Goal: Task Accomplishment & Management: Manage account settings

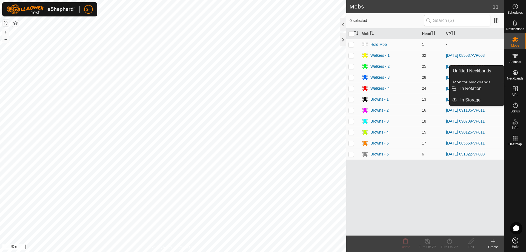
click at [518, 89] on icon at bounding box center [515, 88] width 7 height 7
click at [493, 88] on link "In Rotation" at bounding box center [480, 88] width 47 height 11
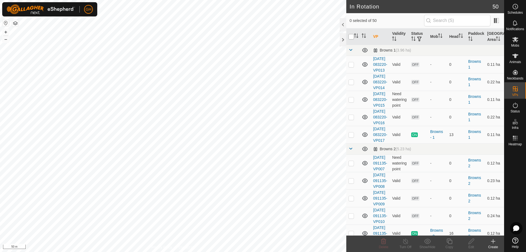
click at [349, 35] on input "checkbox" at bounding box center [350, 36] width 5 height 5
checkbox input "true"
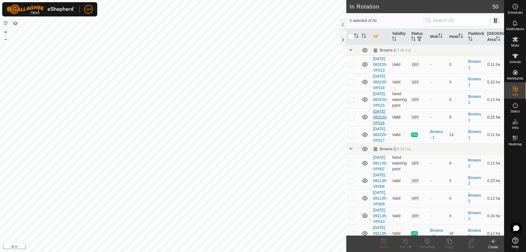
checkbox input "true"
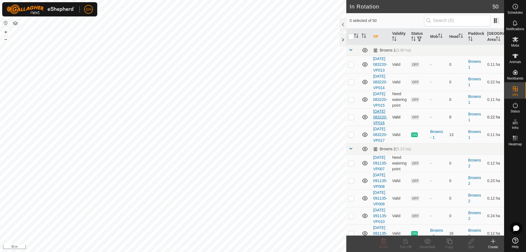
checkbox input "true"
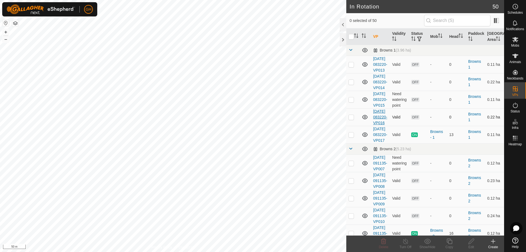
checkbox input "true"
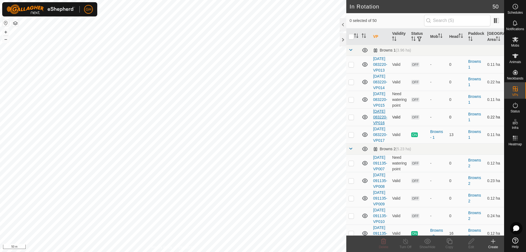
checkbox input "true"
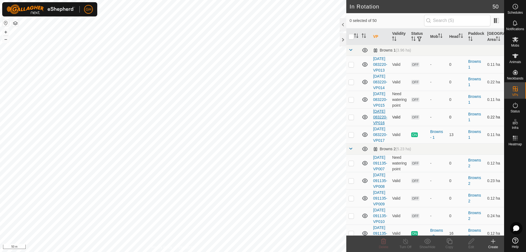
checkbox input "true"
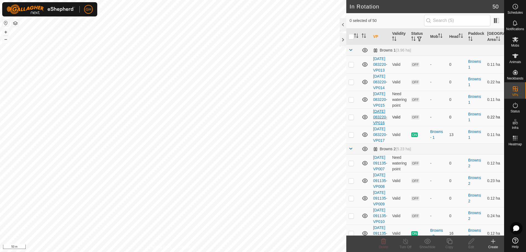
checkbox input "true"
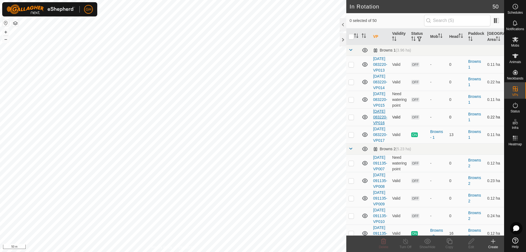
checkbox input "true"
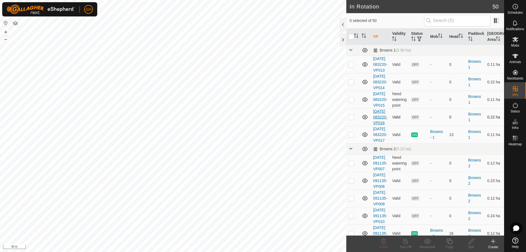
checkbox input "true"
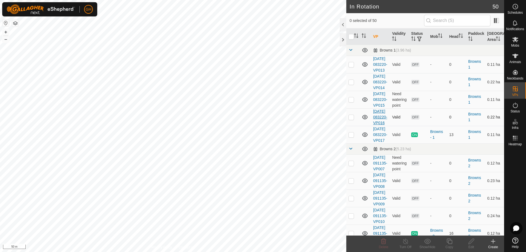
checkbox input "true"
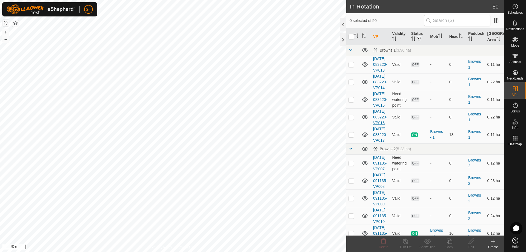
checkbox input "true"
click at [352, 137] on p-checkbox at bounding box center [350, 134] width 5 height 4
checkbox input "false"
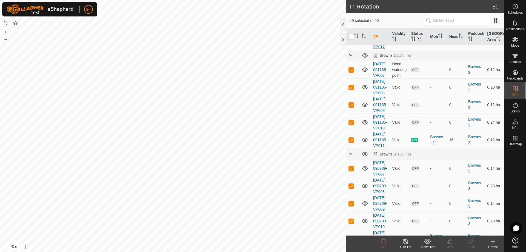
scroll to position [110, 0]
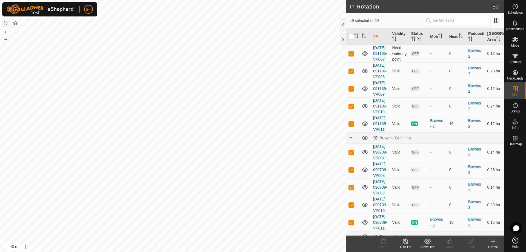
click at [353, 126] on p-checkbox at bounding box center [350, 123] width 5 height 4
checkbox input "false"
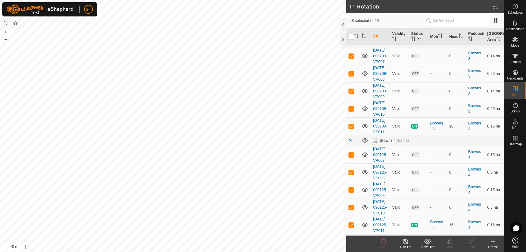
scroll to position [219, 0]
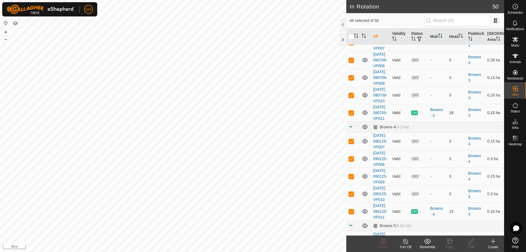
click at [351, 115] on p-checkbox at bounding box center [350, 112] width 5 height 4
checkbox input "false"
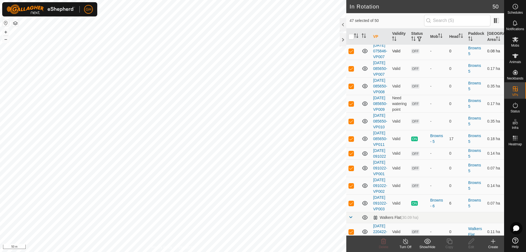
scroll to position [411, 0]
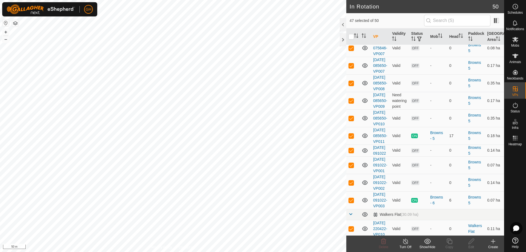
click at [352, 22] on p-checkbox at bounding box center [350, 19] width 5 height 4
checkbox input "false"
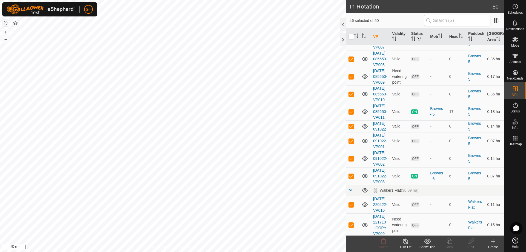
scroll to position [520, 0]
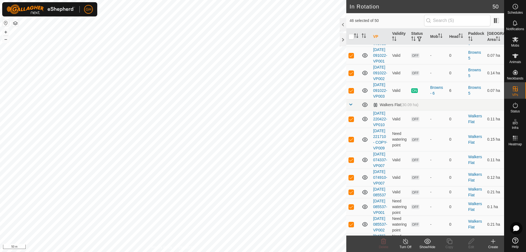
click at [352, 28] on p-checkbox at bounding box center [350, 26] width 5 height 4
checkbox input "false"
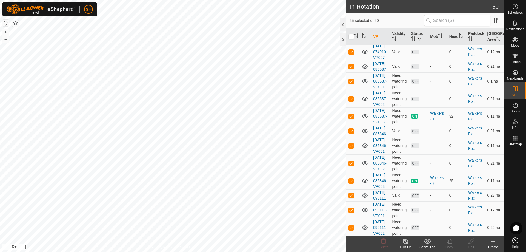
scroll to position [657, 0]
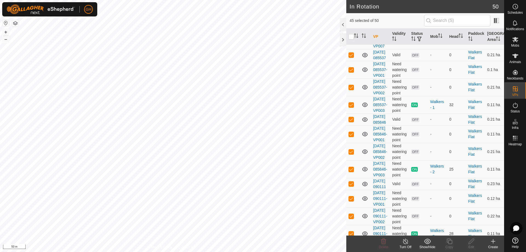
checkbox input "false"
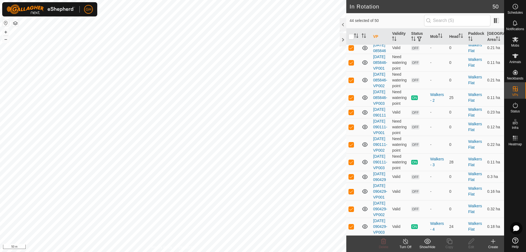
scroll to position [822, 0]
click at [352, 35] on p-checkbox at bounding box center [350, 33] width 5 height 4
checkbox input "false"
click at [351, 100] on p-checkbox at bounding box center [350, 97] width 5 height 4
checkbox input "false"
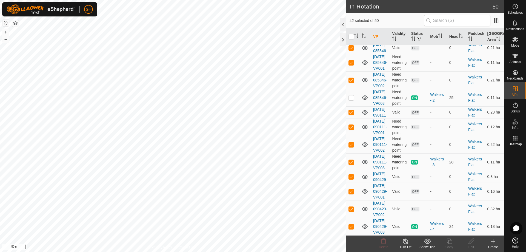
click at [350, 164] on p-checkbox at bounding box center [350, 162] width 5 height 4
checkbox input "false"
click at [351, 224] on p-checkbox at bounding box center [350, 226] width 5 height 4
checkbox input "false"
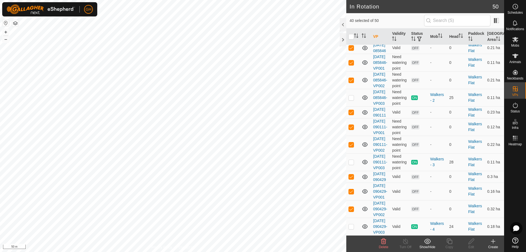
click at [384, 243] on icon at bounding box center [383, 240] width 5 height 5
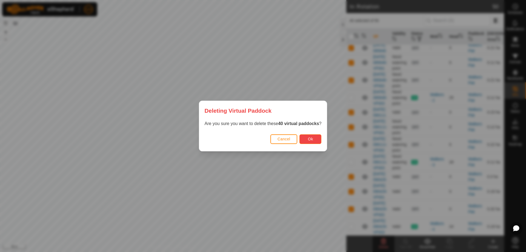
click at [317, 140] on button "Ok" at bounding box center [310, 139] width 22 height 10
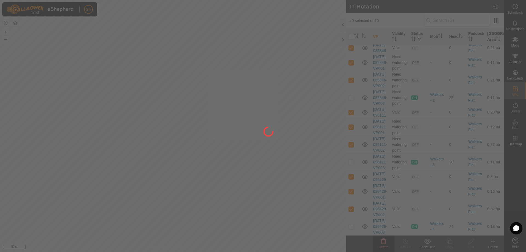
checkbox input "false"
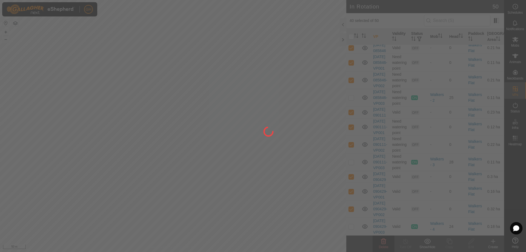
checkbox input "false"
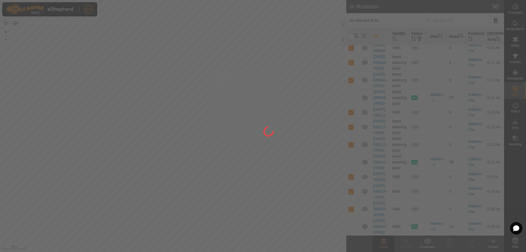
checkbox input "false"
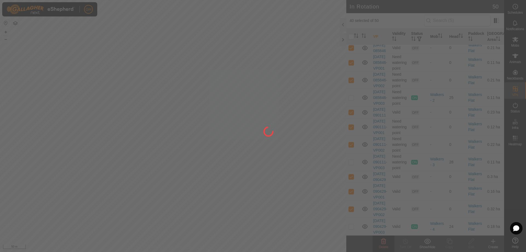
checkbox input "false"
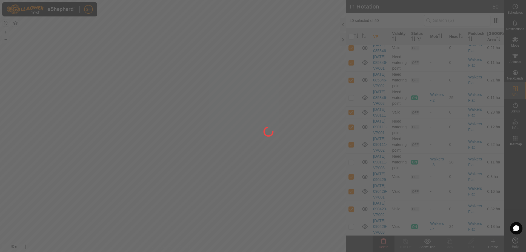
checkbox input "false"
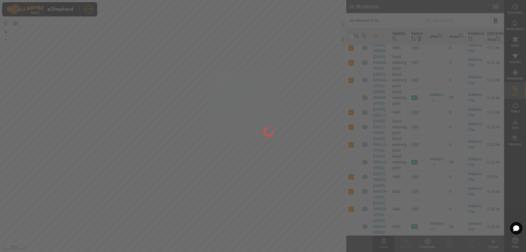
checkbox input "false"
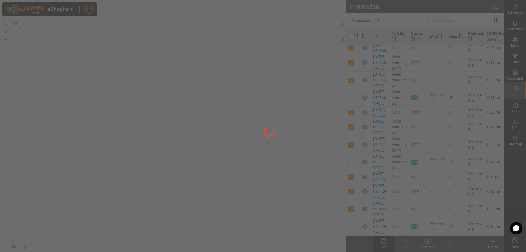
checkbox input "false"
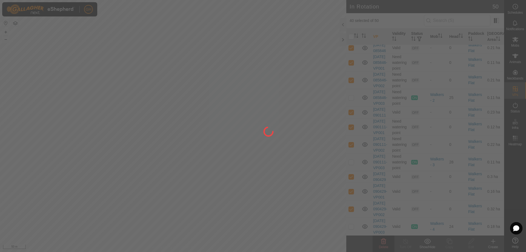
checkbox input "false"
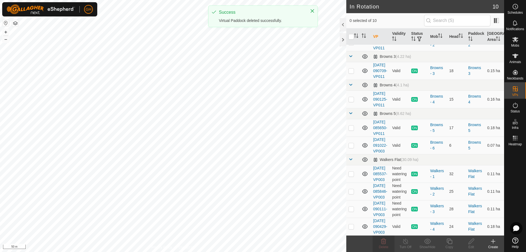
scroll to position [0, 0]
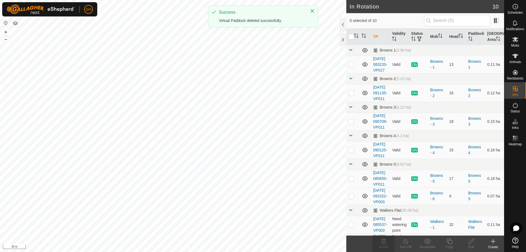
checkbox input "true"
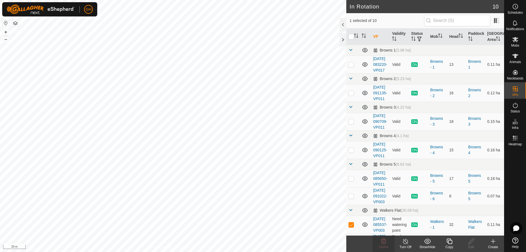
click at [452, 242] on icon at bounding box center [448, 240] width 5 height 5
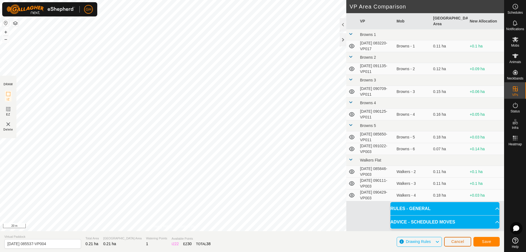
click at [465, 245] on button "Cancel" at bounding box center [457, 242] width 27 height 10
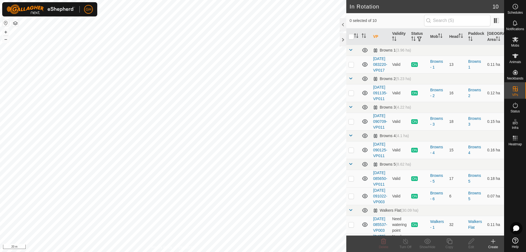
click at [493, 244] on icon at bounding box center [493, 241] width 7 height 7
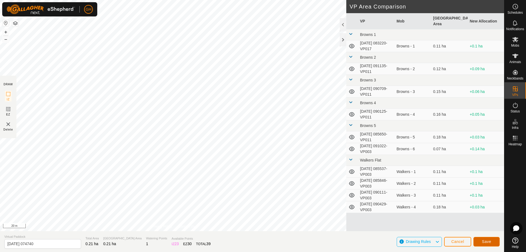
click at [498, 242] on button "Save" at bounding box center [486, 242] width 26 height 10
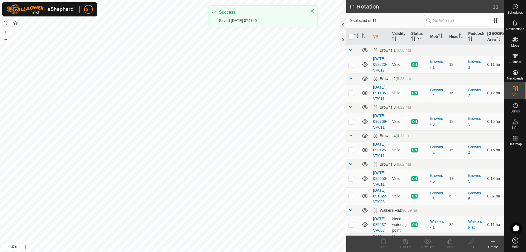
checkbox input "true"
click at [453, 242] on copy-svg-icon at bounding box center [449, 241] width 22 height 7
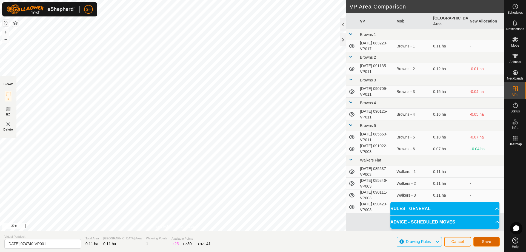
click at [491, 242] on span "Save" at bounding box center [486, 241] width 9 height 4
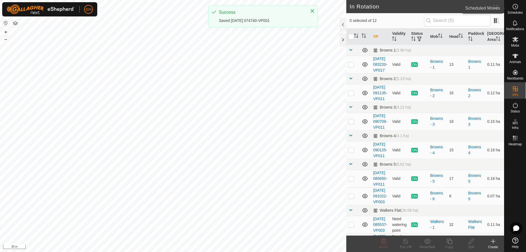
click at [518, 8] on icon at bounding box center [515, 6] width 7 height 7
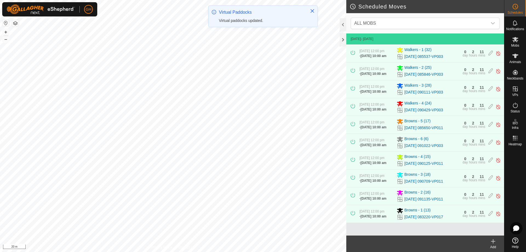
click at [495, 242] on icon at bounding box center [493, 241] width 7 height 7
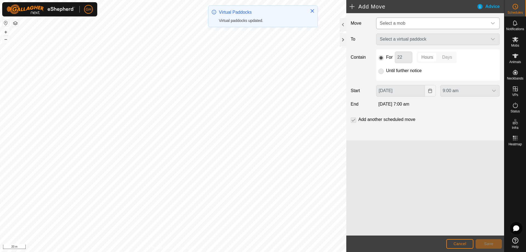
click at [412, 23] on span "Select a mob" at bounding box center [432, 23] width 110 height 11
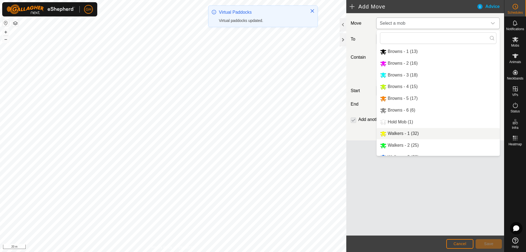
click at [408, 136] on li "Walkers - 1 (32)" at bounding box center [438, 133] width 123 height 11
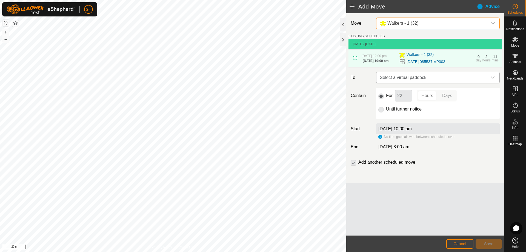
click at [427, 83] on span "Select a virtual paddock" at bounding box center [432, 77] width 110 height 11
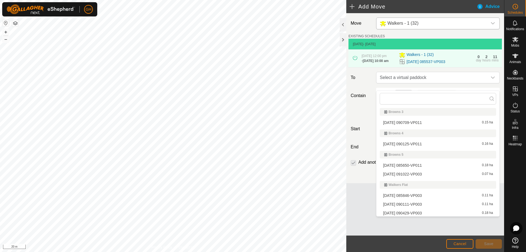
scroll to position [62, 0]
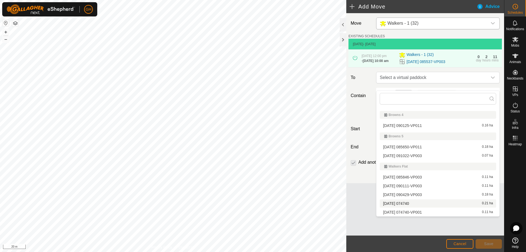
click at [422, 204] on li "2025-08-27 074740 0.21 ha" at bounding box center [438, 203] width 116 height 8
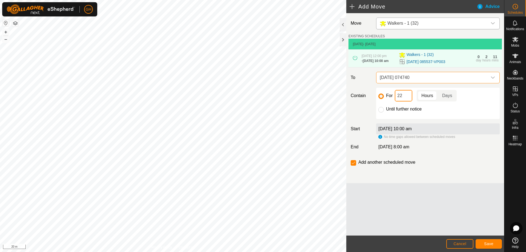
click at [407, 101] on input "22" at bounding box center [404, 96] width 18 height 12
click at [494, 245] on button "Save" at bounding box center [488, 244] width 26 height 10
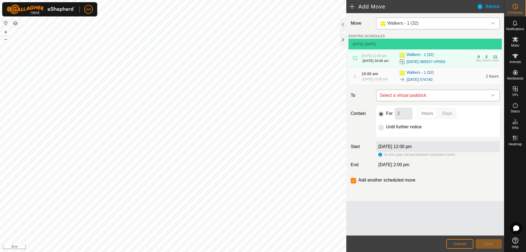
click at [428, 101] on span "Select a virtual paddock" at bounding box center [432, 95] width 110 height 11
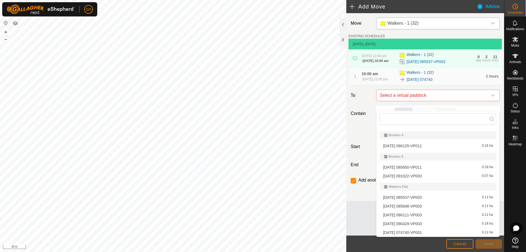
click at [423, 233] on li "2025-08-27 074740-VP001 0.11 ha" at bounding box center [438, 232] width 116 height 8
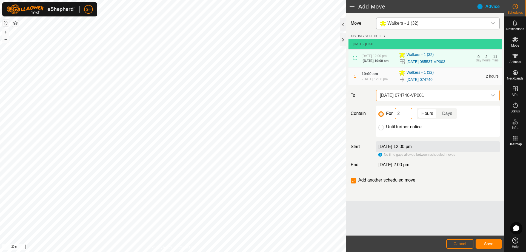
click at [401, 119] on input "2" at bounding box center [404, 114] width 18 height 12
type input "22"
click at [353, 183] on input "checkbox" at bounding box center [353, 180] width 5 height 5
checkbox input "false"
click at [485, 240] on button "Save" at bounding box center [488, 244] width 26 height 10
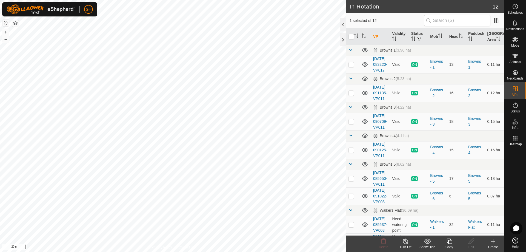
click at [452, 242] on icon at bounding box center [448, 240] width 5 height 5
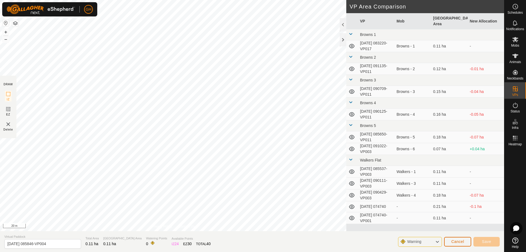
click at [452, 239] on span "Cancel" at bounding box center [457, 241] width 13 height 4
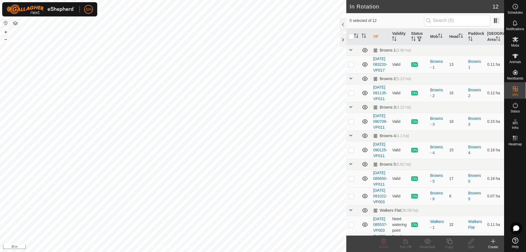
click at [493, 240] on icon at bounding box center [493, 241] width 0 height 4
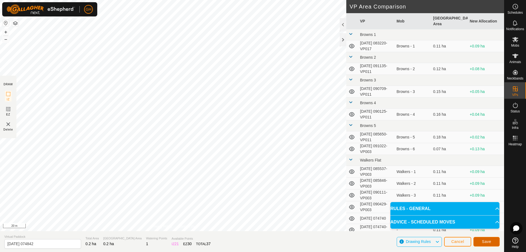
click at [480, 241] on button "Save" at bounding box center [486, 242] width 26 height 10
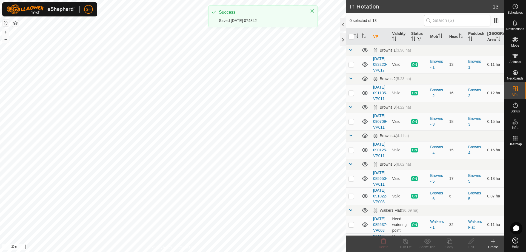
checkbox input "true"
click at [450, 240] on icon at bounding box center [448, 240] width 5 height 5
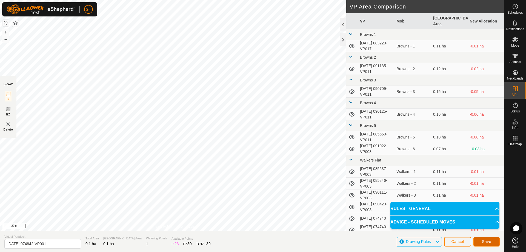
click at [478, 239] on button "Save" at bounding box center [486, 242] width 26 height 10
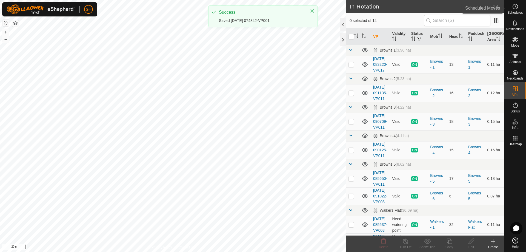
click at [517, 9] on icon at bounding box center [515, 6] width 7 height 7
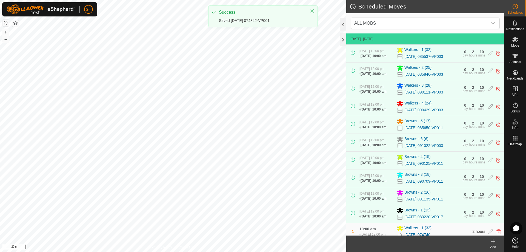
click at [493, 241] on icon at bounding box center [493, 241] width 4 height 0
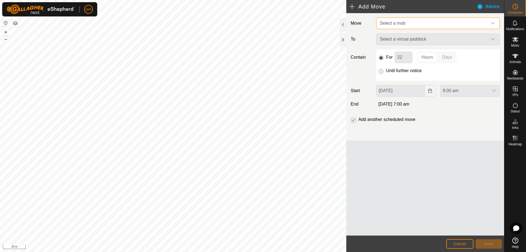
click at [422, 25] on span "Select a mob" at bounding box center [432, 23] width 110 height 11
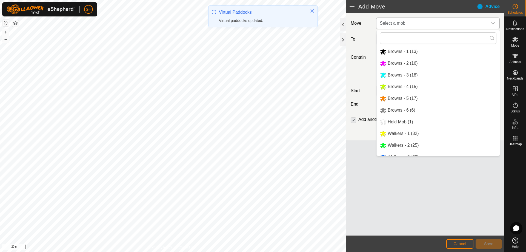
click at [404, 146] on li "Walkers - 2 (25)" at bounding box center [438, 145] width 123 height 11
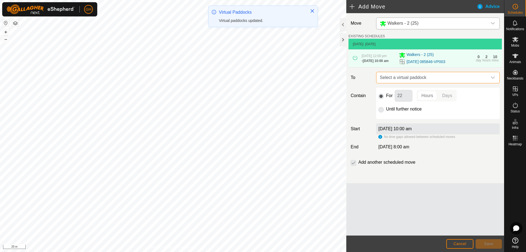
click at [410, 83] on span "Select a virtual paddock" at bounding box center [432, 77] width 110 height 11
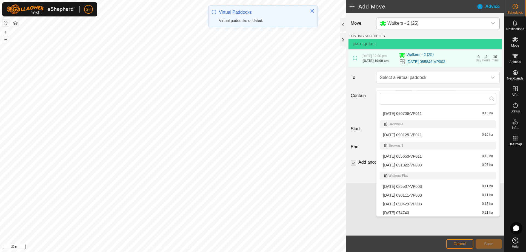
scroll to position [79, 0]
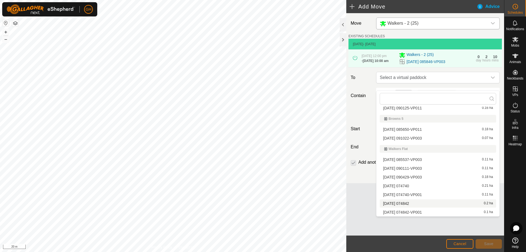
click at [415, 203] on li "2025-08-27 074842 0.2 ha" at bounding box center [438, 203] width 116 height 8
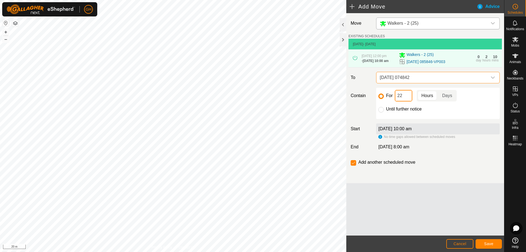
click at [407, 101] on input "22" at bounding box center [404, 96] width 18 height 12
click at [491, 245] on span "Save" at bounding box center [488, 243] width 9 height 4
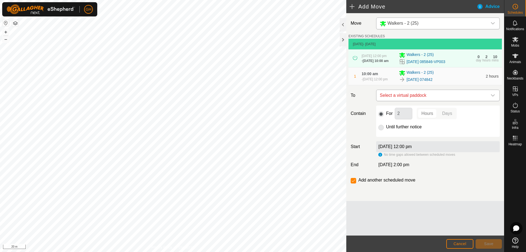
click at [429, 101] on span "Select a virtual paddock" at bounding box center [432, 95] width 110 height 11
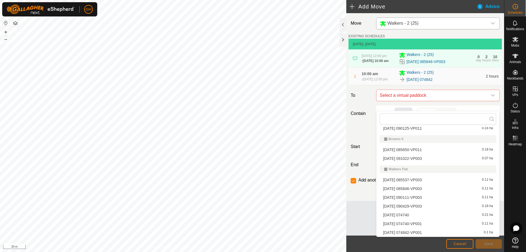
click at [429, 231] on li "2025-08-27 074842-VP001 0.1 ha" at bounding box center [438, 232] width 116 height 8
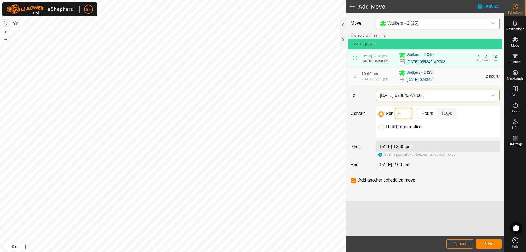
click at [409, 119] on input "2" at bounding box center [404, 114] width 18 height 12
type input "22"
click at [351, 183] on p-checkbox at bounding box center [353, 180] width 5 height 7
click at [351, 183] on input "checkbox" at bounding box center [353, 180] width 5 height 5
checkbox input "false"
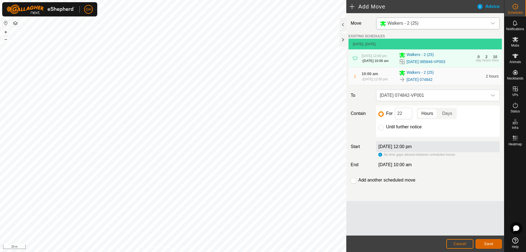
click at [493, 248] on button "Save" at bounding box center [488, 244] width 26 height 10
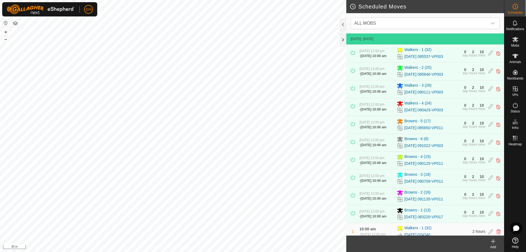
click at [496, 245] on div "Add" at bounding box center [493, 246] width 22 height 5
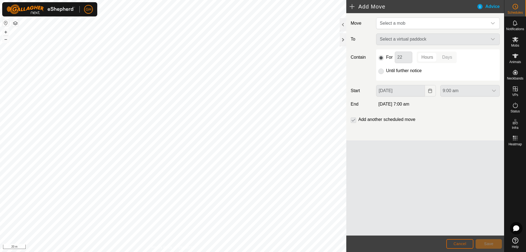
click at [464, 241] on span "Cancel" at bounding box center [459, 243] width 13 height 4
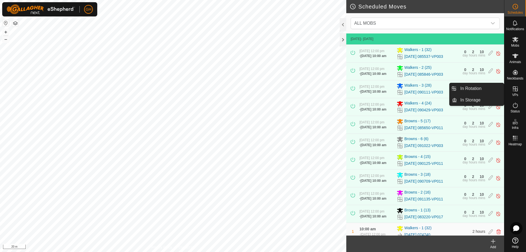
click at [518, 87] on es-virtualpaddocks-svg-icon at bounding box center [515, 88] width 10 height 9
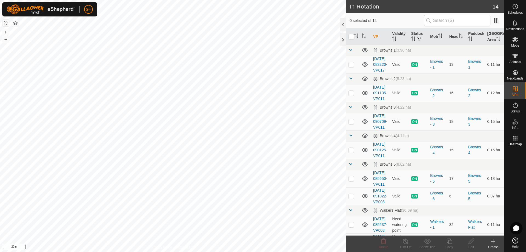
click at [495, 244] on icon at bounding box center [493, 241] width 7 height 7
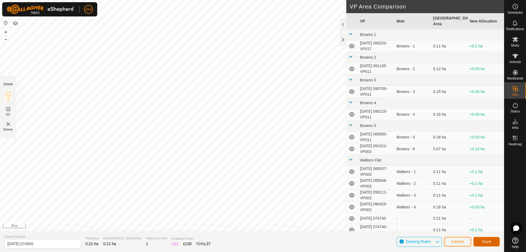
click at [486, 241] on span "Save" at bounding box center [486, 241] width 9 height 4
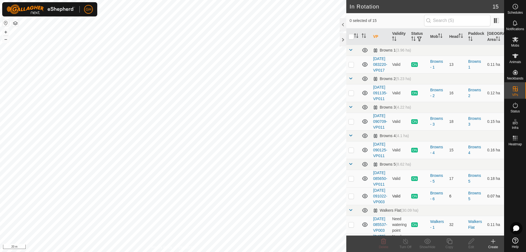
checkbox input "true"
click at [450, 241] on icon at bounding box center [449, 241] width 7 height 7
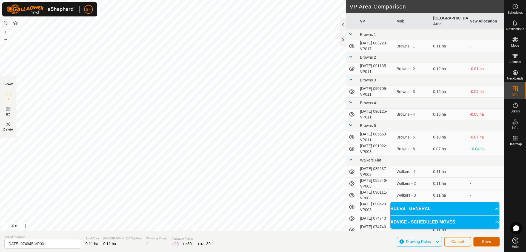
click at [481, 238] on button "Save" at bounding box center [486, 242] width 26 height 10
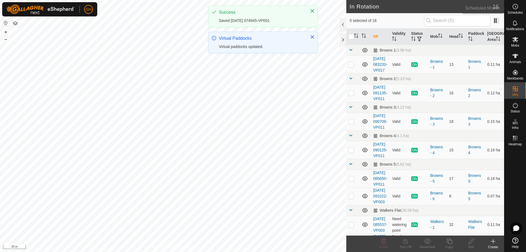
click at [517, 7] on icon at bounding box center [515, 6] width 7 height 7
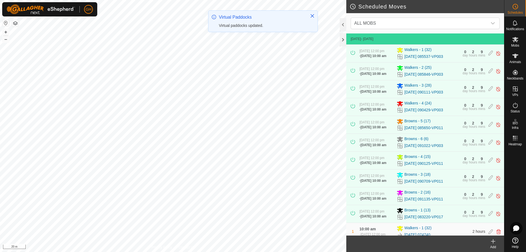
click at [493, 245] on div "Add" at bounding box center [493, 246] width 22 height 5
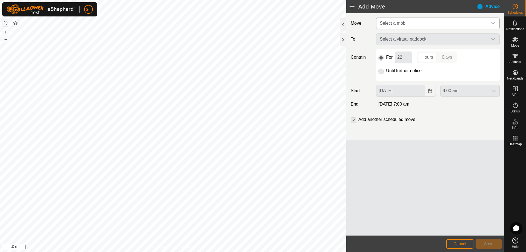
click at [430, 23] on span "Select a mob" at bounding box center [432, 23] width 110 height 11
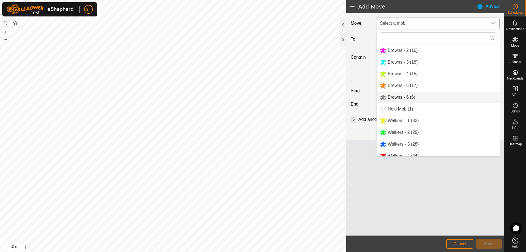
scroll to position [19, 0]
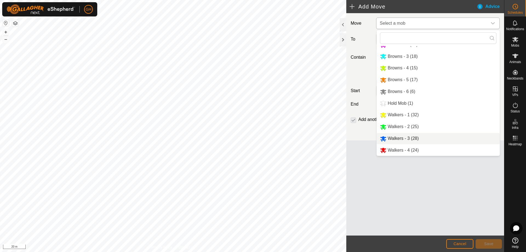
click at [412, 139] on li "Walkers - 3 (28)" at bounding box center [438, 138] width 123 height 11
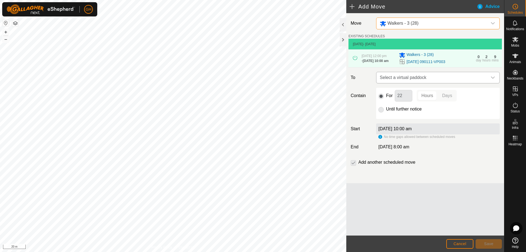
click at [424, 83] on span "Select a virtual paddock" at bounding box center [432, 77] width 110 height 11
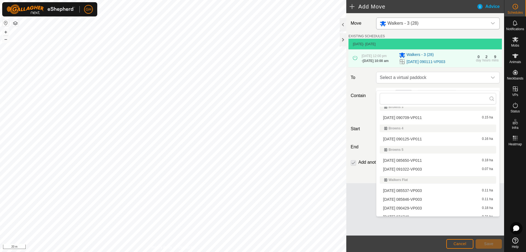
scroll to position [97, 0]
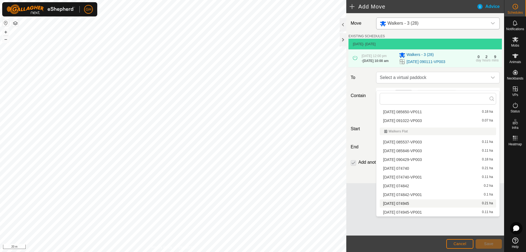
click at [417, 204] on li "2025-08-27 074945 0.21 ha" at bounding box center [438, 203] width 116 height 8
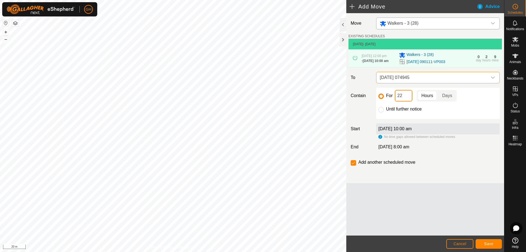
click at [407, 101] on input "22" at bounding box center [404, 96] width 18 height 12
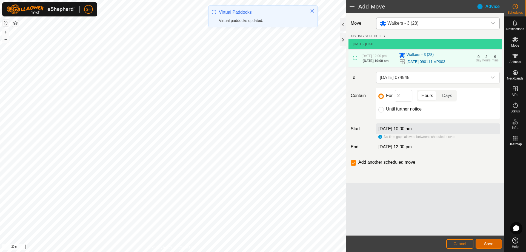
click at [484, 240] on button "Save" at bounding box center [488, 244] width 26 height 10
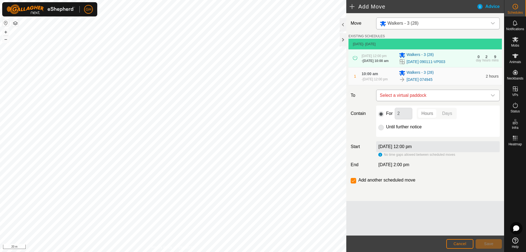
click at [448, 101] on span "Select a virtual paddock" at bounding box center [432, 95] width 110 height 11
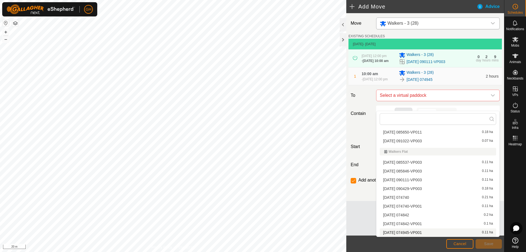
click at [423, 232] on li "2025-08-27 074945-VP001 0.11 ha" at bounding box center [438, 232] width 116 height 8
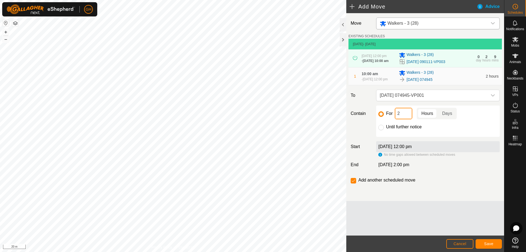
click at [406, 119] on input "2" at bounding box center [404, 114] width 18 height 12
type input "22"
click at [356, 183] on input "checkbox" at bounding box center [353, 180] width 5 height 5
checkbox input "false"
click at [484, 242] on span "Save" at bounding box center [488, 243] width 9 height 4
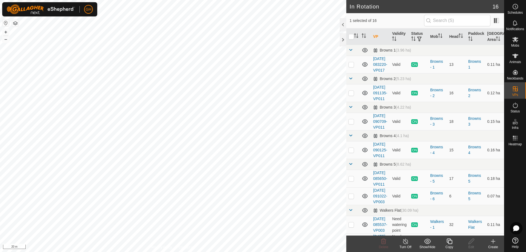
click at [451, 243] on icon at bounding box center [448, 240] width 5 height 5
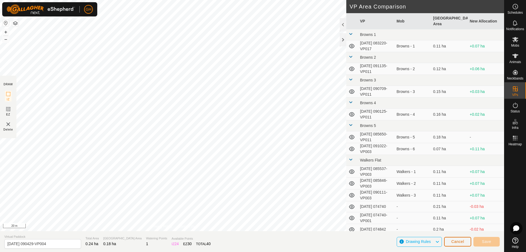
click at [459, 242] on span "Cancel" at bounding box center [457, 241] width 13 height 4
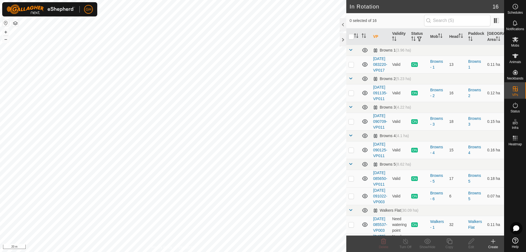
click at [495, 241] on icon at bounding box center [493, 241] width 4 height 0
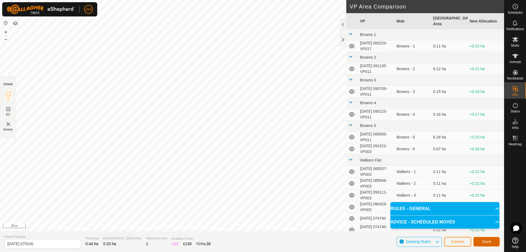
click at [486, 242] on span "Save" at bounding box center [486, 241] width 9 height 4
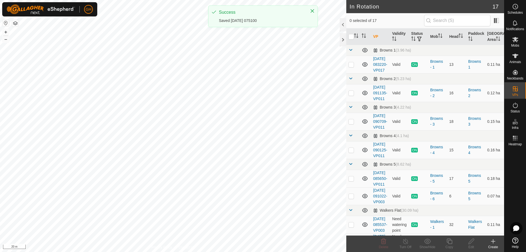
checkbox input "true"
click at [449, 241] on icon at bounding box center [449, 241] width 7 height 7
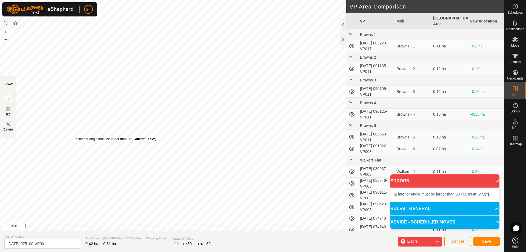
click at [74, 137] on div "IZ interior angle must be larger than 80° (Current: 77.2°) ." at bounding box center [115, 138] width 83 height 5
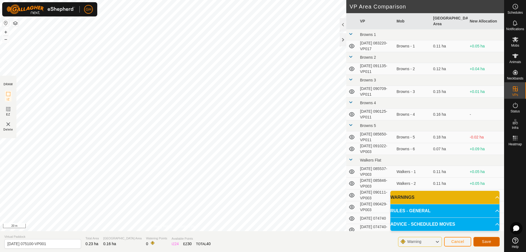
click at [486, 240] on span "Save" at bounding box center [486, 241] width 9 height 4
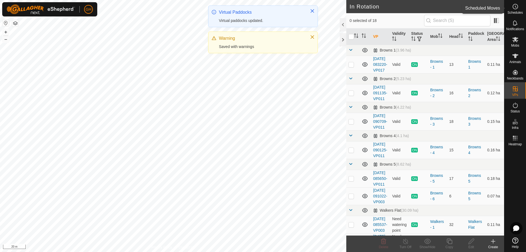
click at [519, 6] on es-schedule-vp-svg-icon at bounding box center [515, 6] width 10 height 9
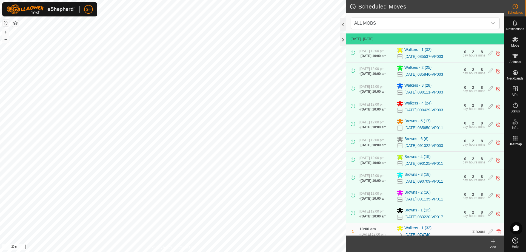
click at [493, 245] on div "Add" at bounding box center [493, 246] width 22 height 5
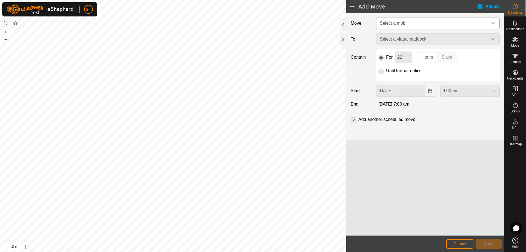
click at [414, 21] on span "Select a mob" at bounding box center [432, 23] width 110 height 11
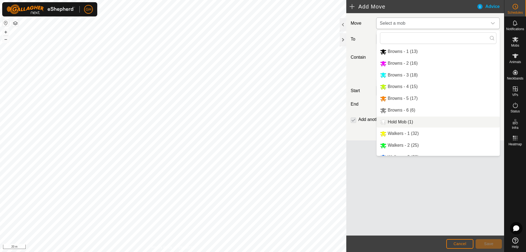
scroll to position [19, 0]
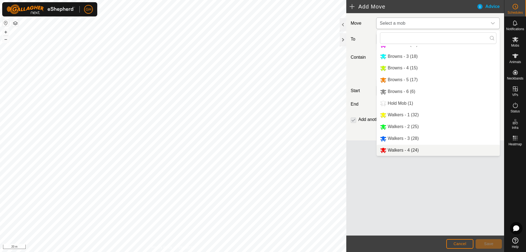
click at [417, 147] on li "Walkers - 4 (24)" at bounding box center [438, 150] width 123 height 11
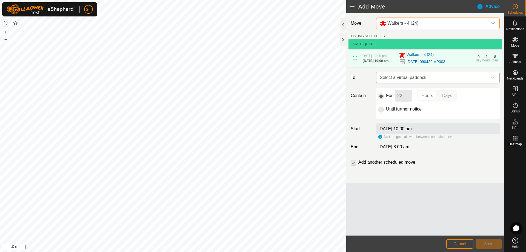
click at [428, 83] on span "Select a virtual paddock" at bounding box center [432, 77] width 110 height 11
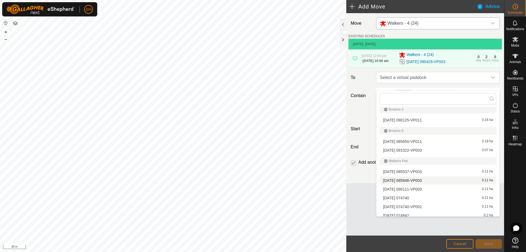
scroll to position [114, 0]
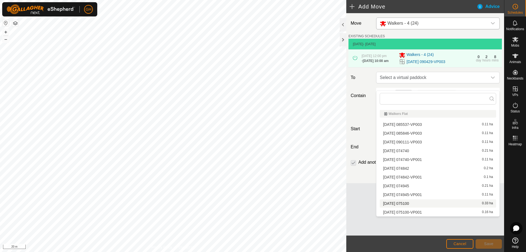
click at [412, 204] on li "2025-08-27 075100 0.33 ha" at bounding box center [438, 203] width 116 height 8
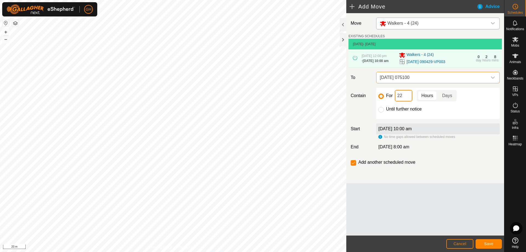
click at [409, 101] on input "22" at bounding box center [404, 96] width 18 height 12
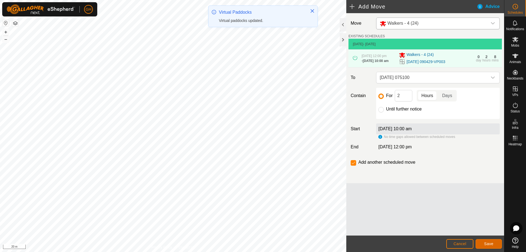
click at [486, 245] on span "Save" at bounding box center [488, 243] width 9 height 4
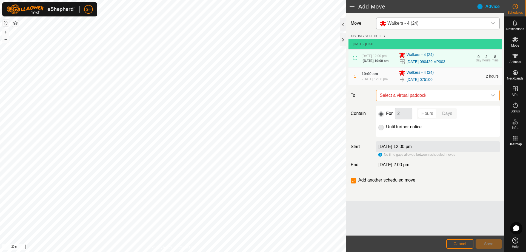
click at [431, 101] on span "Select a virtual paddock" at bounding box center [432, 95] width 110 height 11
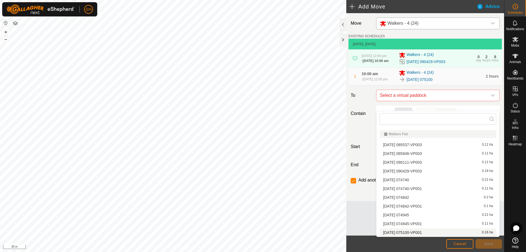
click at [419, 234] on li "2025-08-27 075100-VP001 0.16 ha" at bounding box center [438, 232] width 116 height 8
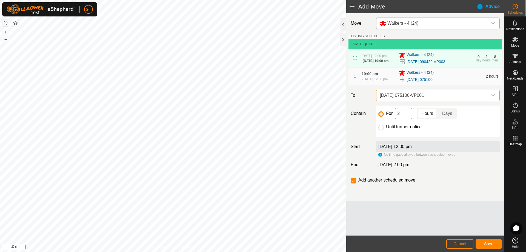
click at [405, 119] on input "2" at bounding box center [404, 114] width 18 height 12
type input "22"
click at [354, 183] on input "checkbox" at bounding box center [353, 180] width 5 height 5
checkbox input "false"
click at [498, 245] on button "Save" at bounding box center [488, 244] width 26 height 10
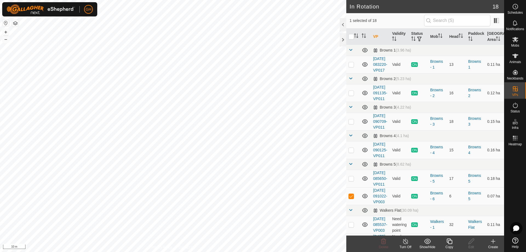
click at [450, 240] on icon at bounding box center [448, 240] width 5 height 5
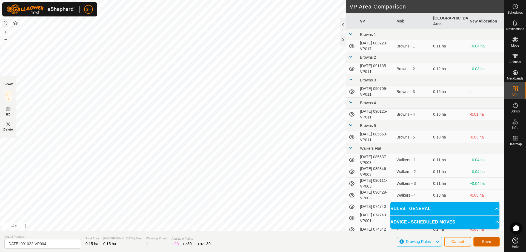
click at [489, 239] on button "Save" at bounding box center [486, 242] width 26 height 10
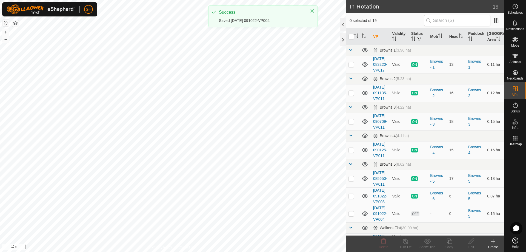
checkbox input "true"
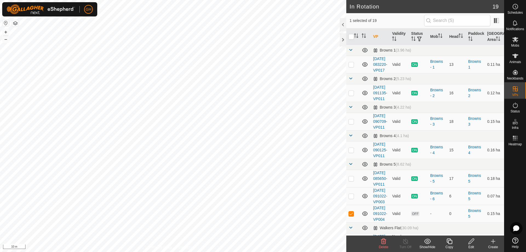
click at [379, 242] on delete-svg-icon at bounding box center [383, 241] width 22 height 7
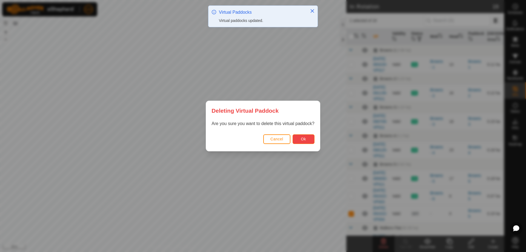
click at [301, 136] on button "Ok" at bounding box center [303, 139] width 22 height 10
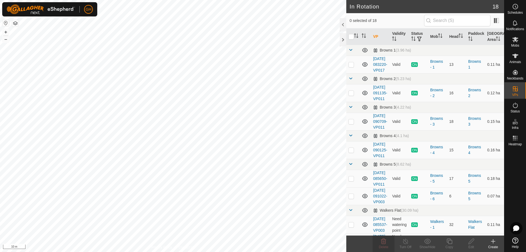
click at [495, 242] on icon at bounding box center [493, 241] width 7 height 7
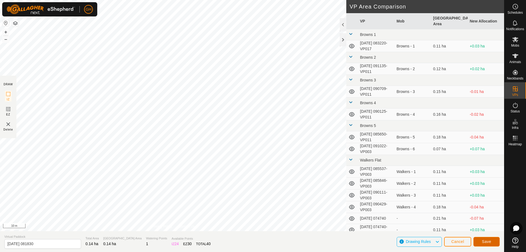
click at [493, 241] on button "Save" at bounding box center [486, 242] width 26 height 10
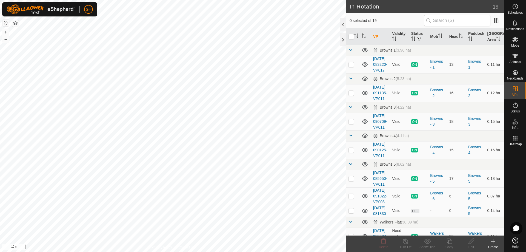
checkbox input "true"
click at [453, 242] on copy-svg-icon at bounding box center [449, 241] width 22 height 7
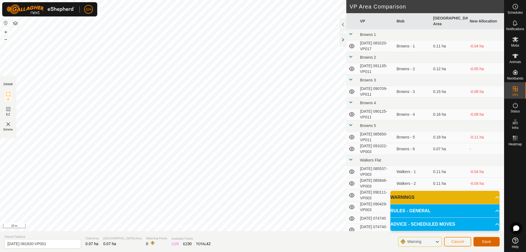
click at [481, 244] on button "Save" at bounding box center [486, 242] width 26 height 10
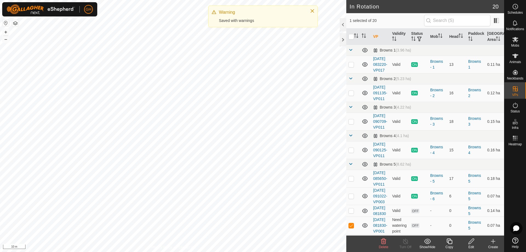
click at [451, 243] on icon at bounding box center [448, 240] width 5 height 5
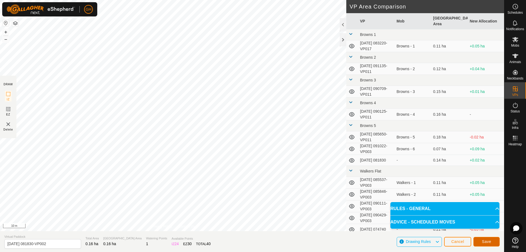
click at [481, 238] on button "Save" at bounding box center [486, 242] width 26 height 10
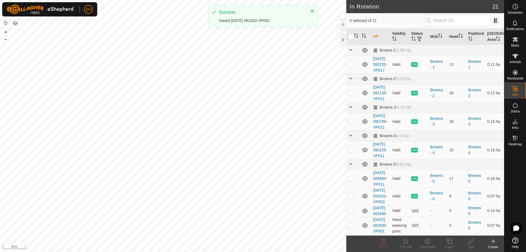
checkbox input "true"
click at [451, 242] on icon at bounding box center [449, 241] width 7 height 7
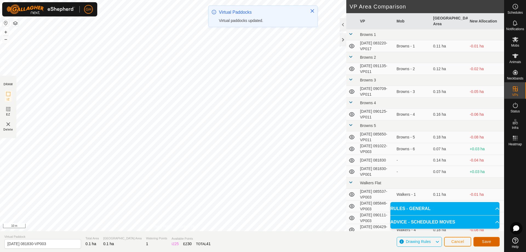
click at [487, 240] on span "Save" at bounding box center [486, 241] width 9 height 4
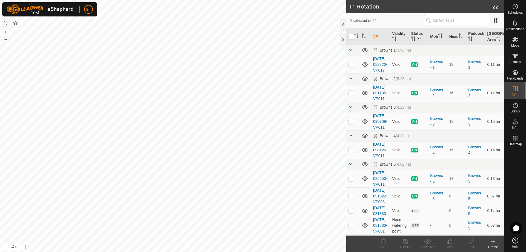
checkbox input "true"
click at [447, 243] on icon at bounding box center [449, 241] width 7 height 7
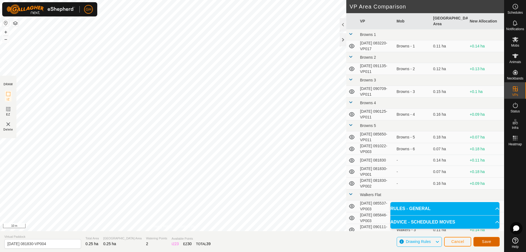
click at [490, 244] on button "Save" at bounding box center [486, 242] width 26 height 10
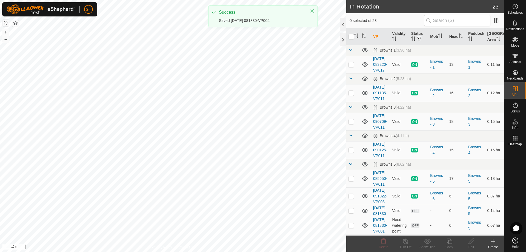
checkbox input "true"
click at [447, 240] on icon at bounding box center [449, 241] width 7 height 7
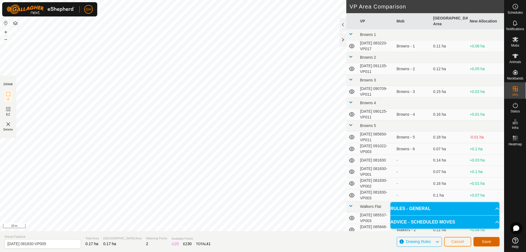
click at [492, 239] on button "Save" at bounding box center [486, 242] width 26 height 10
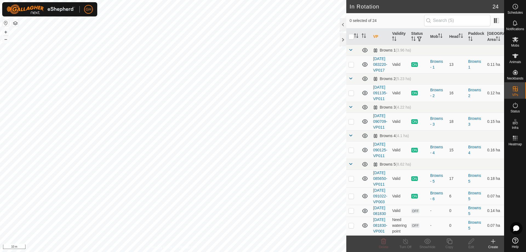
checkbox input "true"
click at [455, 243] on copy-svg-icon at bounding box center [449, 241] width 22 height 7
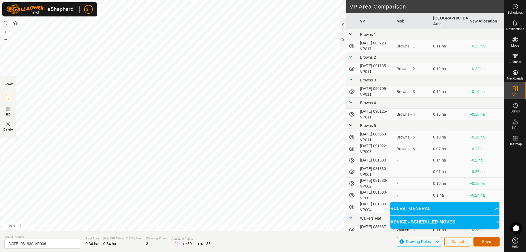
click at [480, 238] on button "Save" at bounding box center [486, 242] width 26 height 10
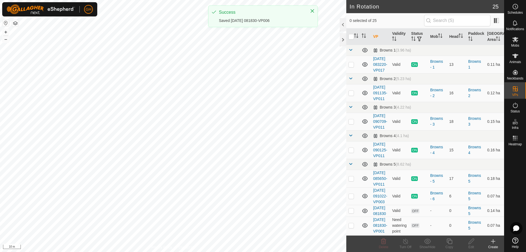
checkbox input "true"
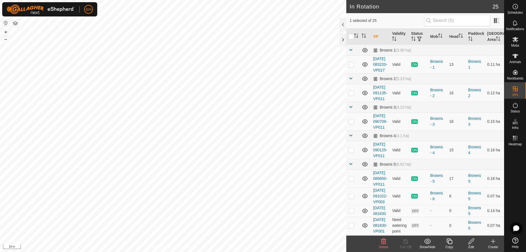
click at [447, 240] on icon at bounding box center [448, 240] width 5 height 5
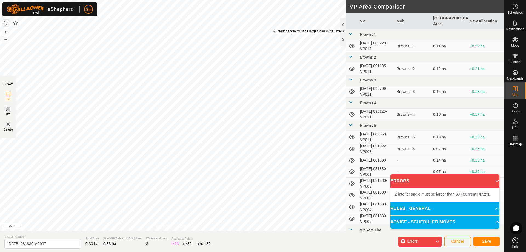
click at [273, 29] on div "IZ interior angle must be larger than 80° (Current: 47.2°) ." at bounding box center [314, 31] width 83 height 5
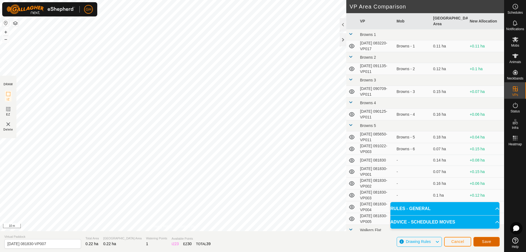
click at [483, 242] on span "Save" at bounding box center [486, 241] width 9 height 4
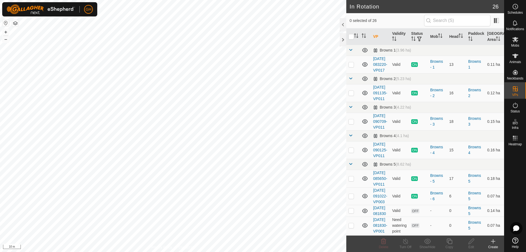
checkbox input "true"
click at [448, 241] on icon at bounding box center [449, 241] width 7 height 7
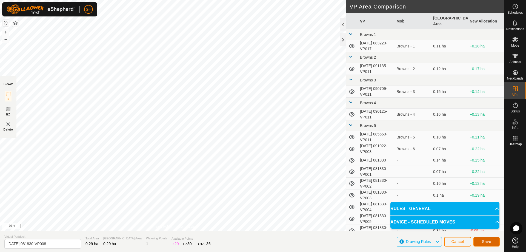
click at [490, 241] on span "Save" at bounding box center [486, 241] width 9 height 4
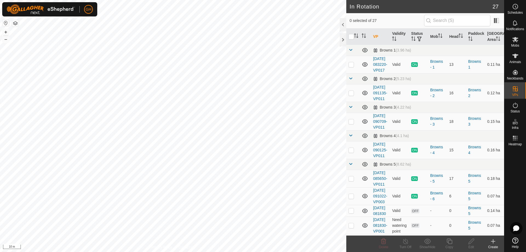
checkbox input "true"
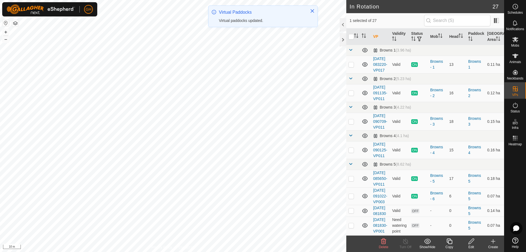
click at [447, 241] on icon at bounding box center [448, 240] width 5 height 5
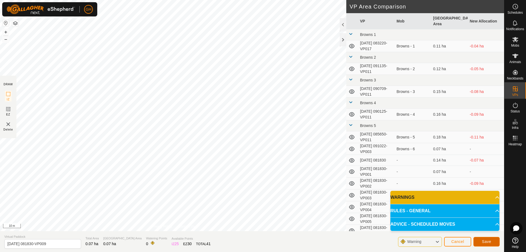
click at [491, 241] on button "Save" at bounding box center [486, 242] width 26 height 10
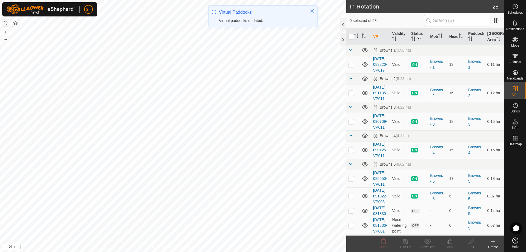
checkbox input "true"
click at [472, 242] on icon at bounding box center [471, 241] width 7 height 7
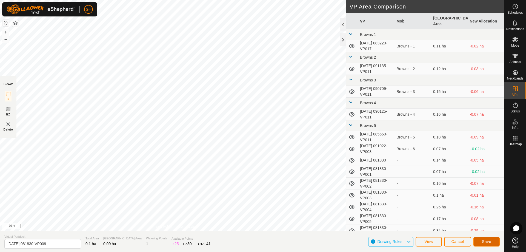
click at [492, 240] on button "Save" at bounding box center [486, 242] width 26 height 10
click at [455, 241] on span "Cancel" at bounding box center [457, 241] width 13 height 4
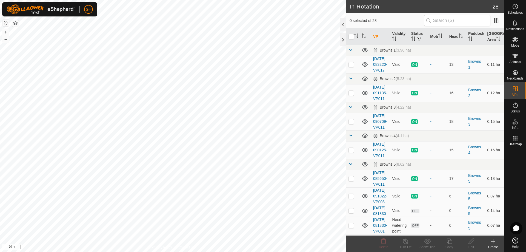
checkbox input "true"
click at [473, 240] on icon at bounding box center [470, 240] width 5 height 5
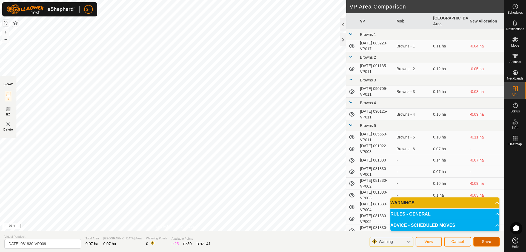
click at [484, 241] on span "Save" at bounding box center [486, 241] width 9 height 4
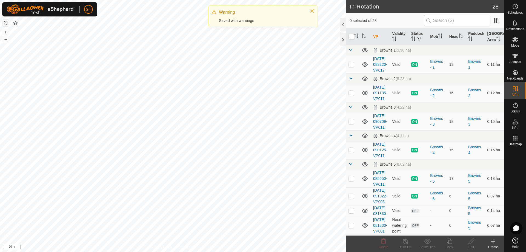
checkbox input "true"
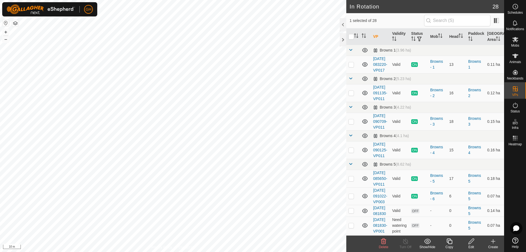
click at [450, 241] on icon at bounding box center [449, 241] width 7 height 7
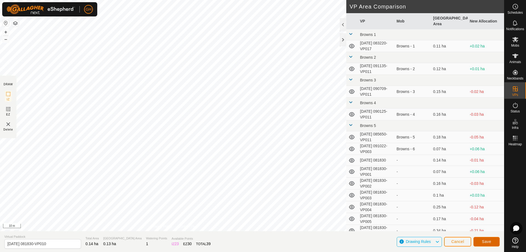
click at [488, 242] on span "Save" at bounding box center [486, 241] width 9 height 4
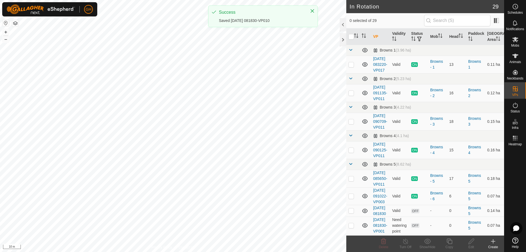
checkbox input "true"
click at [452, 240] on icon at bounding box center [448, 240] width 5 height 5
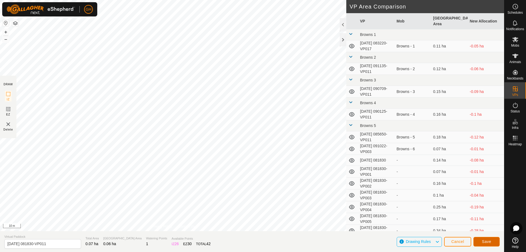
click at [488, 243] on span "Save" at bounding box center [486, 241] width 9 height 4
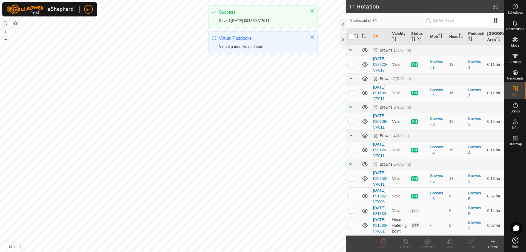
checkbox input "true"
click at [451, 242] on icon at bounding box center [449, 241] width 7 height 7
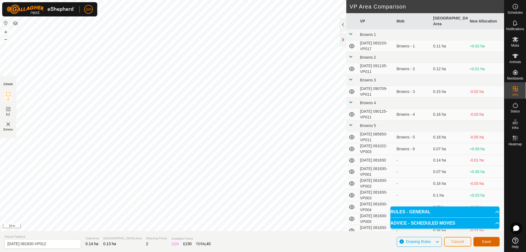
click at [487, 238] on button "Save" at bounding box center [486, 242] width 26 height 10
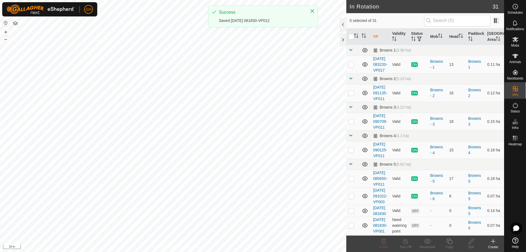
checkbox input "true"
click at [450, 241] on icon at bounding box center [449, 241] width 7 height 7
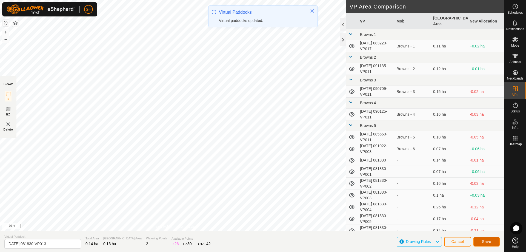
click at [488, 243] on span "Save" at bounding box center [486, 241] width 9 height 4
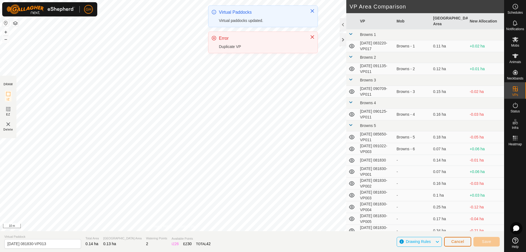
click at [462, 237] on button "Cancel" at bounding box center [457, 242] width 27 height 10
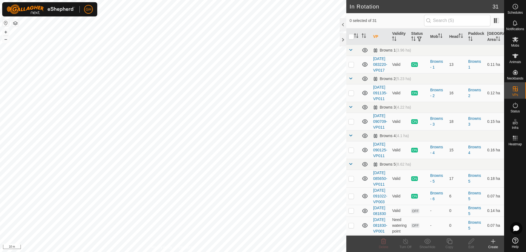
checkbox input "true"
click at [451, 242] on icon at bounding box center [449, 241] width 7 height 7
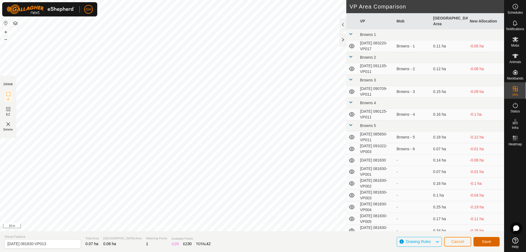
click at [482, 240] on span "Save" at bounding box center [486, 241] width 9 height 4
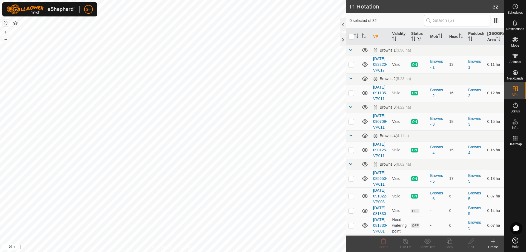
checkbox input "true"
checkbox input "false"
checkbox input "true"
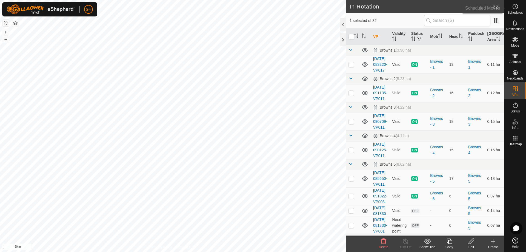
click at [518, 11] on span "Schedules" at bounding box center [514, 12] width 15 height 3
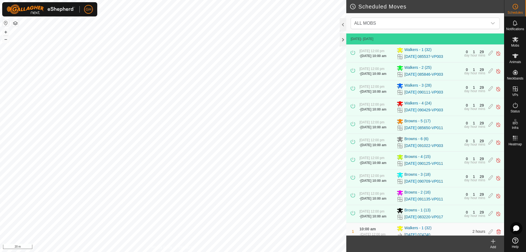
click at [495, 244] on icon at bounding box center [493, 241] width 7 height 7
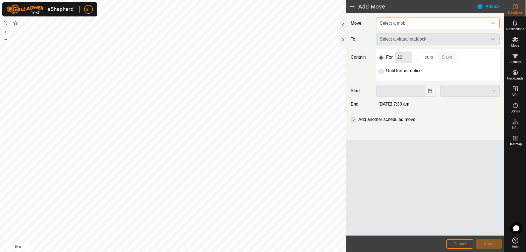
click at [421, 26] on span "Select a mob" at bounding box center [432, 23] width 110 height 11
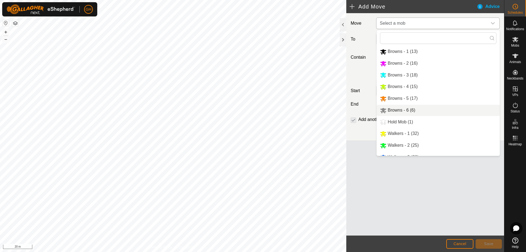
click at [414, 110] on li "Browns - 6 (6)" at bounding box center [438, 110] width 123 height 11
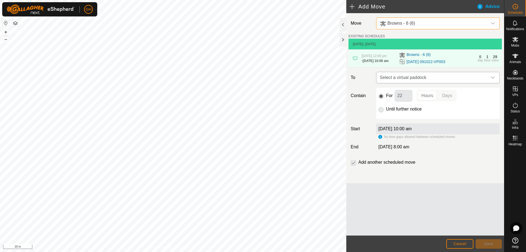
click at [423, 83] on span "Select a virtual paddock" at bounding box center [432, 77] width 110 height 11
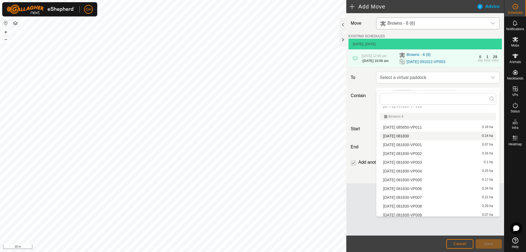
scroll to position [73, 0]
click at [427, 144] on li "2025-08-27 081830 0.14 ha" at bounding box center [438, 144] width 116 height 8
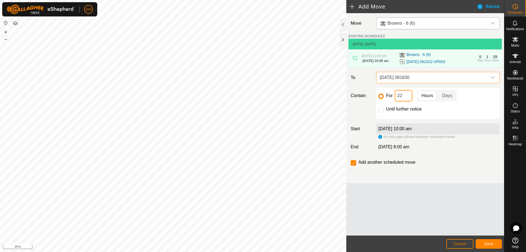
click at [406, 101] on input "22" at bounding box center [404, 96] width 18 height 12
click at [493, 242] on span "Save" at bounding box center [488, 243] width 9 height 4
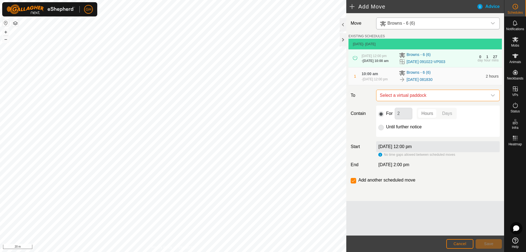
click at [433, 101] on span "Select a virtual paddock" at bounding box center [432, 95] width 110 height 11
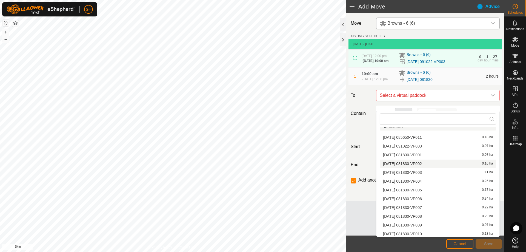
scroll to position [82, 0]
click at [437, 164] on li "2025-08-27 081830-VP001 0.07 ha" at bounding box center [438, 164] width 116 height 8
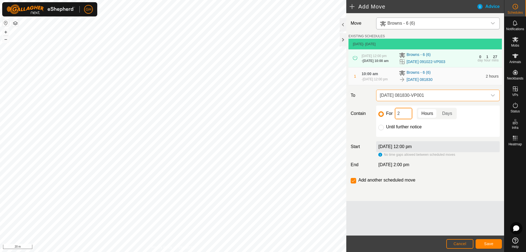
click at [409, 119] on input "2" at bounding box center [404, 114] width 18 height 12
click at [484, 238] on footer "Cancel Save" at bounding box center [425, 243] width 158 height 16
click at [486, 239] on button "Save" at bounding box center [488, 244] width 26 height 10
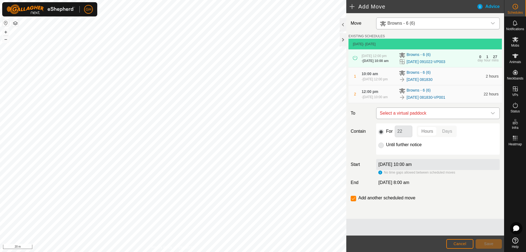
click at [435, 119] on span "Select a virtual paddock" at bounding box center [432, 113] width 110 height 11
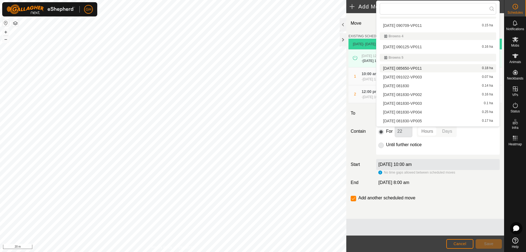
scroll to position [60, 0]
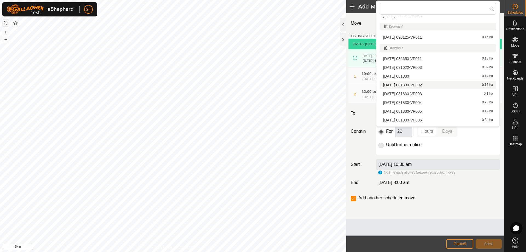
click at [438, 85] on li "2025-08-27 081830-VP002 0.16 ha" at bounding box center [438, 85] width 116 height 8
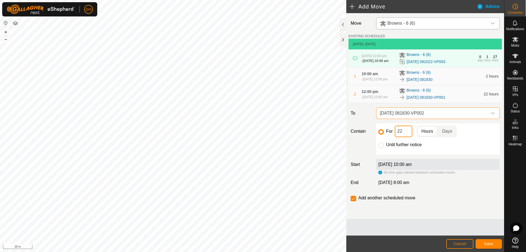
click at [406, 137] on input "22" at bounding box center [404, 131] width 18 height 12
click at [485, 246] on button "Save" at bounding box center [488, 244] width 26 height 10
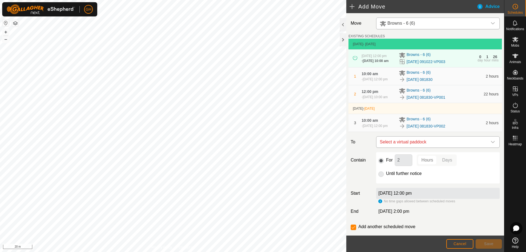
click at [426, 147] on span "Select a virtual paddock" at bounding box center [432, 141] width 110 height 11
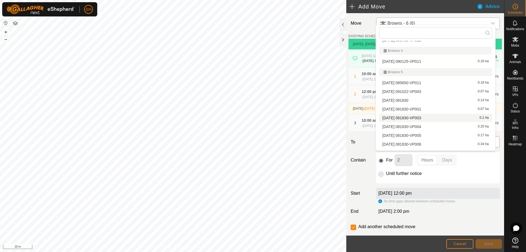
click at [438, 119] on li "2025-08-27 081830-VP003 0.1 ha" at bounding box center [435, 118] width 113 height 8
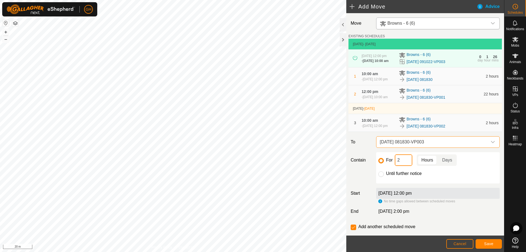
click at [405, 166] on input "2" at bounding box center [404, 160] width 18 height 12
click at [490, 241] on button "Save" at bounding box center [488, 244] width 26 height 10
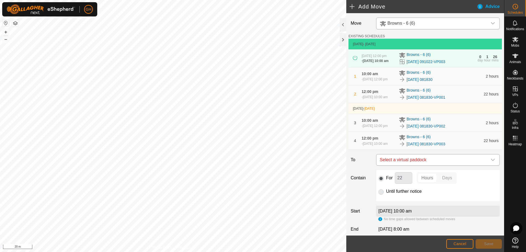
click at [436, 165] on span "Select a virtual paddock" at bounding box center [432, 159] width 110 height 11
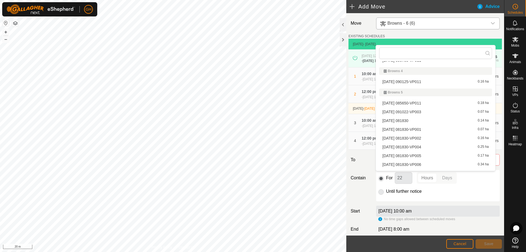
click at [441, 146] on li "2025-08-27 081830-VP004 0.25 ha" at bounding box center [435, 147] width 113 height 8
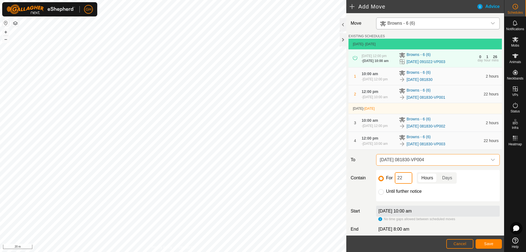
click at [407, 183] on input "22" at bounding box center [404, 178] width 18 height 12
click at [491, 242] on span "Save" at bounding box center [488, 243] width 9 height 4
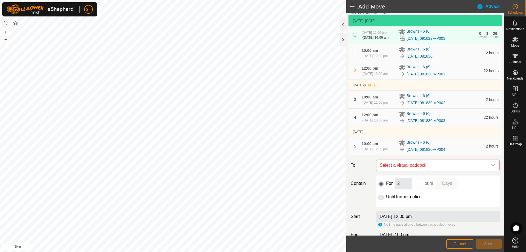
scroll to position [55, 0]
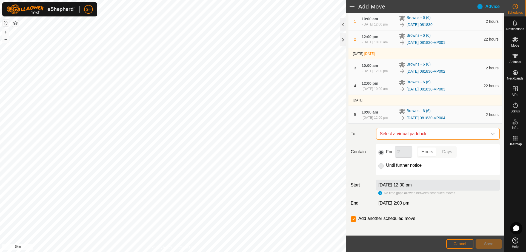
click at [429, 139] on span "Select a virtual paddock" at bounding box center [432, 133] width 110 height 11
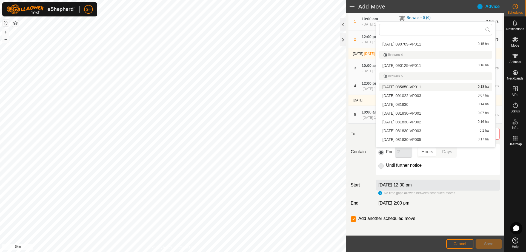
scroll to position [60, 0]
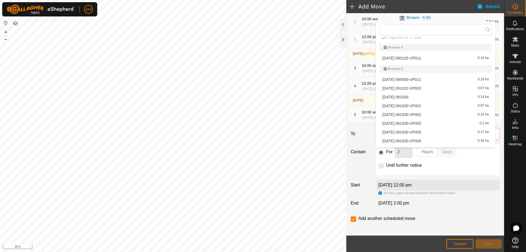
click at [436, 131] on li "2025-08-27 081830-VP005 0.17 ha" at bounding box center [435, 132] width 113 height 8
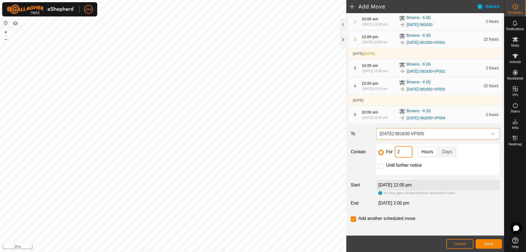
click at [409, 157] on input "2" at bounding box center [404, 152] width 18 height 12
click at [490, 242] on span "Save" at bounding box center [488, 243] width 9 height 4
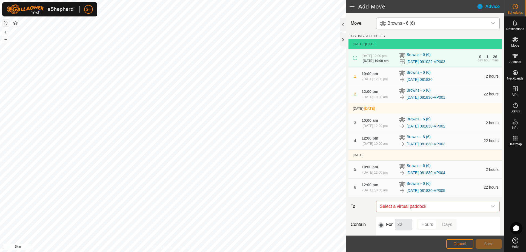
scroll to position [27, 0]
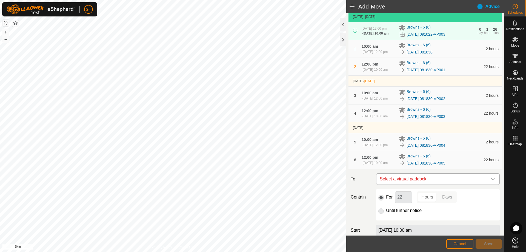
click at [439, 184] on span "Select a virtual paddock" at bounding box center [432, 178] width 110 height 11
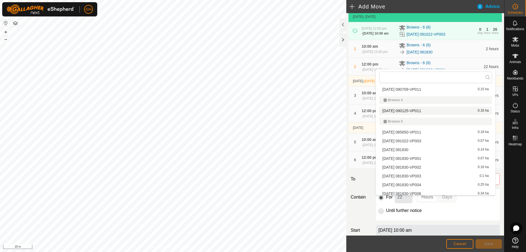
scroll to position [88, 0]
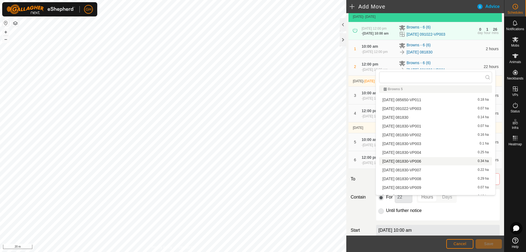
click at [440, 161] on li "2025-08-27 081830-VP006 0.34 ha" at bounding box center [435, 161] width 113 height 8
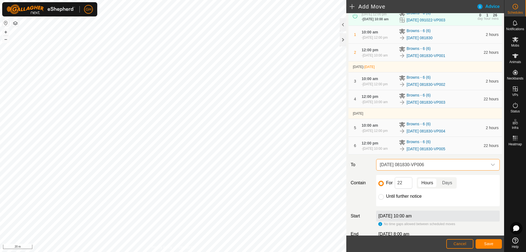
scroll to position [55, 0]
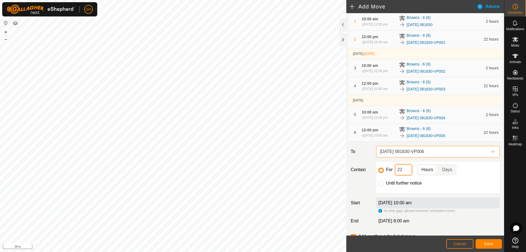
click at [411, 175] on input "22" at bounding box center [404, 170] width 18 height 12
type input "2"
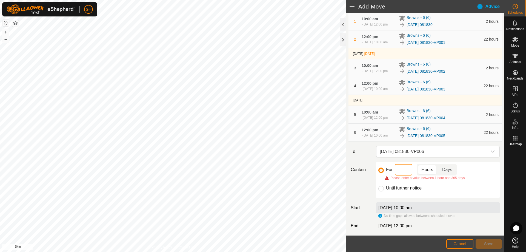
type input "4"
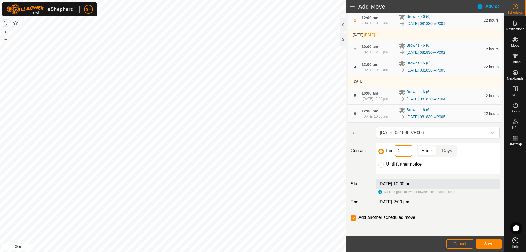
scroll to position [98, 0]
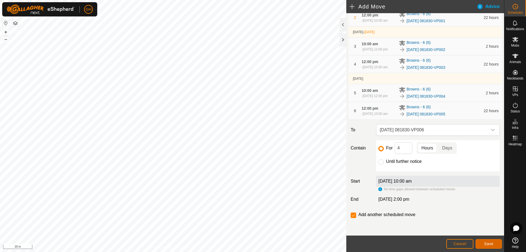
click at [485, 243] on span "Save" at bounding box center [488, 243] width 9 height 4
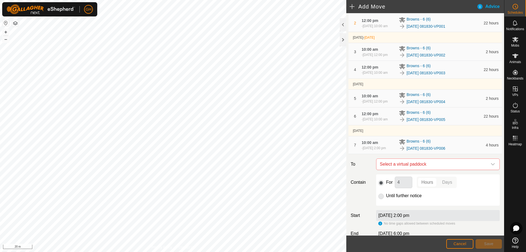
scroll to position [82, 0]
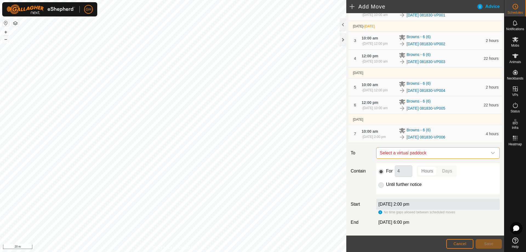
click at [436, 158] on span "Select a virtual paddock" at bounding box center [432, 152] width 110 height 11
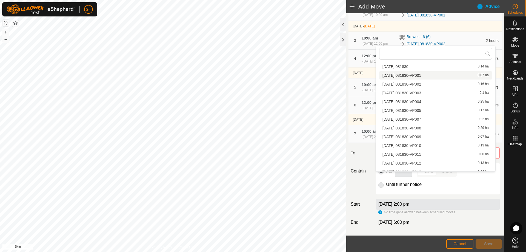
scroll to position [115, 0]
click at [442, 119] on li "2025-08-27 081830-VP007 0.22 ha" at bounding box center [435, 119] width 113 height 8
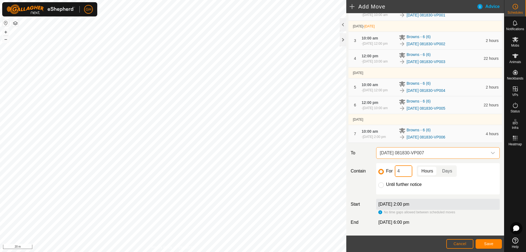
click at [406, 177] on input "4" at bounding box center [404, 171] width 18 height 12
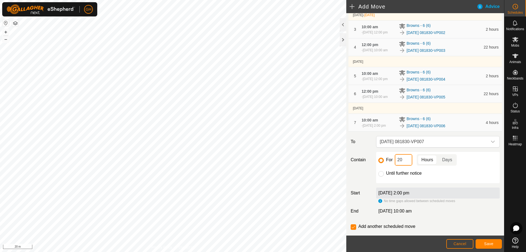
scroll to position [110, 0]
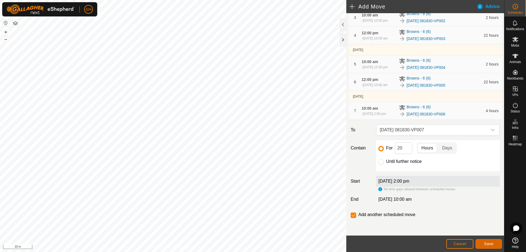
click at [492, 242] on span "Save" at bounding box center [488, 243] width 9 height 4
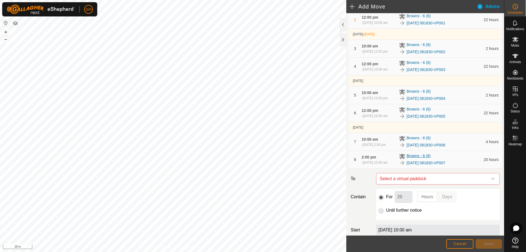
scroll to position [82, 0]
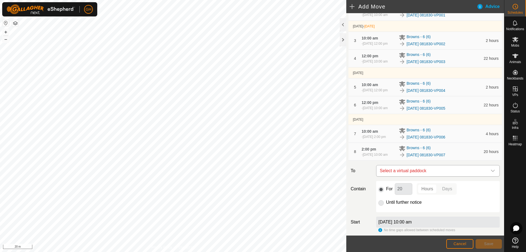
click at [433, 176] on span "Select a virtual paddock" at bounding box center [432, 170] width 110 height 11
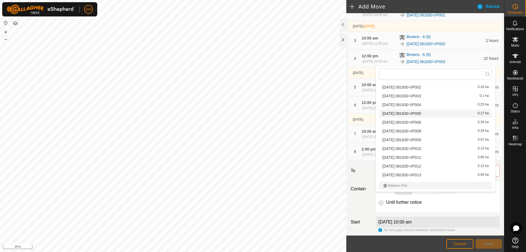
scroll to position [142, 0]
click at [435, 121] on li "2025-08-27 081830-VP008 0.29 ha" at bounding box center [435, 120] width 113 height 8
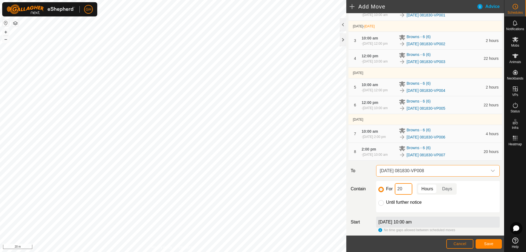
click at [404, 194] on input "20" at bounding box center [404, 189] width 18 height 12
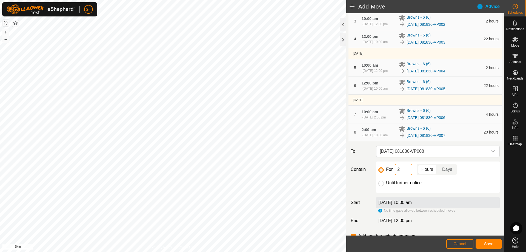
scroll to position [137, 0]
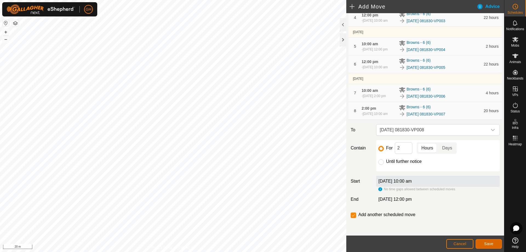
click at [487, 241] on button "Save" at bounding box center [488, 244] width 26 height 10
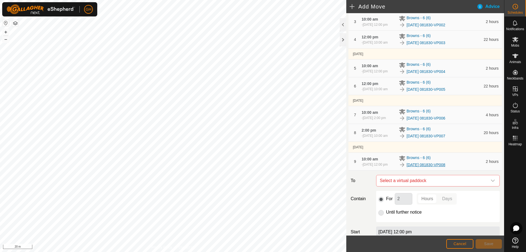
scroll to position [110, 0]
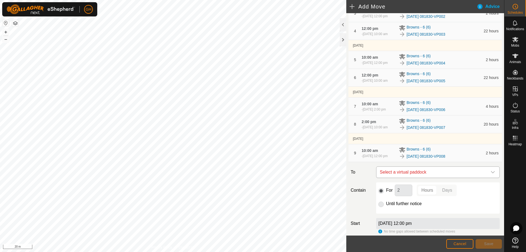
click at [434, 177] on span "Select a virtual paddock" at bounding box center [432, 171] width 110 height 11
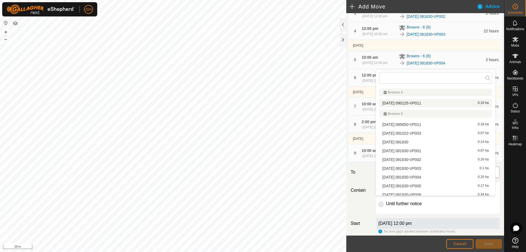
scroll to position [115, 0]
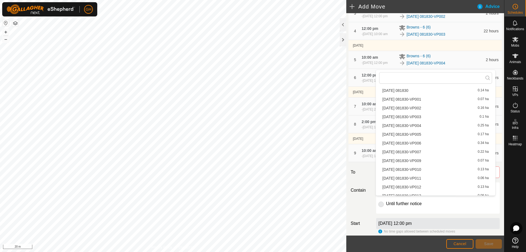
click at [441, 163] on li "2025-08-27 081830-VP009 0.07 ha" at bounding box center [435, 160] width 113 height 8
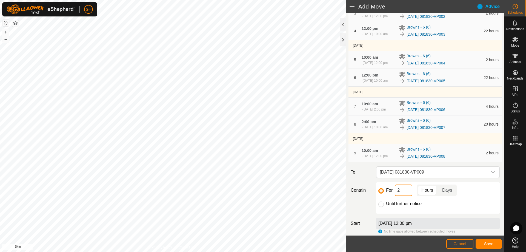
click at [398, 196] on input "2" at bounding box center [404, 190] width 18 height 12
click at [487, 243] on span "Save" at bounding box center [488, 243] width 9 height 4
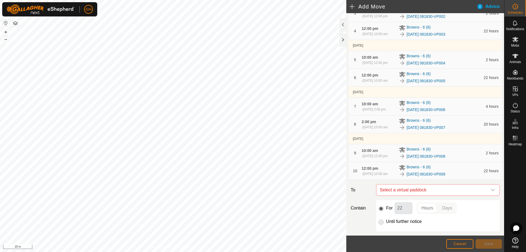
scroll to position [164, 0]
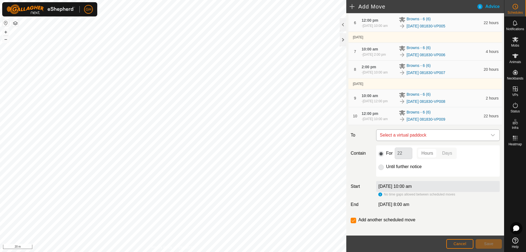
click at [431, 140] on span "Select a virtual paddock" at bounding box center [432, 135] width 110 height 11
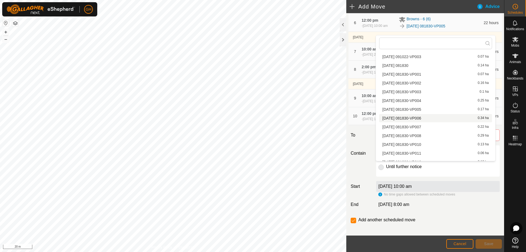
scroll to position [115, 0]
click at [442, 134] on li "2025-08-27 081830-VP010 0.13 ha" at bounding box center [435, 135] width 113 height 8
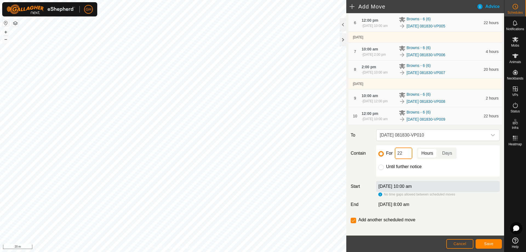
click at [404, 159] on input "22" at bounding box center [404, 153] width 18 height 12
click at [495, 244] on button "Save" at bounding box center [488, 244] width 26 height 10
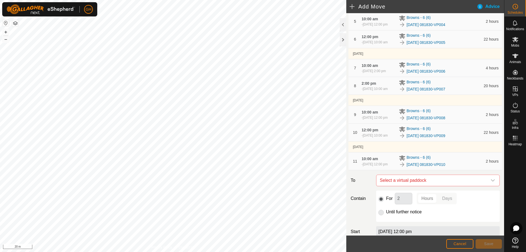
scroll to position [164, 0]
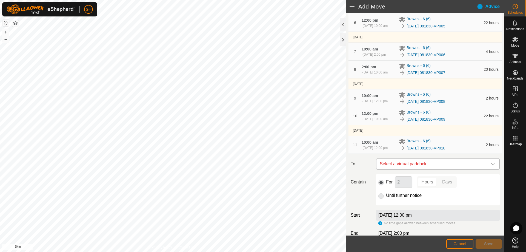
click at [441, 169] on span "Select a virtual paddock" at bounding box center [432, 163] width 110 height 11
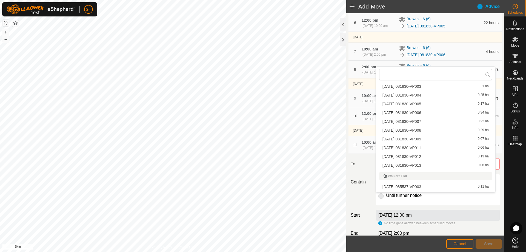
scroll to position [142, 0]
click at [442, 145] on li "2025-08-27 081830-VP011 0.06 ha" at bounding box center [435, 147] width 113 height 8
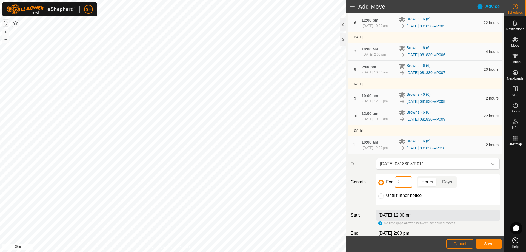
click at [406, 188] on input "2" at bounding box center [404, 182] width 18 height 12
click at [484, 239] on button "Save" at bounding box center [488, 244] width 26 height 10
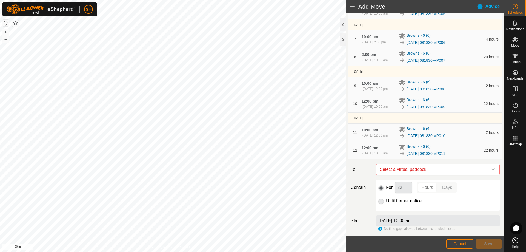
scroll to position [219, 0]
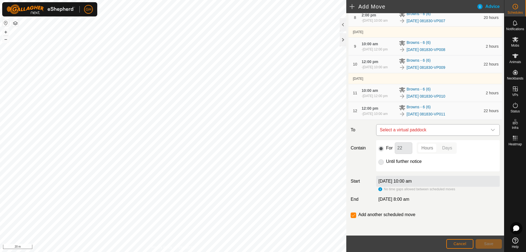
click at [442, 135] on span "Select a virtual paddock" at bounding box center [432, 129] width 110 height 11
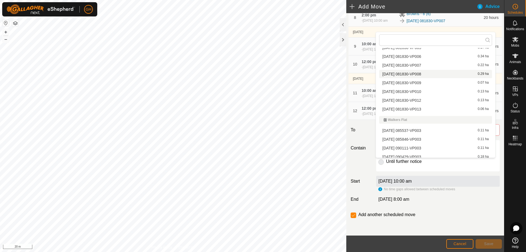
scroll to position [164, 0]
click at [438, 99] on li "2025-08-27 081830-VP012 0.13 ha" at bounding box center [435, 100] width 113 height 8
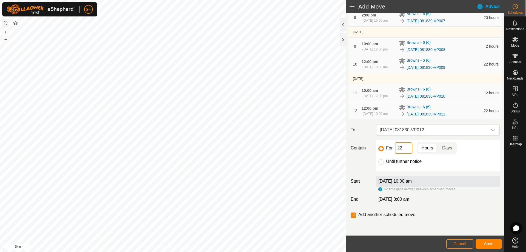
click at [407, 154] on input "22" at bounding box center [404, 148] width 18 height 12
click at [497, 243] on button "Save" at bounding box center [488, 244] width 26 height 10
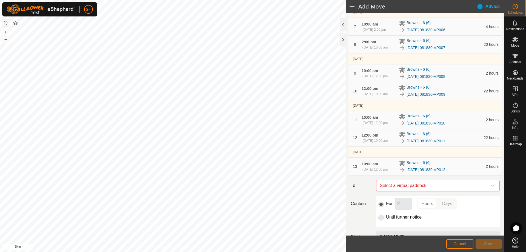
scroll to position [192, 0]
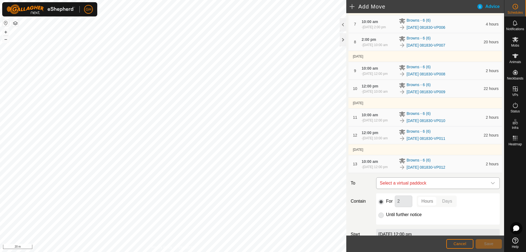
click at [437, 188] on span "Select a virtual paddock" at bounding box center [432, 182] width 110 height 11
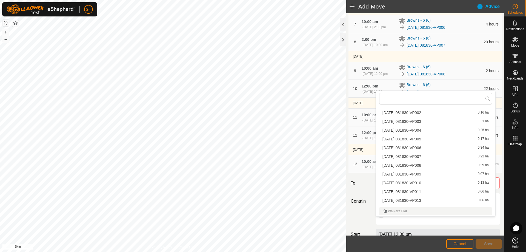
scroll to position [142, 0]
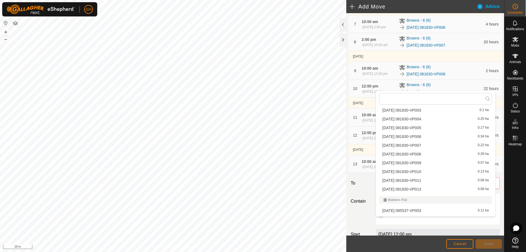
click at [440, 187] on li "2025-08-27 081830-VP013 0.06 ha" at bounding box center [435, 189] width 113 height 8
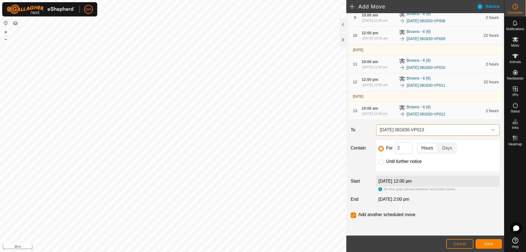
scroll to position [274, 0]
click at [404, 154] on input "2" at bounding box center [404, 148] width 18 height 12
type input "22"
click at [352, 218] on input "checkbox" at bounding box center [353, 214] width 5 height 5
checkbox input "false"
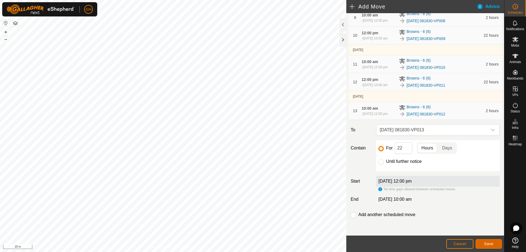
click at [483, 243] on button "Save" at bounding box center [488, 244] width 26 height 10
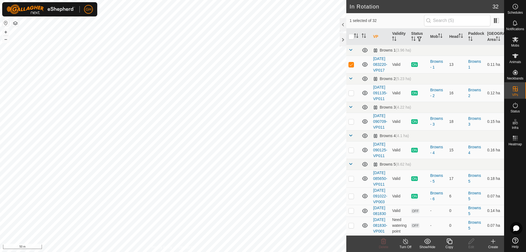
checkbox input "false"
checkbox input "true"
click at [451, 243] on icon at bounding box center [448, 240] width 5 height 5
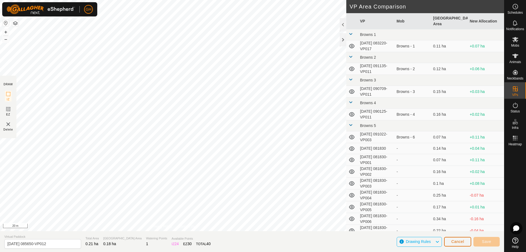
click at [455, 243] on span "Cancel" at bounding box center [457, 241] width 13 height 4
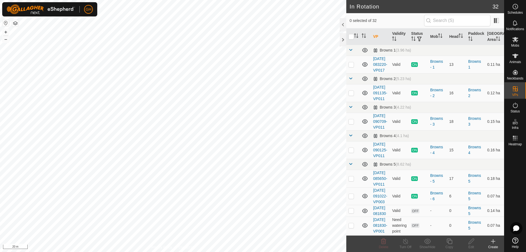
click at [492, 241] on icon at bounding box center [493, 241] width 4 height 0
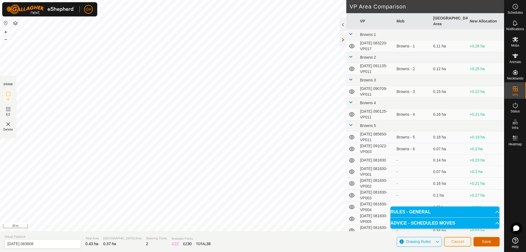
click at [481, 240] on button "Save" at bounding box center [486, 242] width 26 height 10
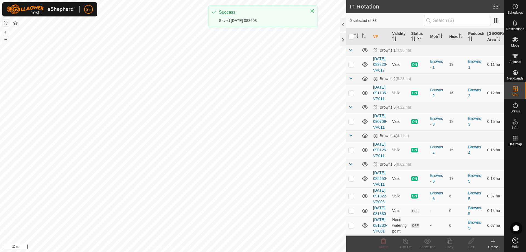
checkbox input "true"
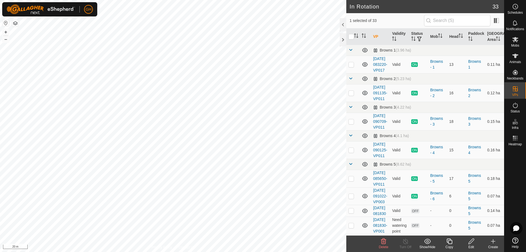
click at [447, 243] on icon at bounding box center [449, 241] width 7 height 7
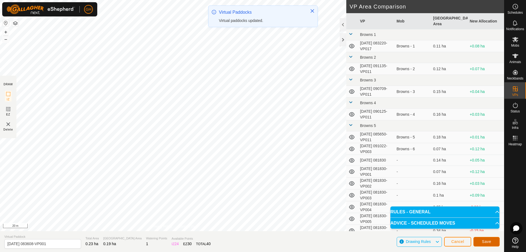
click at [490, 242] on span "Save" at bounding box center [486, 241] width 9 height 4
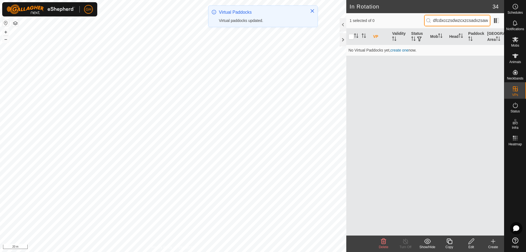
scroll to position [0, 4]
type input "dfcdxcczsdwzcxzcsadxzsawd"
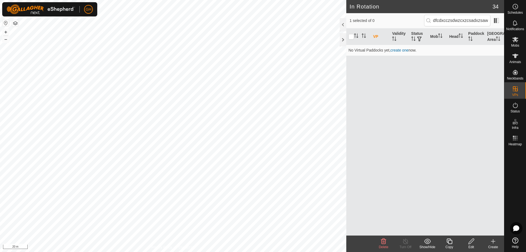
click at [452, 244] on icon at bounding box center [449, 241] width 7 height 7
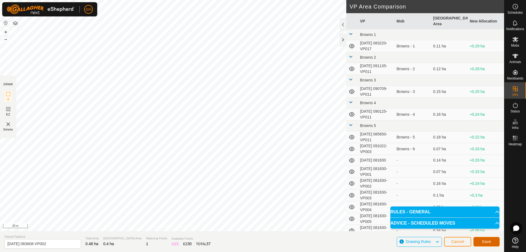
click at [485, 243] on span "Save" at bounding box center [486, 241] width 9 height 4
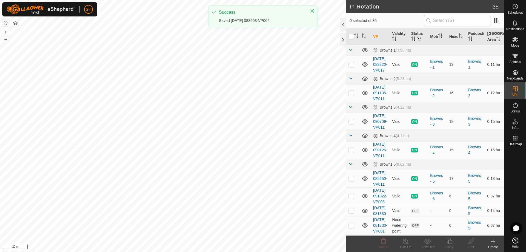
checkbox input "true"
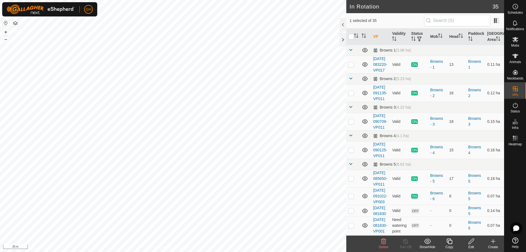
click at [455, 241] on copy-svg-icon at bounding box center [449, 241] width 22 height 7
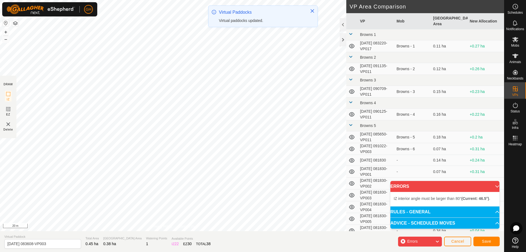
click at [238, 24] on div "Virtual Paddocks Virtual paddocks updated." at bounding box center [261, 16] width 85 height 15
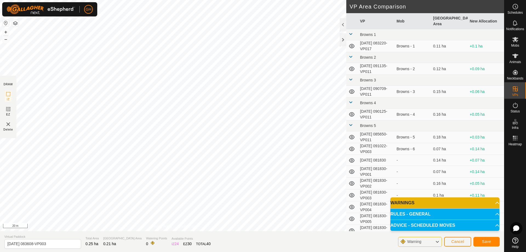
click at [490, 247] on div "Save" at bounding box center [486, 241] width 26 height 13
click at [492, 241] on button "Save" at bounding box center [486, 242] width 26 height 10
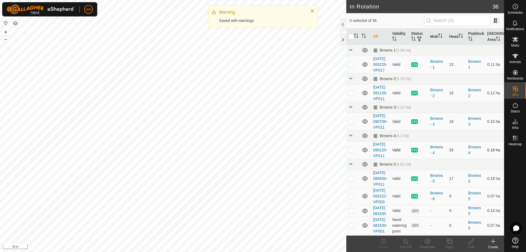
checkbox input "true"
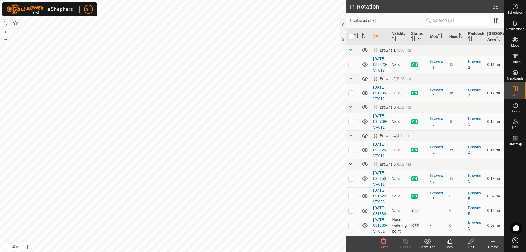
click at [449, 240] on icon at bounding box center [449, 241] width 7 height 7
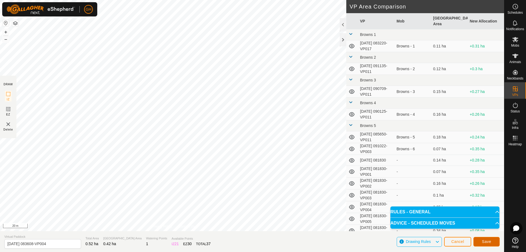
click at [492, 242] on button "Save" at bounding box center [486, 242] width 26 height 10
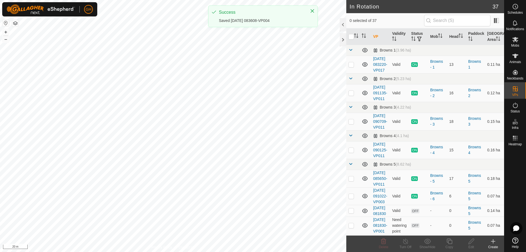
checkbox input "true"
click at [450, 243] on icon at bounding box center [449, 241] width 7 height 7
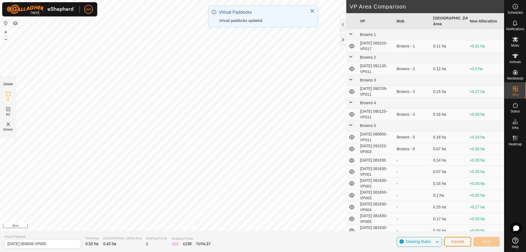
click at [245, 30] on div "Virtual Paddocks Virtual paddocks updated." at bounding box center [263, 18] width 110 height 26
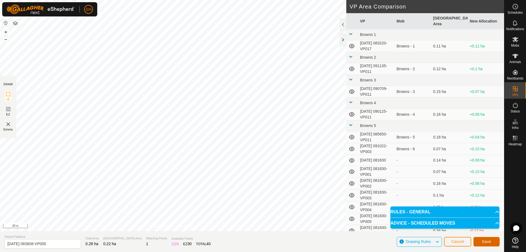
click at [490, 241] on span "Save" at bounding box center [486, 241] width 9 height 4
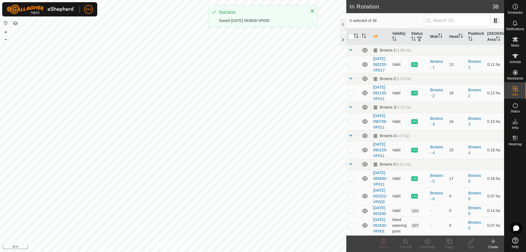
checkbox input "true"
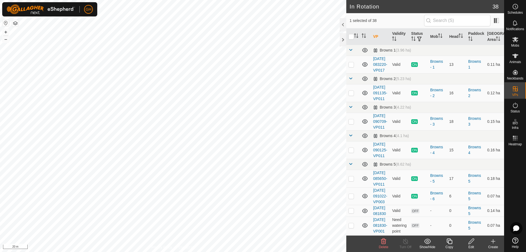
click at [450, 242] on icon at bounding box center [449, 241] width 7 height 7
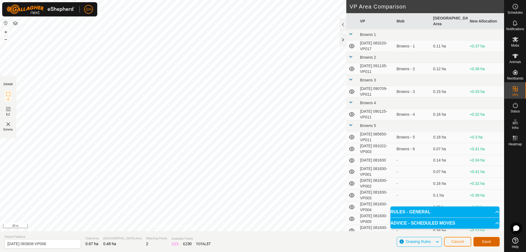
click at [481, 242] on button "Save" at bounding box center [486, 242] width 26 height 10
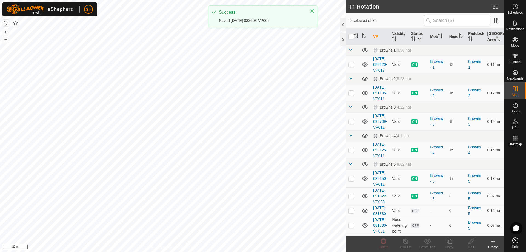
checkbox input "true"
click at [450, 243] on icon at bounding box center [449, 241] width 7 height 7
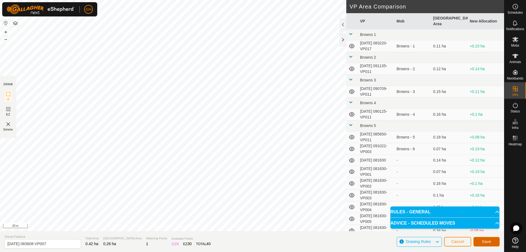
click at [489, 243] on span "Save" at bounding box center [486, 241] width 9 height 4
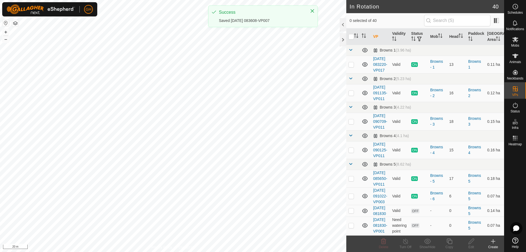
checkbox input "true"
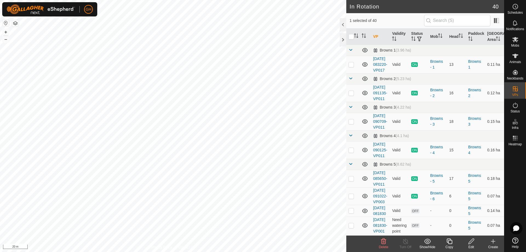
click at [448, 239] on icon at bounding box center [448, 240] width 5 height 5
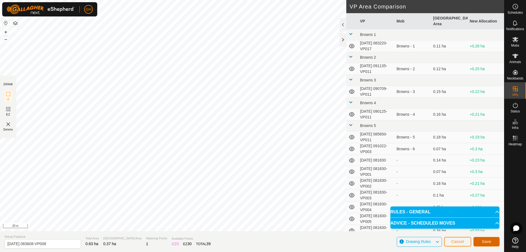
click at [488, 239] on span "Save" at bounding box center [486, 241] width 9 height 4
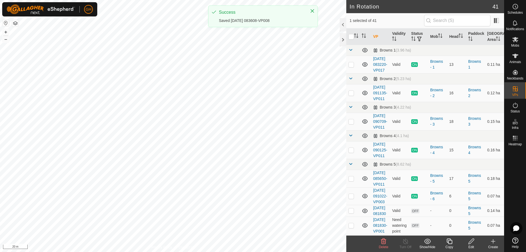
click at [453, 242] on copy-svg-icon at bounding box center [449, 241] width 22 height 7
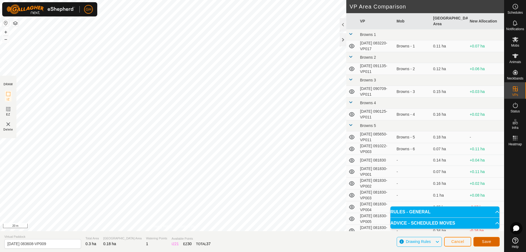
click at [489, 241] on span "Save" at bounding box center [486, 241] width 9 height 4
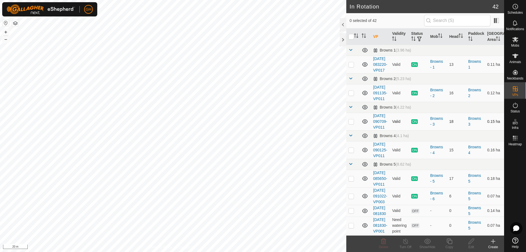
checkbox input "true"
click at [450, 241] on icon at bounding box center [449, 241] width 7 height 7
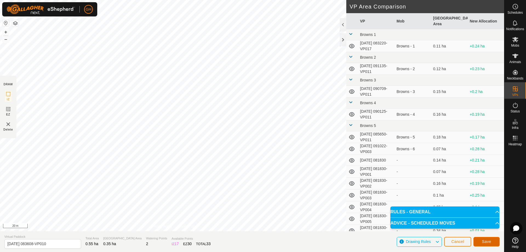
click at [484, 241] on span "Save" at bounding box center [486, 241] width 9 height 4
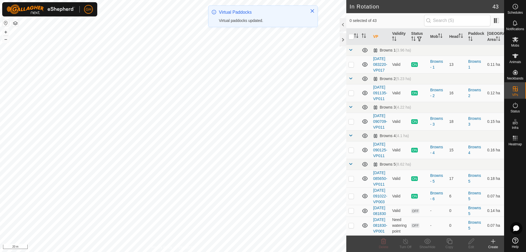
checkbox input "true"
click at [451, 243] on icon at bounding box center [448, 240] width 5 height 5
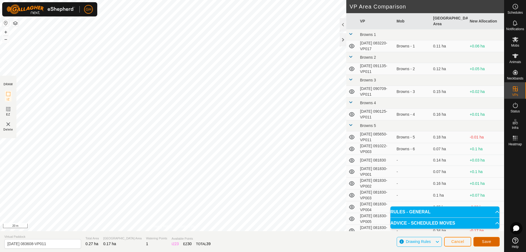
click at [490, 242] on span "Save" at bounding box center [486, 241] width 9 height 4
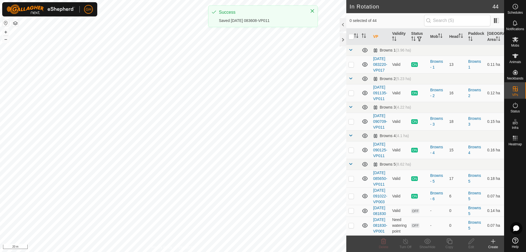
checkbox input "true"
click at [447, 242] on icon at bounding box center [448, 240] width 5 height 5
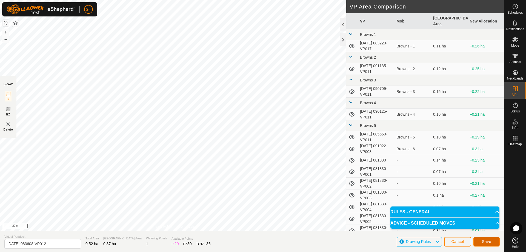
click at [481, 242] on button "Save" at bounding box center [486, 242] width 26 height 10
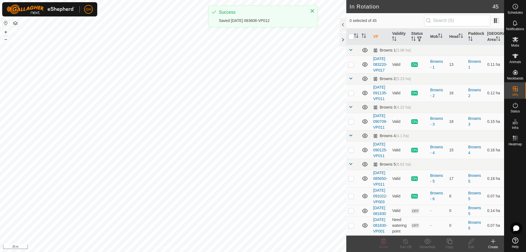
checkbox input "true"
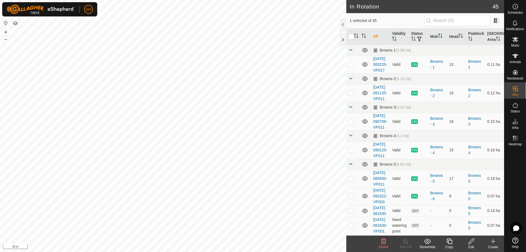
click at [448, 240] on icon at bounding box center [449, 241] width 7 height 7
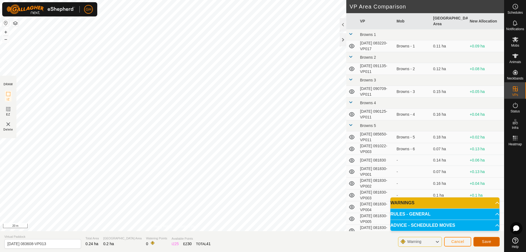
click at [489, 243] on span "Save" at bounding box center [486, 241] width 9 height 4
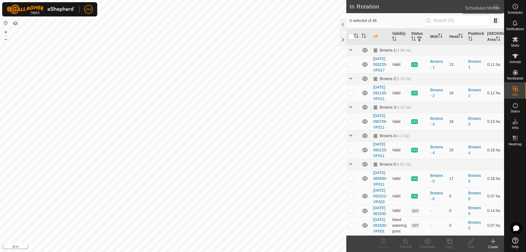
click at [513, 8] on icon at bounding box center [515, 6] width 7 height 7
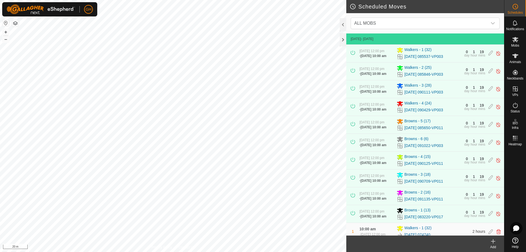
click at [494, 242] on icon at bounding box center [493, 241] width 7 height 7
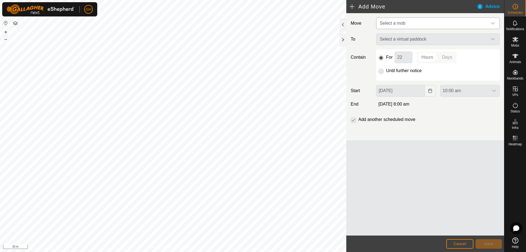
click at [456, 24] on span "Select a mob" at bounding box center [432, 23] width 110 height 11
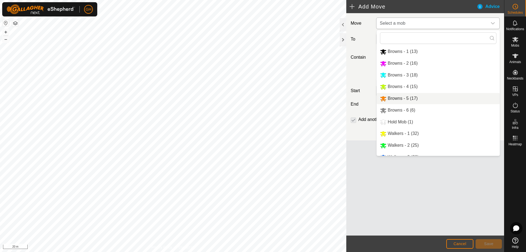
click at [398, 96] on li "Browns - 5 (17)" at bounding box center [438, 98] width 123 height 11
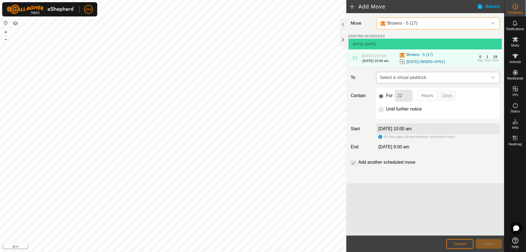
click at [417, 83] on span "Select a virtual paddock" at bounding box center [432, 77] width 110 height 11
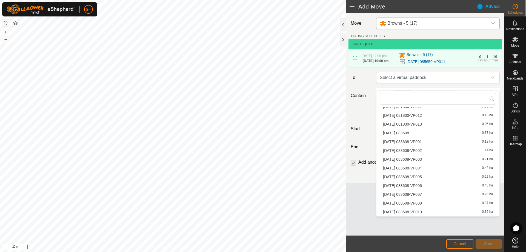
scroll to position [219, 0]
click at [440, 128] on li "2025-08-27 083608 0.37 ha" at bounding box center [438, 130] width 116 height 8
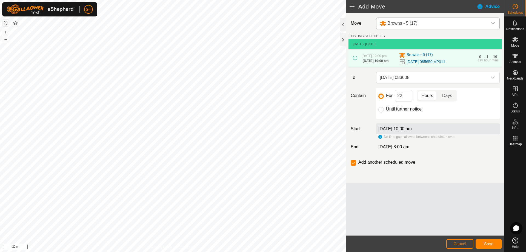
click at [413, 101] on div "For 22 Hours Days" at bounding box center [437, 96] width 119 height 12
click at [410, 101] on input "22" at bounding box center [404, 96] width 18 height 12
click at [482, 241] on button "Save" at bounding box center [488, 244] width 26 height 10
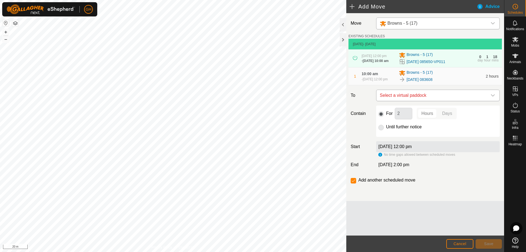
click at [420, 101] on span "Select a virtual paddock" at bounding box center [432, 95] width 110 height 11
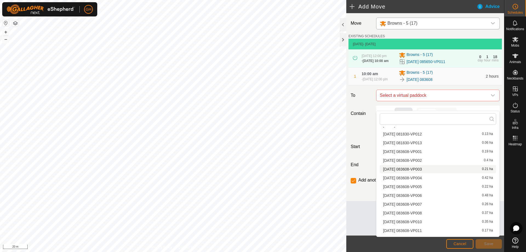
scroll to position [208, 0]
click at [427, 161] on li "2025-08-27 083608-VP001 0.19 ha" at bounding box center [438, 161] width 116 height 8
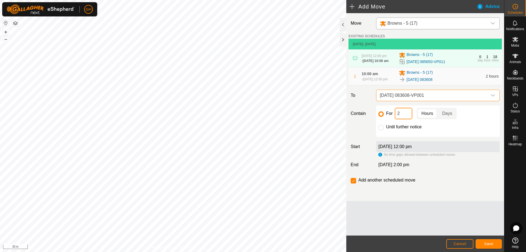
click at [410, 119] on input "2" at bounding box center [404, 114] width 18 height 12
click at [484, 241] on button "Save" at bounding box center [488, 244] width 26 height 10
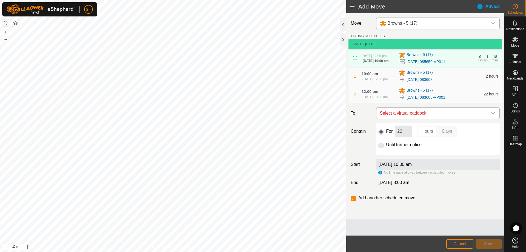
click at [432, 119] on span "Select a virtual paddock" at bounding box center [432, 113] width 110 height 11
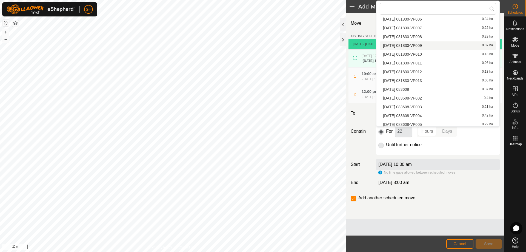
scroll to position [225, 0]
click at [430, 44] on li "2025-08-27 083608-VP002 0.4 ha" at bounding box center [438, 43] width 116 height 8
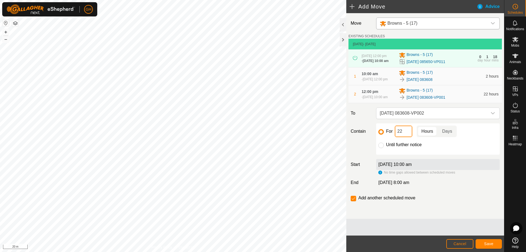
click at [403, 137] on input "22" at bounding box center [404, 131] width 18 height 12
click at [489, 241] on button "Save" at bounding box center [488, 244] width 26 height 10
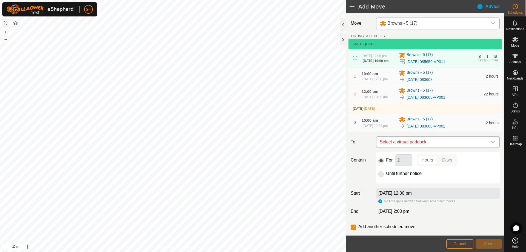
click at [435, 147] on span "Select a virtual paddock" at bounding box center [432, 141] width 110 height 11
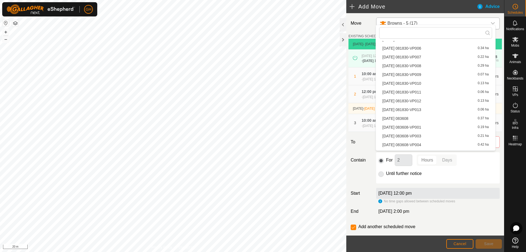
scroll to position [197, 0]
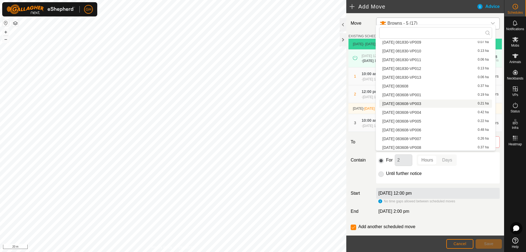
click at [435, 102] on li "2025-08-27 083608-VP003 0.21 ha" at bounding box center [435, 103] width 113 height 8
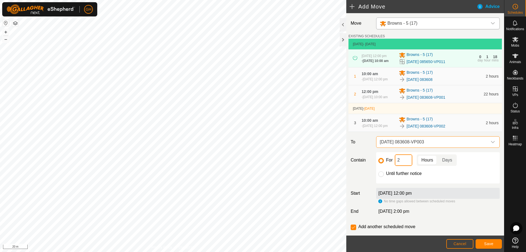
click at [404, 166] on input "2" at bounding box center [404, 160] width 18 height 12
click at [496, 243] on button "Save" at bounding box center [488, 244] width 26 height 10
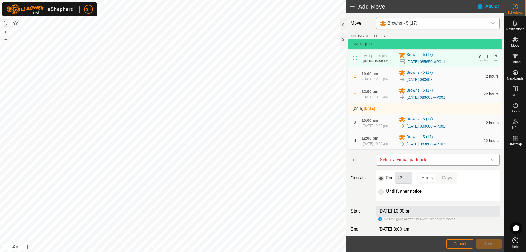
click at [441, 165] on span "Select a virtual paddock" at bounding box center [432, 159] width 110 height 11
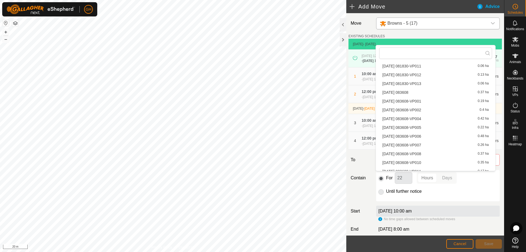
scroll to position [225, 0]
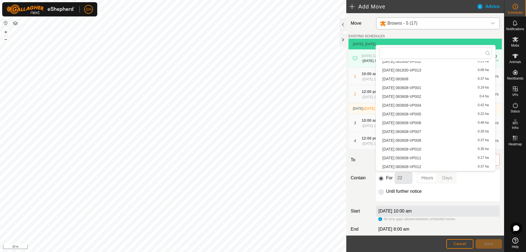
click at [434, 104] on li "2025-08-27 083608-VP004 0.42 ha" at bounding box center [435, 105] width 113 height 8
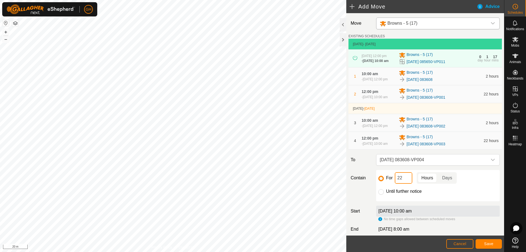
click at [401, 183] on input "22" at bounding box center [404, 178] width 18 height 12
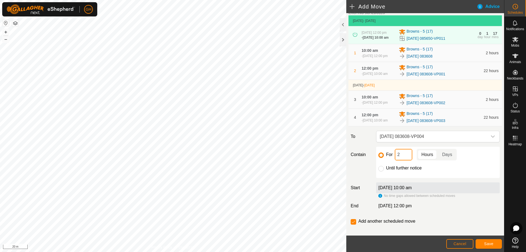
scroll to position [46, 0]
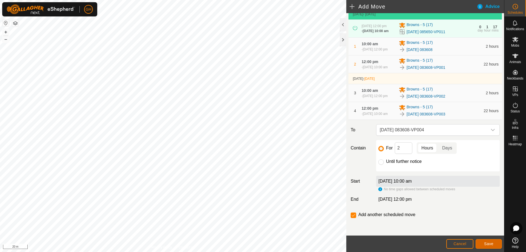
click at [490, 242] on span "Save" at bounding box center [488, 243] width 9 height 4
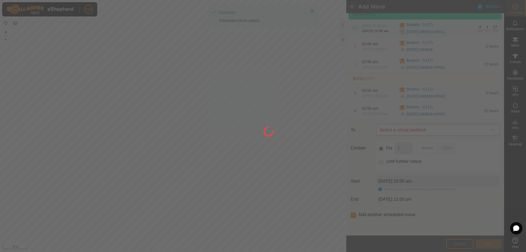
scroll to position [0, 0]
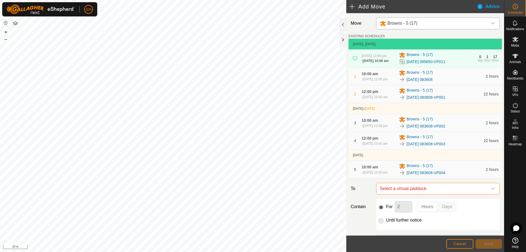
click at [435, 194] on span "Select a virtual paddock" at bounding box center [432, 188] width 110 height 11
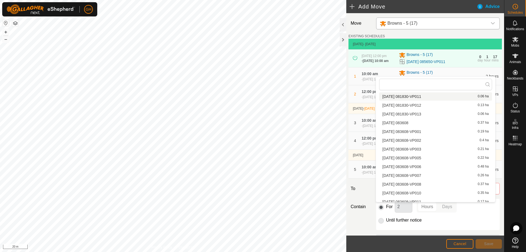
scroll to position [225, 0]
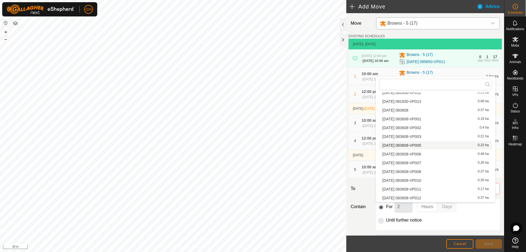
click at [434, 145] on li "2025-08-27 083608-VP005 0.22 ha" at bounding box center [435, 145] width 113 height 8
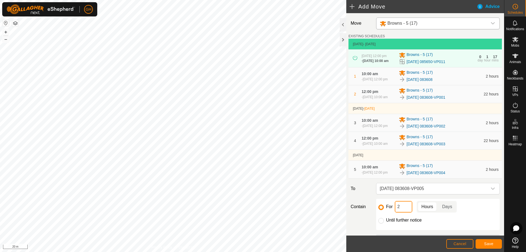
click at [406, 212] on input "2" at bounding box center [404, 207] width 18 height 12
click at [490, 244] on span "Save" at bounding box center [488, 243] width 9 height 4
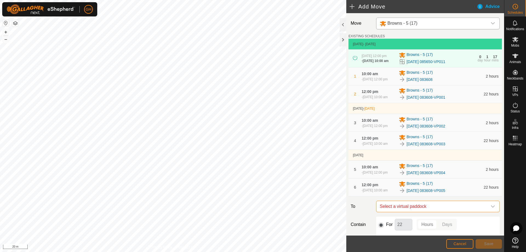
click at [452, 212] on span "Select a virtual paddock" at bounding box center [432, 206] width 110 height 11
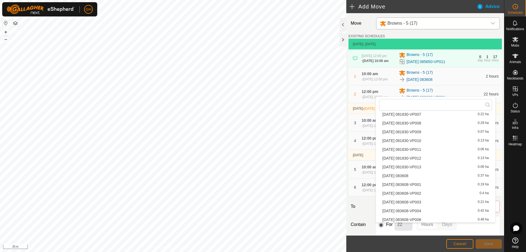
scroll to position [197, 0]
click at [434, 200] on li "2025-08-27 083608-VP006 0.48 ha" at bounding box center [435, 201] width 113 height 8
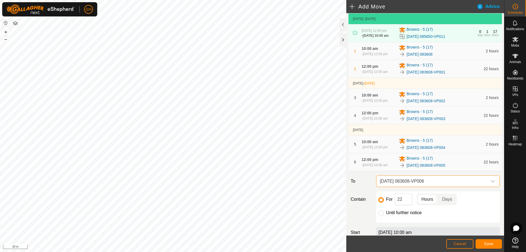
scroll to position [55, 0]
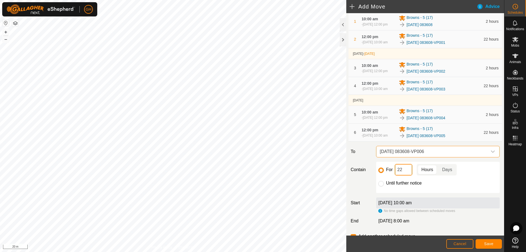
click at [406, 175] on input "22" at bounding box center [404, 170] width 18 height 12
click at [485, 241] on span "Save" at bounding box center [488, 243] width 9 height 4
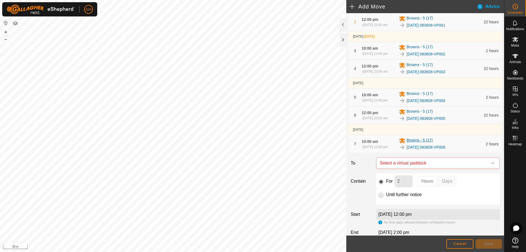
scroll to position [82, 0]
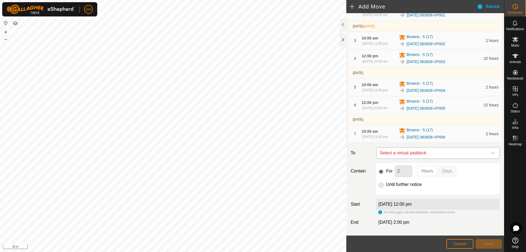
click at [429, 158] on span "Select a virtual paddock" at bounding box center [432, 152] width 110 height 11
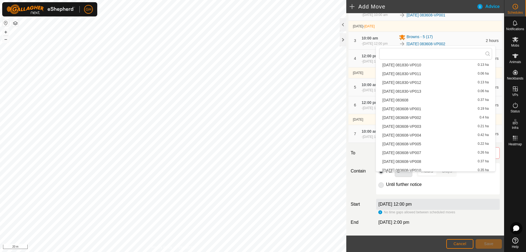
scroll to position [225, 0]
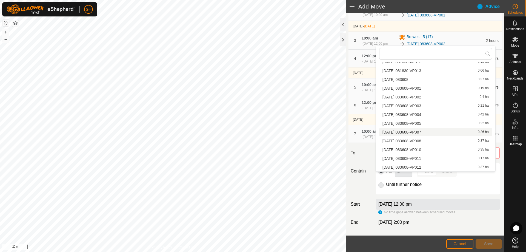
click at [428, 133] on li "2025-08-27 083608-VP007 0.26 ha" at bounding box center [435, 132] width 113 height 8
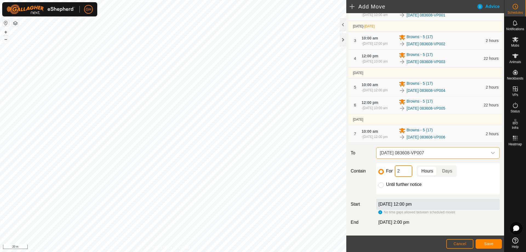
click at [402, 177] on input "2" at bounding box center [404, 171] width 18 height 12
click at [496, 245] on button "Save" at bounding box center [488, 244] width 26 height 10
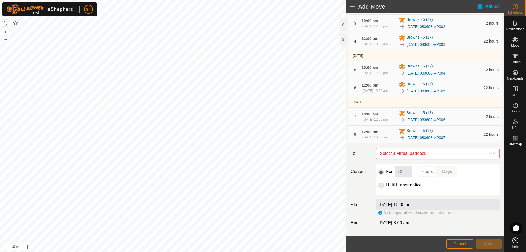
scroll to position [110, 0]
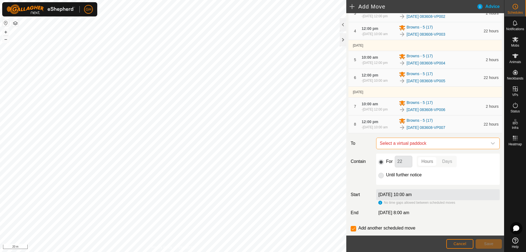
click at [424, 149] on span "Select a virtual paddock" at bounding box center [432, 143] width 110 height 11
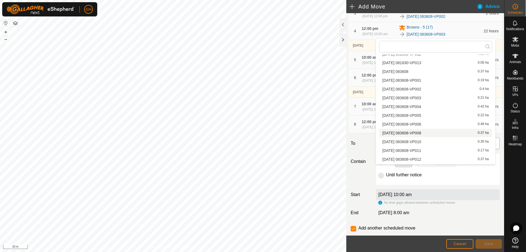
scroll to position [252, 0]
click at [440, 105] on li "2025-08-27 083608-VP008 0.37 ha" at bounding box center [435, 106] width 113 height 8
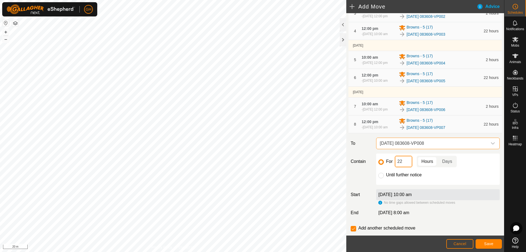
click at [409, 167] on input "22" at bounding box center [404, 162] width 18 height 12
click at [492, 242] on span "Save" at bounding box center [488, 243] width 9 height 4
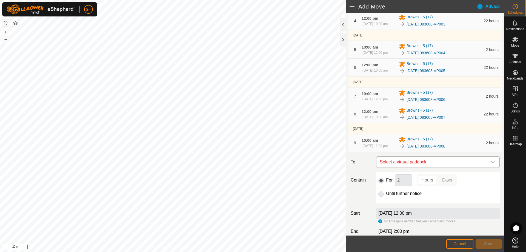
scroll to position [137, 0]
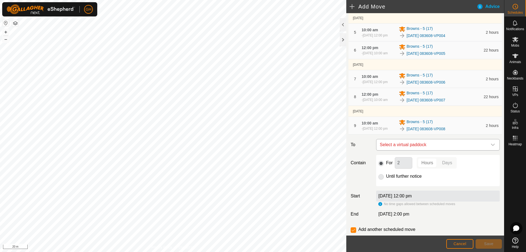
click at [414, 150] on span "Select a virtual paddock" at bounding box center [432, 144] width 110 height 11
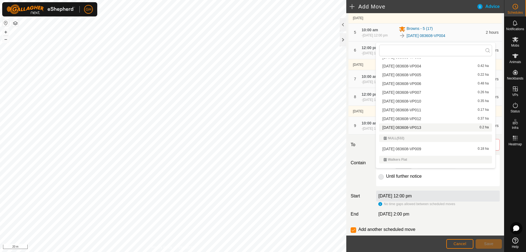
scroll to position [279, 0]
click at [422, 139] on li "2025-08-27 083608-VP009 0.18 ha" at bounding box center [435, 139] width 113 height 8
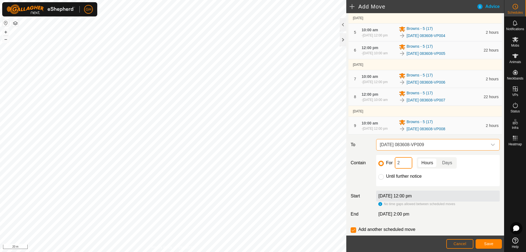
click at [405, 168] on input "2" at bounding box center [404, 163] width 18 height 12
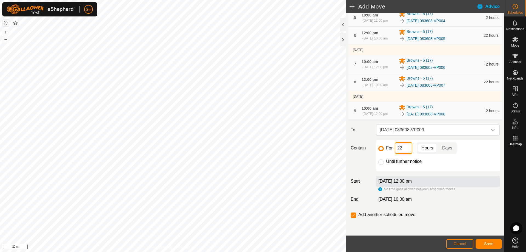
scroll to position [180, 0]
click at [485, 239] on button "Save" at bounding box center [488, 244] width 26 height 10
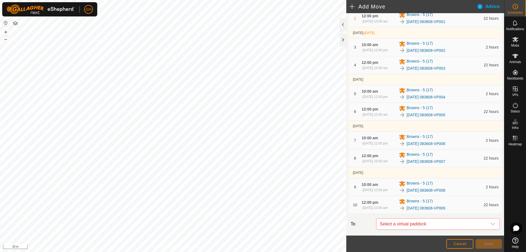
scroll to position [164, 0]
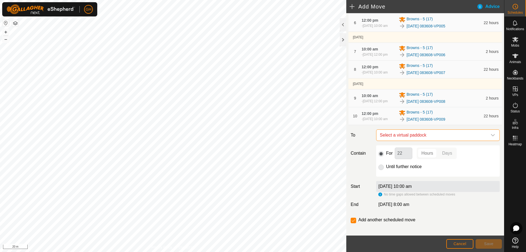
click at [451, 140] on span "Select a virtual paddock" at bounding box center [432, 135] width 110 height 11
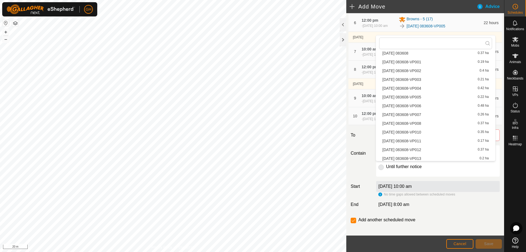
scroll to position [246, 0]
click at [435, 126] on li "2025-08-27 083608-VP010 0.35 ha" at bounding box center [435, 126] width 113 height 8
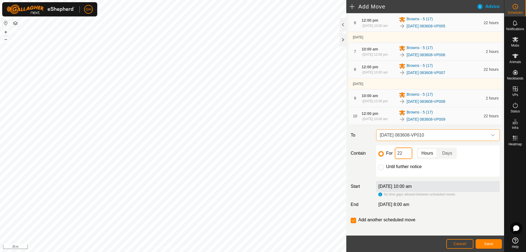
click at [409, 159] on input "22" at bounding box center [404, 153] width 18 height 12
click at [485, 243] on span "Save" at bounding box center [488, 243] width 9 height 4
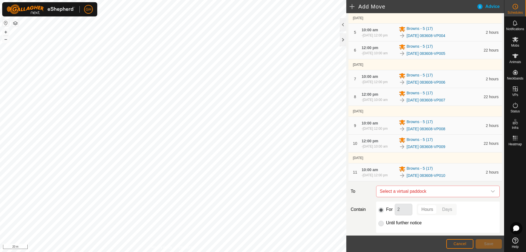
scroll to position [192, 0]
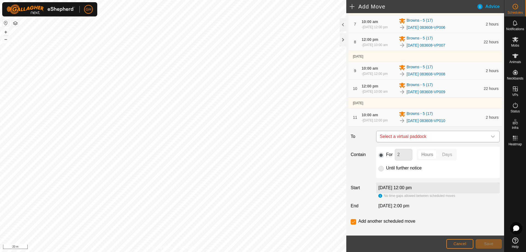
click at [438, 142] on span "Select a virtual paddock" at bounding box center [432, 136] width 110 height 11
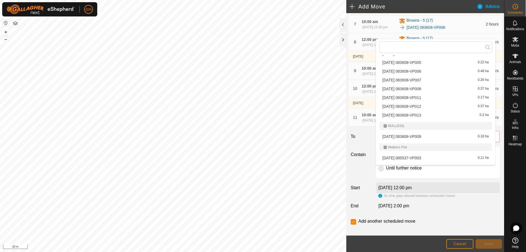
scroll to position [279, 0]
click at [443, 97] on li "2025-08-27 083608-VP011 0.17 ha" at bounding box center [435, 97] width 113 height 8
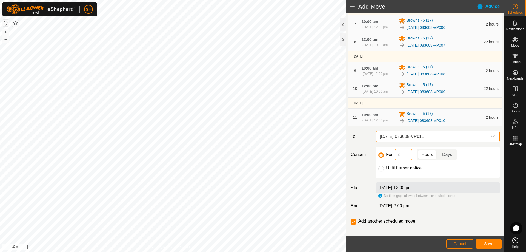
click at [406, 160] on input "2" at bounding box center [404, 155] width 18 height 12
click at [491, 245] on span "Save" at bounding box center [488, 243] width 9 height 4
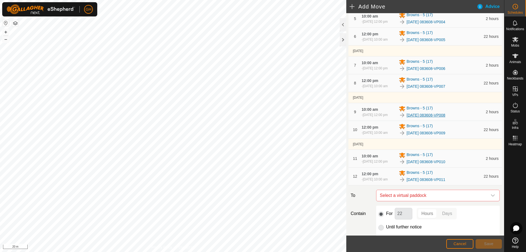
scroll to position [192, 0]
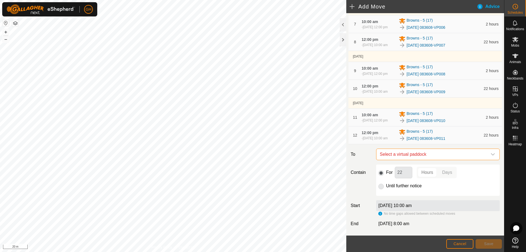
click at [440, 160] on span "Select a virtual paddock" at bounding box center [432, 154] width 110 height 11
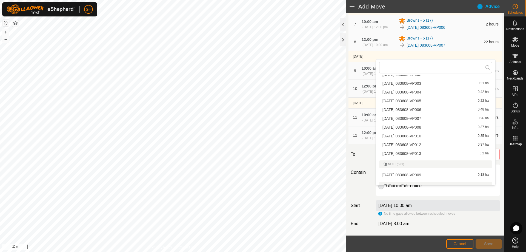
scroll to position [279, 0]
click at [438, 124] on li "2025-08-27 083608-VP012 0.37 ha" at bounding box center [435, 126] width 113 height 8
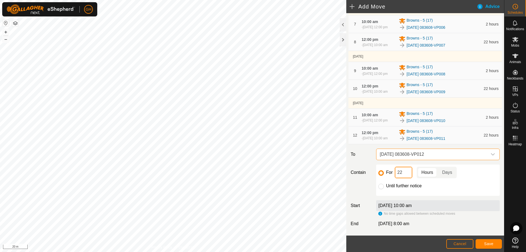
click at [406, 178] on input "22" at bounding box center [404, 172] width 18 height 12
click at [481, 241] on button "Save" at bounding box center [488, 244] width 26 height 10
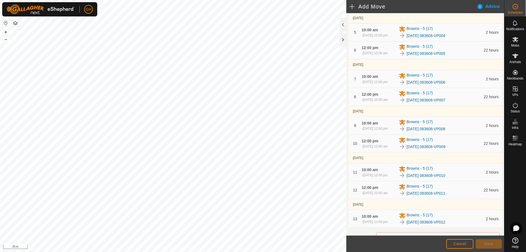
scroll to position [219, 0]
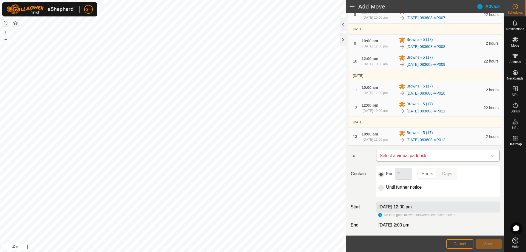
click at [438, 161] on span "Select a virtual paddock" at bounding box center [432, 155] width 110 height 11
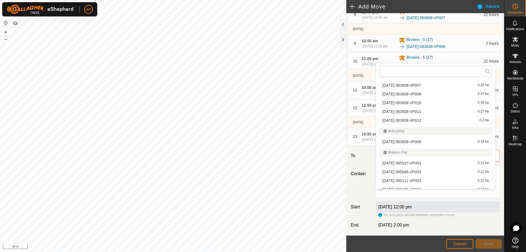
scroll to position [307, 0]
click at [429, 110] on li "2025-08-27 083608-VP013 0.2 ha" at bounding box center [435, 111] width 113 height 8
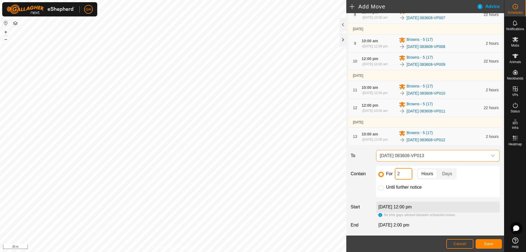
click at [400, 179] on input "2" at bounding box center [404, 174] width 18 height 12
type input "22"
click at [486, 242] on span "Save" at bounding box center [488, 243] width 9 height 4
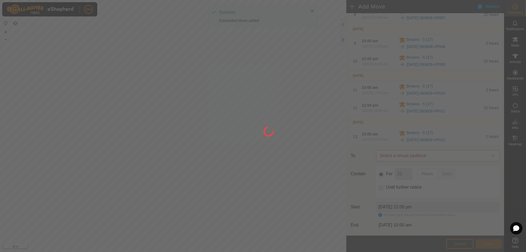
scroll to position [0, 0]
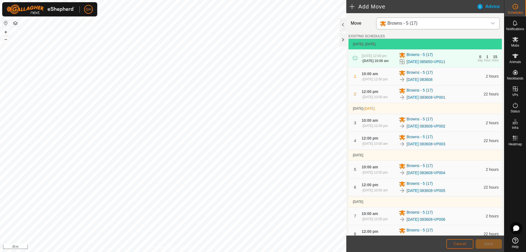
click at [466, 242] on span "Cancel" at bounding box center [459, 243] width 13 height 4
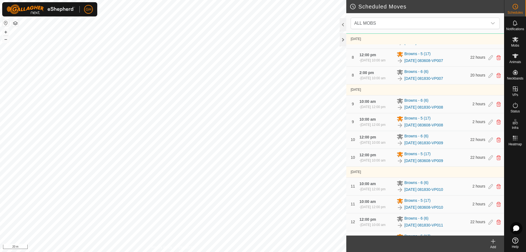
scroll to position [848, 0]
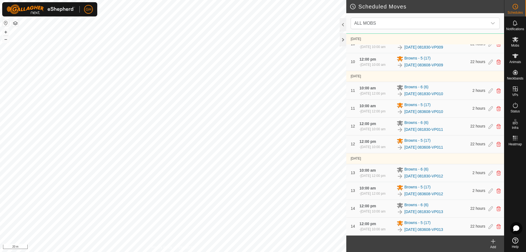
click at [367, 227] on span "[DATE] 10:00 am" at bounding box center [372, 229] width 25 height 4
click at [366, 227] on span "[DATE] 10:00 am" at bounding box center [372, 229] width 25 height 4
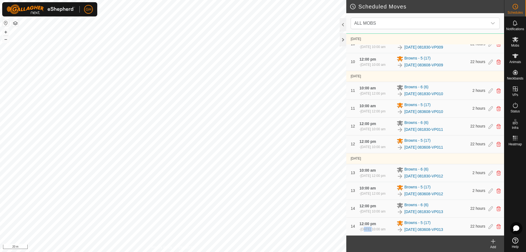
click at [366, 227] on span "[DATE] 10:00 am" at bounding box center [372, 229] width 25 height 4
click at [355, 156] on span "[DATE]" at bounding box center [356, 158] width 10 height 4
click at [369, 227] on span "[DATE] 10:00 am" at bounding box center [372, 229] width 25 height 4
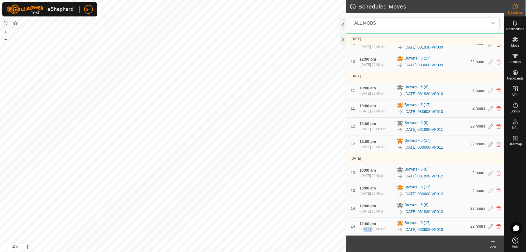
click at [369, 227] on span "[DATE] 10:00 am" at bounding box center [372, 229] width 25 height 4
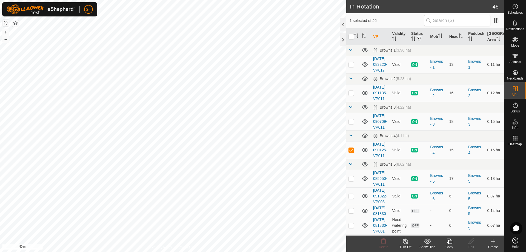
click at [496, 244] on icon at bounding box center [493, 241] width 7 height 7
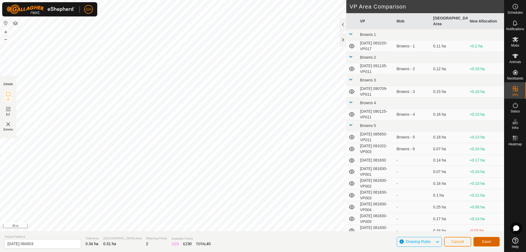
click at [491, 241] on span "Save" at bounding box center [486, 241] width 9 height 4
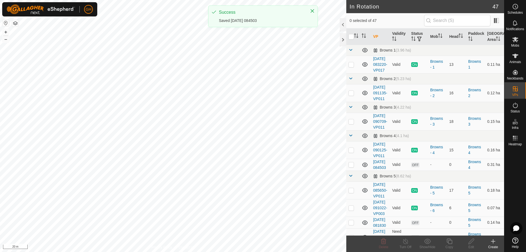
checkbox input "true"
click at [447, 243] on icon at bounding box center [449, 241] width 7 height 7
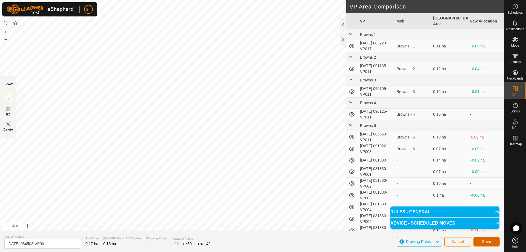
click at [490, 243] on span "Save" at bounding box center [486, 241] width 9 height 4
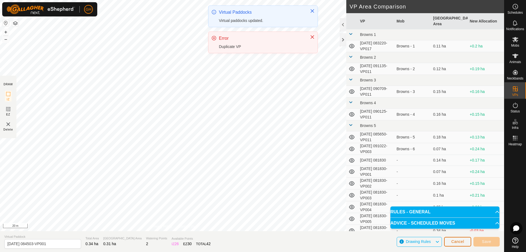
click at [469, 239] on button "Cancel" at bounding box center [457, 242] width 27 height 10
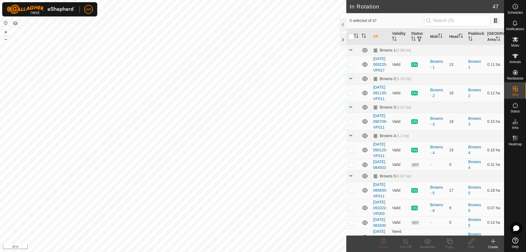
checkbox input "true"
click at [451, 242] on icon at bounding box center [449, 241] width 7 height 7
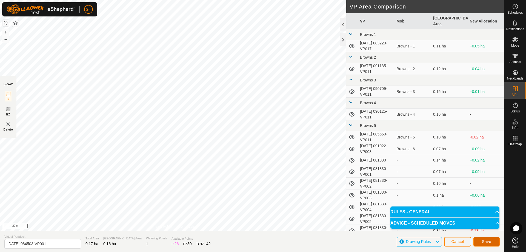
click at [492, 243] on button "Save" at bounding box center [486, 242] width 26 height 10
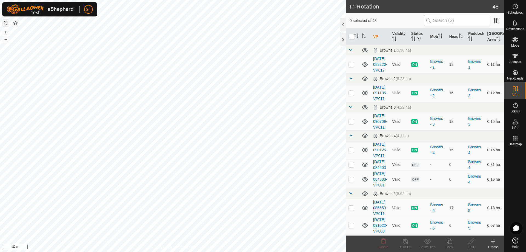
checkbox input "true"
click at [449, 242] on icon at bounding box center [449, 241] width 7 height 7
checkbox input "true"
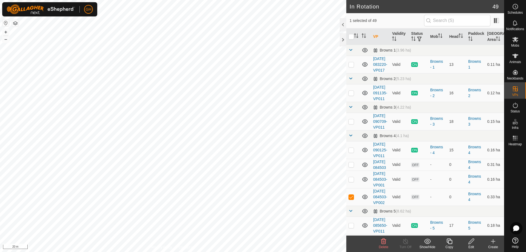
click at [448, 244] on div "Copy" at bounding box center [449, 246] width 22 height 5
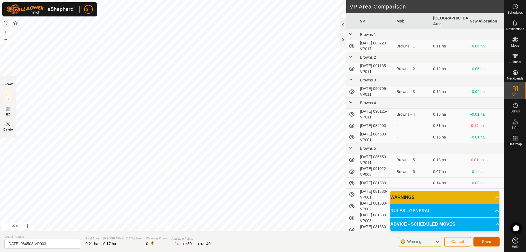
click at [494, 240] on button "Save" at bounding box center [486, 242] width 26 height 10
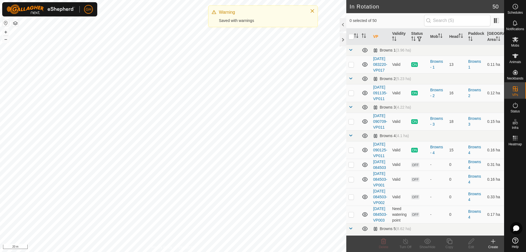
checkbox input "true"
click at [448, 240] on icon at bounding box center [449, 241] width 7 height 7
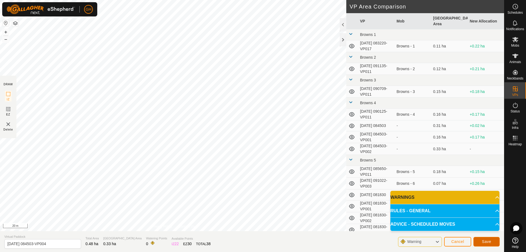
click at [493, 239] on button "Save" at bounding box center [486, 242] width 26 height 10
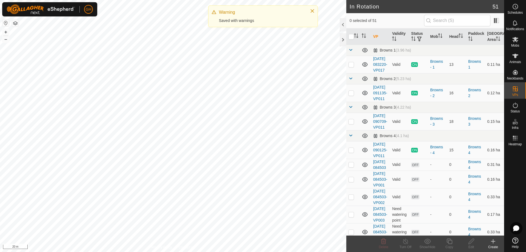
checkbox input "true"
click at [450, 240] on icon at bounding box center [449, 241] width 7 height 7
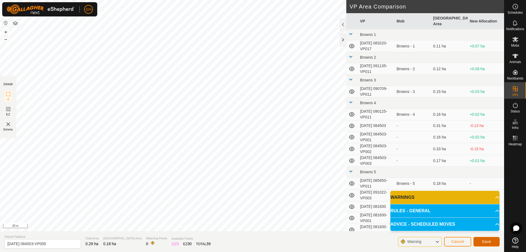
click at [487, 239] on span "Save" at bounding box center [486, 241] width 9 height 4
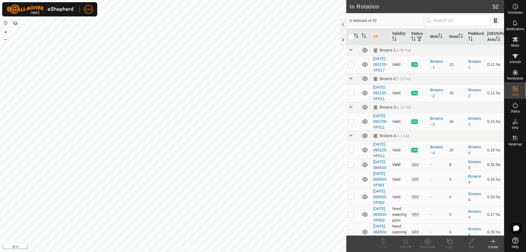
checkbox input "true"
click at [451, 242] on icon at bounding box center [449, 241] width 7 height 7
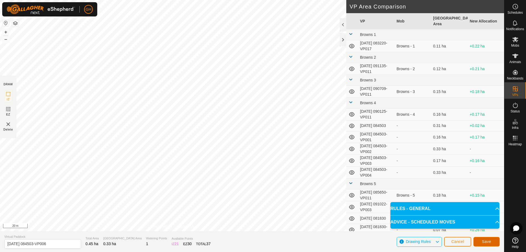
click at [483, 240] on span "Save" at bounding box center [486, 241] width 9 height 4
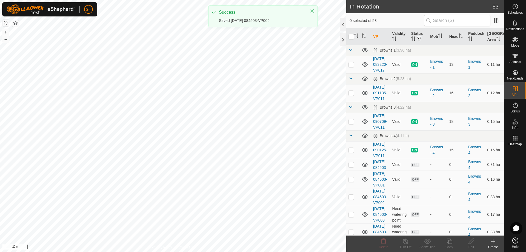
checkbox input "true"
click at [450, 244] on icon at bounding box center [448, 240] width 5 height 5
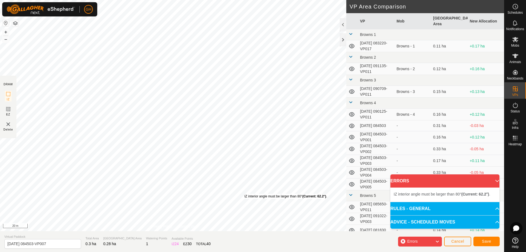
click at [244, 195] on div "IZ interior angle must be larger than 80° (Current: 62.2°) ." at bounding box center [285, 196] width 83 height 5
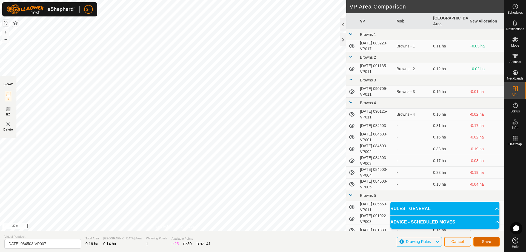
click at [494, 243] on button "Save" at bounding box center [486, 242] width 26 height 10
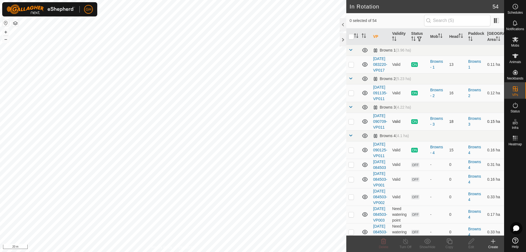
checkbox input "true"
click at [453, 242] on copy-svg-icon at bounding box center [449, 241] width 22 height 7
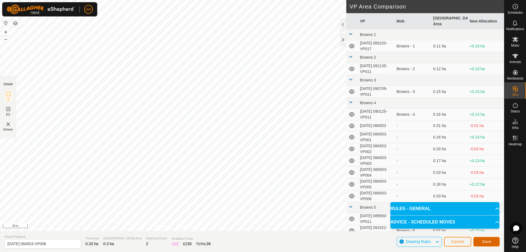
click at [487, 240] on span "Save" at bounding box center [486, 241] width 9 height 4
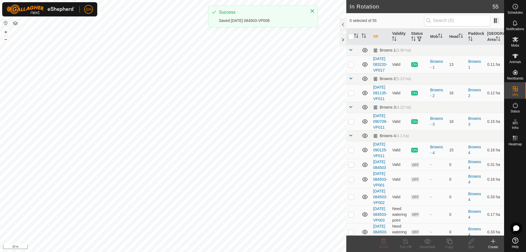
checkbox input "true"
click at [449, 241] on icon at bounding box center [449, 241] width 7 height 7
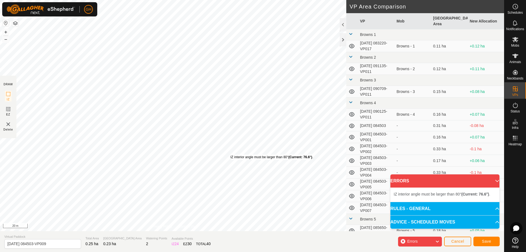
click at [230, 154] on div "IZ interior angle must be larger than 80° (Current: 76.6°) ." at bounding box center [271, 156] width 83 height 5
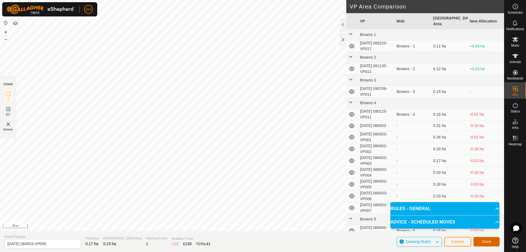
click at [491, 241] on button "Save" at bounding box center [486, 242] width 26 height 10
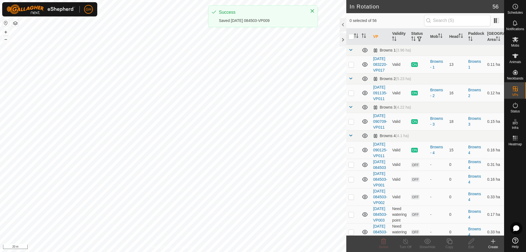
checkbox input "true"
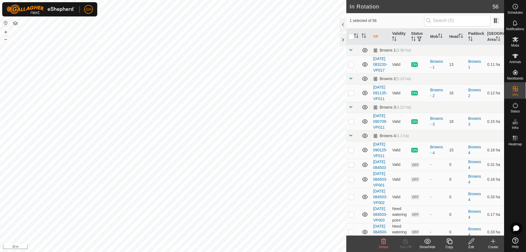
click at [449, 242] on icon at bounding box center [449, 241] width 7 height 7
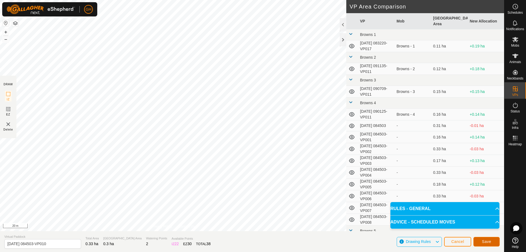
click at [487, 243] on span "Save" at bounding box center [486, 241] width 9 height 4
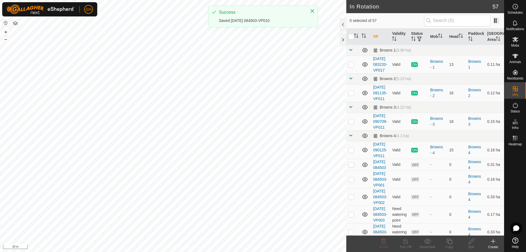
checkbox input "true"
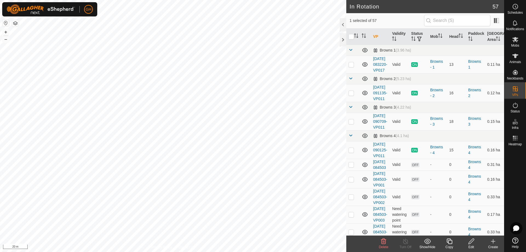
click at [449, 242] on icon at bounding box center [449, 241] width 7 height 7
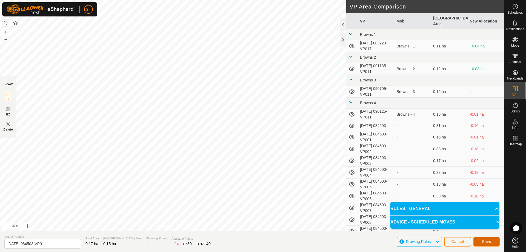
click at [487, 240] on span "Save" at bounding box center [486, 241] width 9 height 4
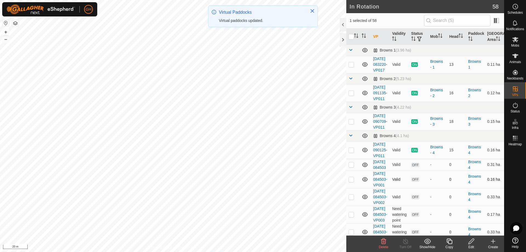
checkbox input "true"
click at [447, 240] on icon at bounding box center [449, 241] width 7 height 7
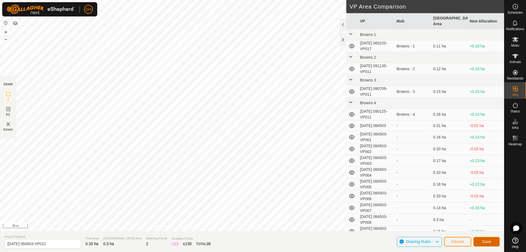
click at [489, 239] on button "Save" at bounding box center [486, 242] width 26 height 10
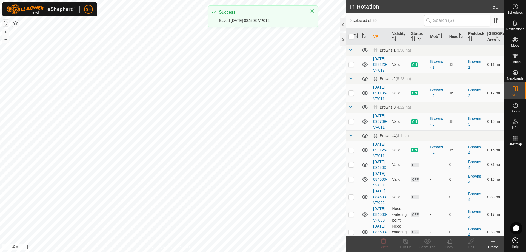
checkbox input "true"
click at [448, 241] on icon at bounding box center [448, 240] width 5 height 5
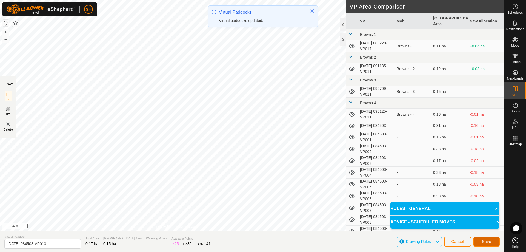
click at [483, 240] on span "Save" at bounding box center [486, 241] width 9 height 4
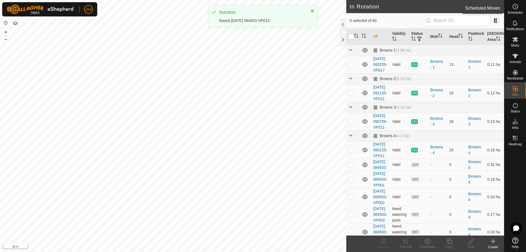
click at [516, 12] on span "Schedules" at bounding box center [514, 12] width 15 height 3
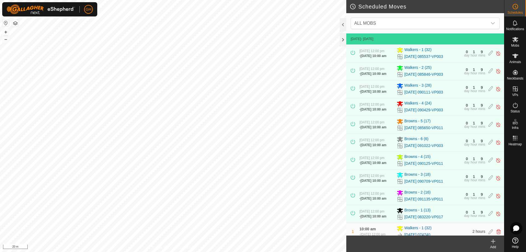
click at [492, 244] on icon at bounding box center [493, 241] width 7 height 7
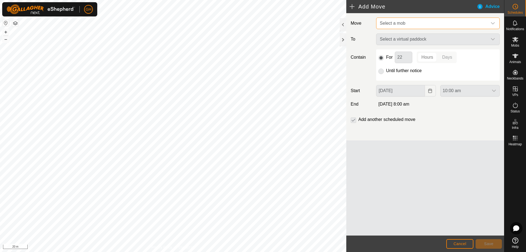
click at [417, 21] on span "Select a mob" at bounding box center [432, 23] width 110 height 11
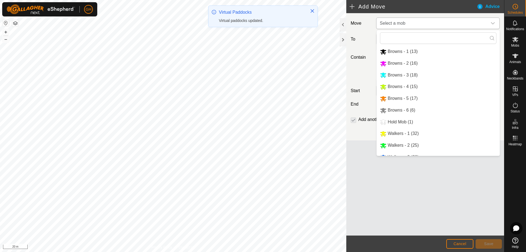
click at [413, 83] on li "Browns - 4 (15)" at bounding box center [438, 86] width 123 height 11
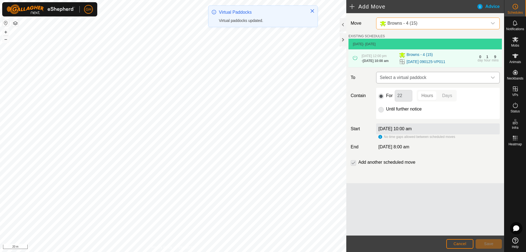
click at [424, 83] on span "Select a virtual paddock" at bounding box center [432, 77] width 110 height 11
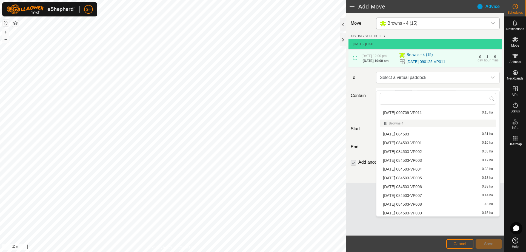
scroll to position [55, 0]
click at [416, 134] on li "2025-08-27 084503 0.31 ha" at bounding box center [438, 132] width 116 height 8
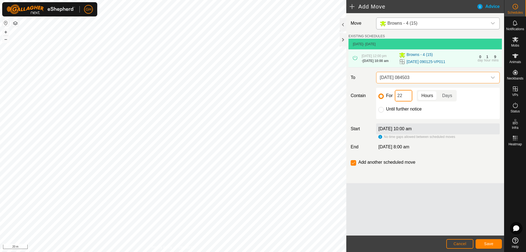
click at [409, 101] on input "22" at bounding box center [404, 96] width 18 height 12
click at [486, 241] on button "Save" at bounding box center [488, 244] width 26 height 10
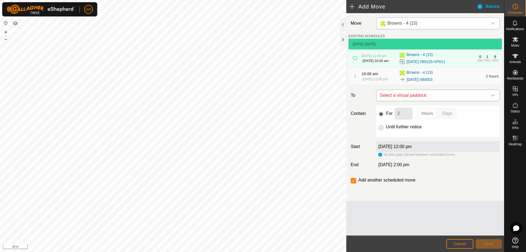
click at [425, 101] on span "Select a virtual paddock" at bounding box center [432, 95] width 110 height 11
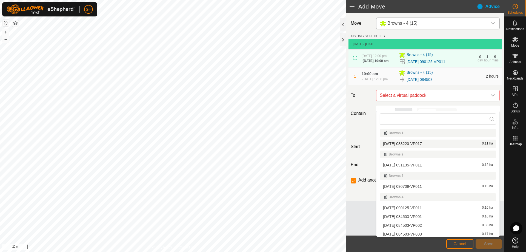
scroll to position [27, 0]
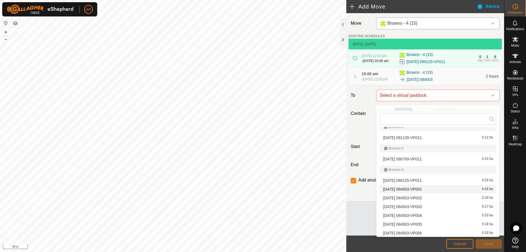
click at [436, 190] on div "2025-08-27 084503-VP001 0.16 ha" at bounding box center [438, 189] width 110 height 4
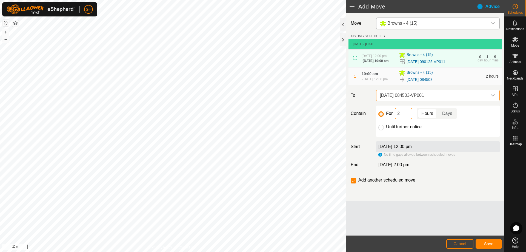
click at [406, 119] on input "2" at bounding box center [404, 114] width 18 height 12
click at [490, 245] on span "Save" at bounding box center [488, 243] width 9 height 4
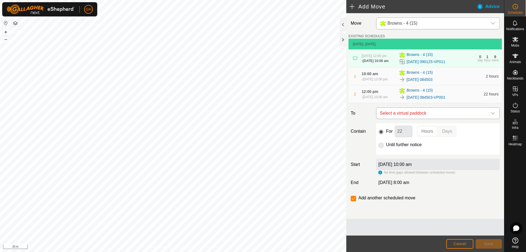
click at [434, 119] on span "Select a virtual paddock" at bounding box center [432, 113] width 110 height 11
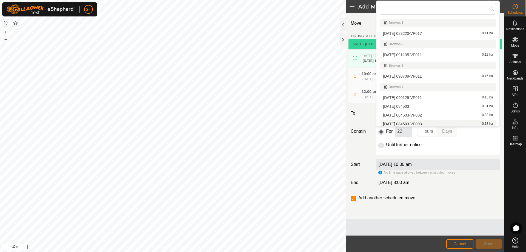
scroll to position [2, 0]
click at [431, 113] on li "2025-08-27 084503-VP002 0.33 ha" at bounding box center [438, 113] width 116 height 8
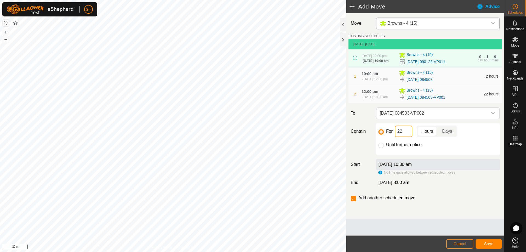
click at [412, 137] on input "22" at bounding box center [404, 131] width 18 height 12
click at [480, 242] on button "Save" at bounding box center [488, 244] width 26 height 10
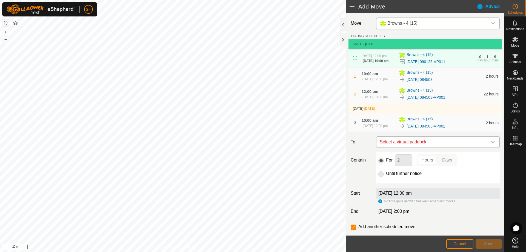
click at [431, 147] on span "Select a virtual paddock" at bounding box center [432, 141] width 110 height 11
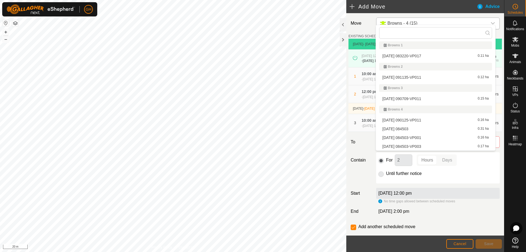
click at [438, 143] on li "2025-08-27 084503-VP003 0.17 ha" at bounding box center [435, 146] width 113 height 8
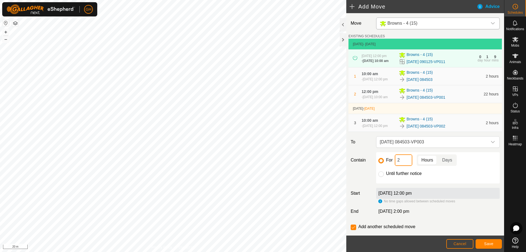
click at [411, 166] on input "2" at bounding box center [404, 160] width 18 height 12
click at [488, 238] on footer "Cancel Save" at bounding box center [425, 243] width 158 height 16
click at [488, 239] on button "Save" at bounding box center [488, 244] width 26 height 10
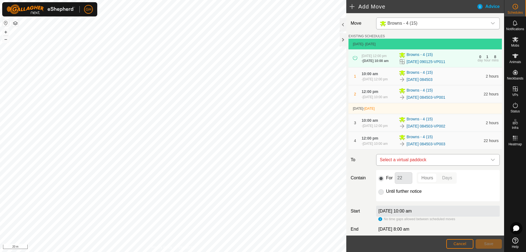
click at [445, 165] on span "Select a virtual paddock" at bounding box center [432, 159] width 110 height 11
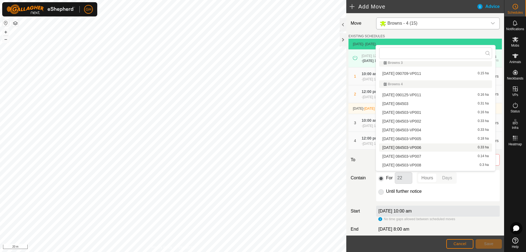
scroll to position [56, 0]
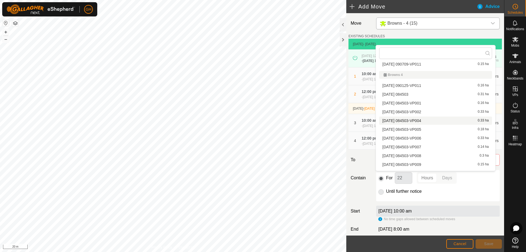
click at [432, 120] on li "2025-08-27 084503-VP004 0.33 ha" at bounding box center [435, 120] width 113 height 8
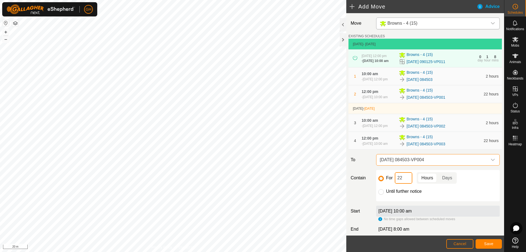
click at [406, 183] on input "22" at bounding box center [404, 178] width 18 height 12
type input "2"
click at [495, 247] on button "Save" at bounding box center [488, 244] width 26 height 10
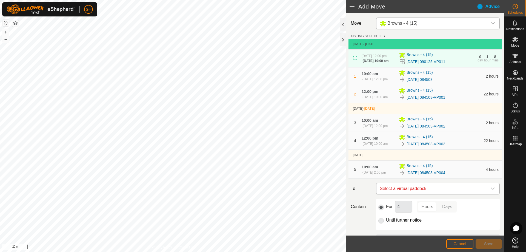
click at [432, 194] on span "Select a virtual paddock" at bounding box center [432, 188] width 110 height 11
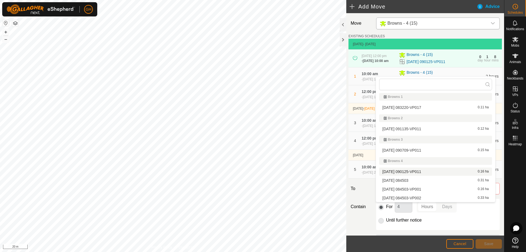
scroll to position [29, 0]
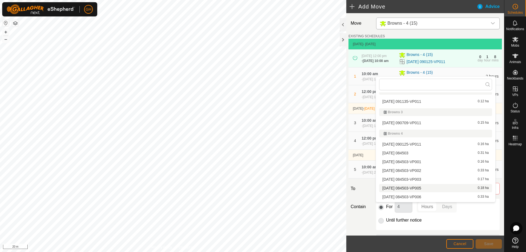
click at [435, 187] on li "2025-08-27 084503-VP005 0.18 ha" at bounding box center [435, 188] width 113 height 8
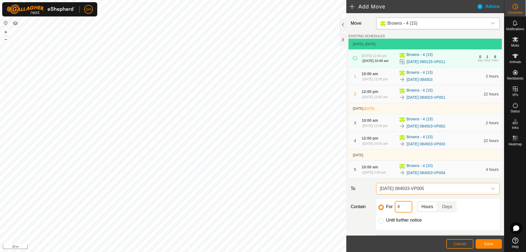
click at [406, 212] on input "4" at bounding box center [404, 207] width 18 height 12
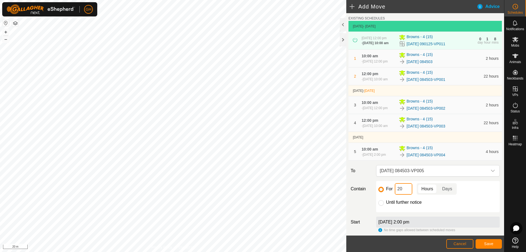
scroll to position [27, 0]
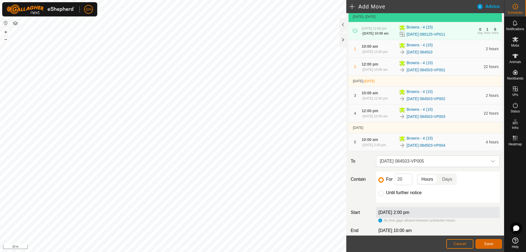
click at [490, 242] on span "Save" at bounding box center [488, 243] width 9 height 4
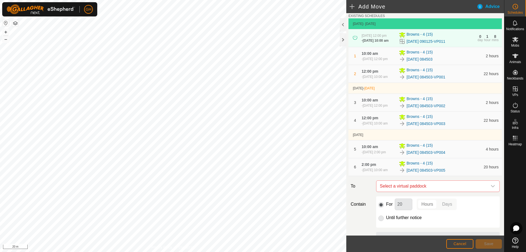
scroll to position [55, 0]
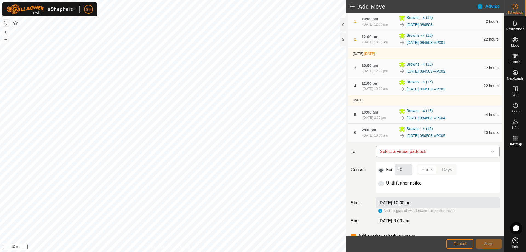
click at [455, 157] on span "Select a virtual paddock" at bounding box center [432, 151] width 110 height 11
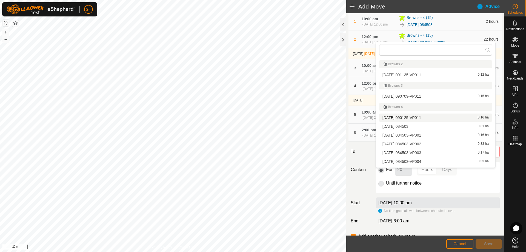
scroll to position [56, 0]
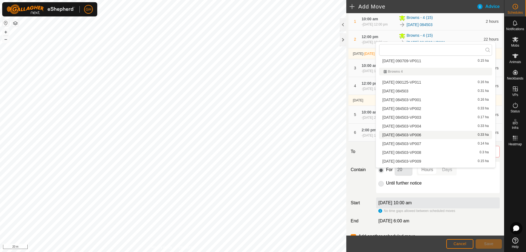
click at [436, 133] on li "2025-08-27 084503-VP006 0.33 ha" at bounding box center [435, 135] width 113 height 8
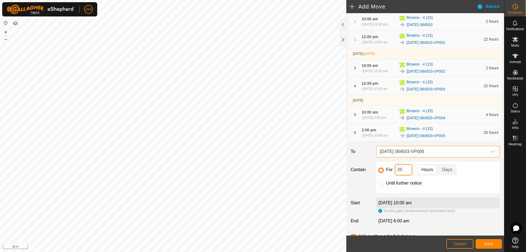
click at [410, 175] on input "20" at bounding box center [404, 170] width 18 height 12
click at [491, 239] on button "Save" at bounding box center [488, 244] width 26 height 10
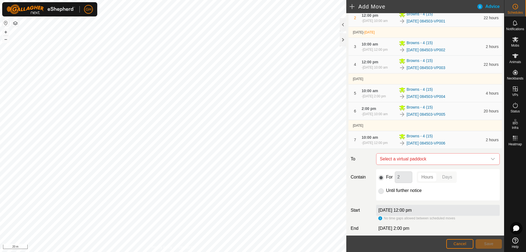
scroll to position [82, 0]
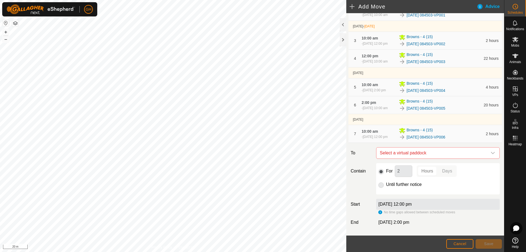
click at [445, 158] on span "Select a virtual paddock" at bounding box center [432, 152] width 110 height 11
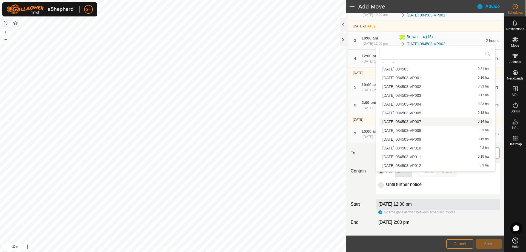
click at [446, 118] on li "2025-08-27 084503-VP007 0.14 ha" at bounding box center [435, 121] width 113 height 8
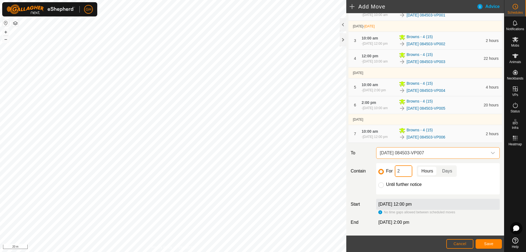
click at [407, 177] on input "2" at bounding box center [404, 171] width 18 height 12
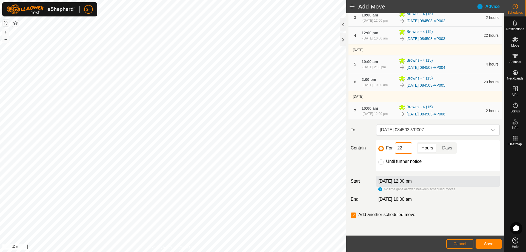
scroll to position [110, 0]
click at [491, 240] on button "Save" at bounding box center [488, 244] width 26 height 10
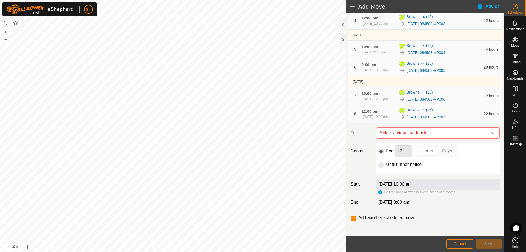
scroll to position [137, 0]
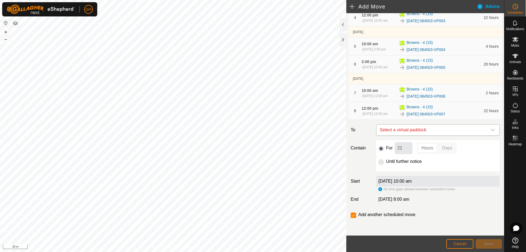
click at [446, 135] on span "Select a virtual paddock" at bounding box center [432, 129] width 110 height 11
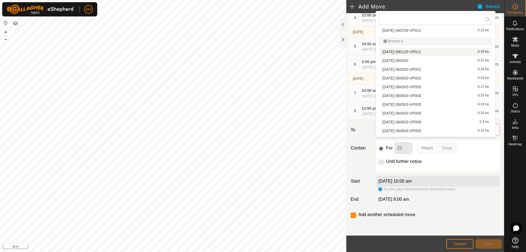
scroll to position [56, 0]
click at [437, 120] on li "2025-08-27 084503-VP008 0.3 ha" at bounding box center [435, 121] width 113 height 8
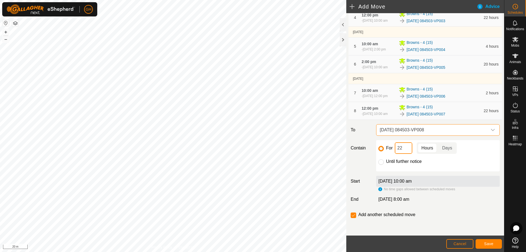
click at [409, 154] on input "22" at bounding box center [404, 148] width 18 height 12
click at [484, 240] on button "Save" at bounding box center [488, 244] width 26 height 10
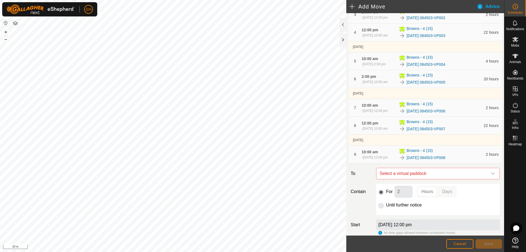
scroll to position [110, 0]
click at [433, 177] on span "Select a virtual paddock" at bounding box center [432, 171] width 110 height 11
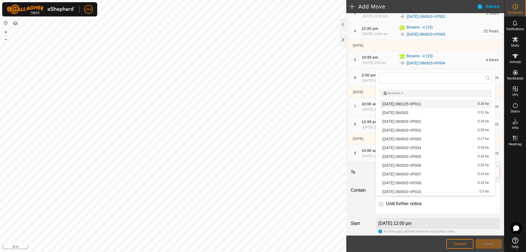
scroll to position [84, 0]
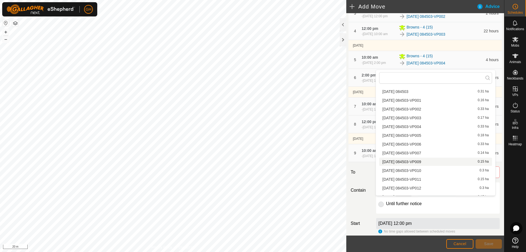
click at [438, 160] on li "2025-08-27 084503-VP009 0.15 ha" at bounding box center [435, 161] width 113 height 8
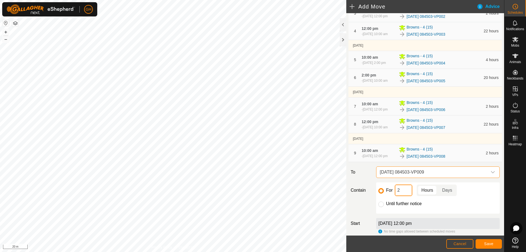
click at [405, 196] on input "2" at bounding box center [404, 190] width 18 height 12
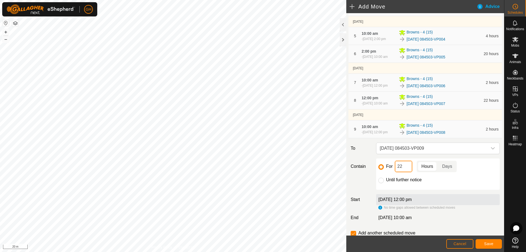
scroll to position [137, 0]
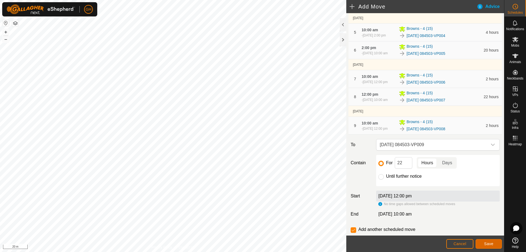
click at [494, 241] on button "Save" at bounding box center [488, 244] width 26 height 10
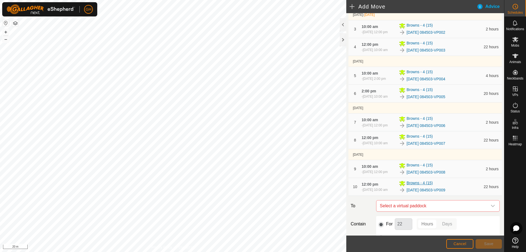
scroll to position [110, 0]
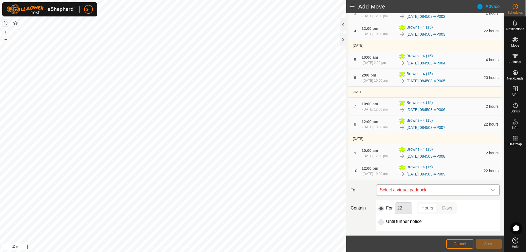
click at [432, 195] on span "Select a virtual paddock" at bounding box center [432, 189] width 110 height 11
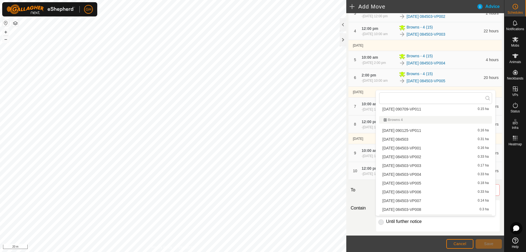
scroll to position [84, 0]
click at [430, 191] on li "2025-08-27 084503-VP010 0.3 ha" at bounding box center [435, 190] width 113 height 8
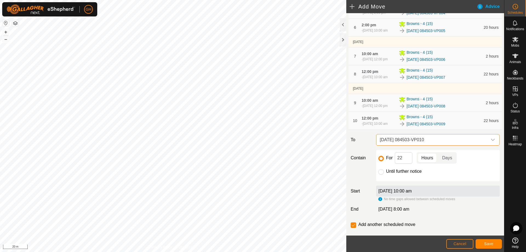
scroll to position [164, 0]
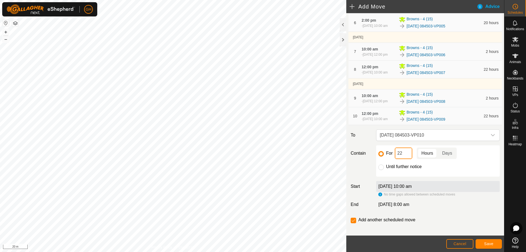
click at [402, 159] on input "22" at bounding box center [404, 153] width 18 height 12
click at [489, 245] on span "Save" at bounding box center [488, 243] width 9 height 4
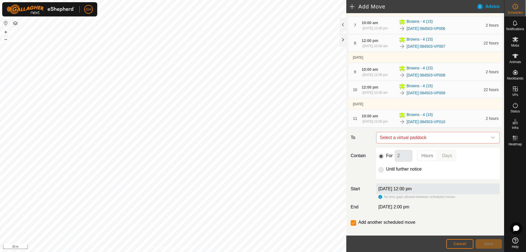
scroll to position [192, 0]
click at [428, 142] on span "Select a virtual paddock" at bounding box center [432, 136] width 110 height 11
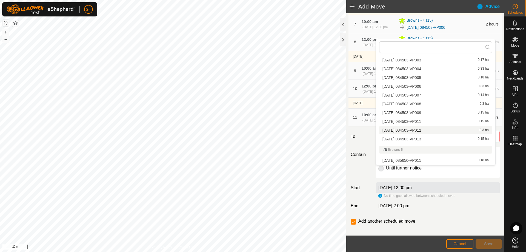
scroll to position [111, 0]
click at [437, 119] on li "2025-08-27 084503-VP011 0.15 ha" at bounding box center [435, 121] width 113 height 8
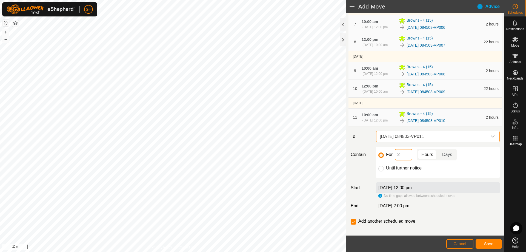
click at [406, 160] on input "2" at bounding box center [404, 155] width 18 height 12
click at [487, 244] on span "Save" at bounding box center [488, 243] width 9 height 4
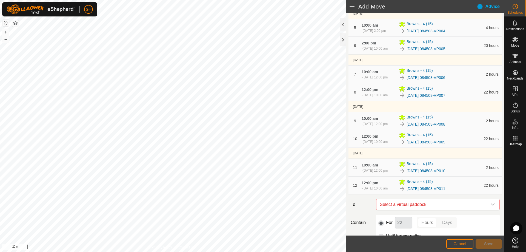
scroll to position [192, 0]
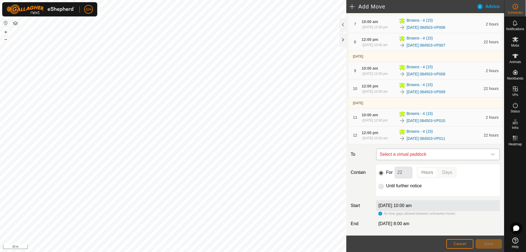
click at [432, 160] on span "Select a virtual paddock" at bounding box center [432, 154] width 110 height 11
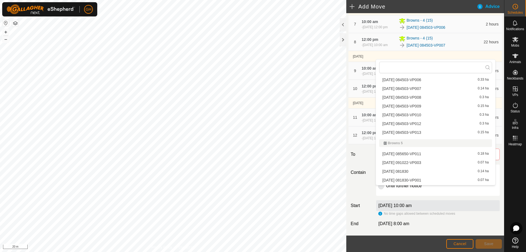
scroll to position [139, 0]
click at [430, 121] on li "2025-08-27 084503-VP012 0.3 ha" at bounding box center [435, 123] width 113 height 8
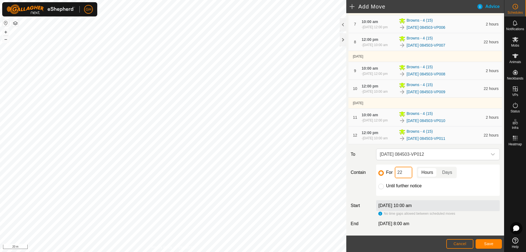
click at [405, 178] on input "22" at bounding box center [404, 172] width 18 height 12
click at [484, 242] on span "Save" at bounding box center [488, 243] width 9 height 4
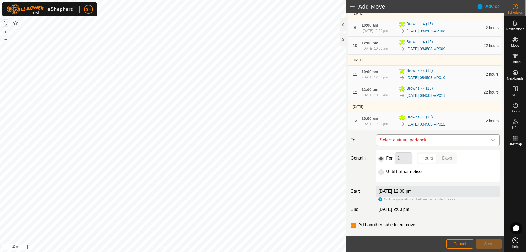
scroll to position [246, 0]
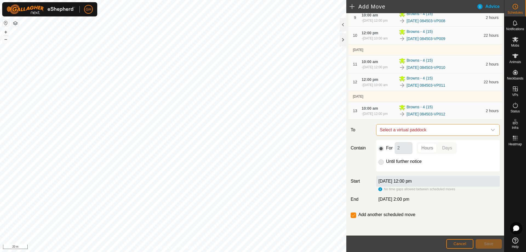
click at [426, 135] on span "Select a virtual paddock" at bounding box center [432, 129] width 110 height 11
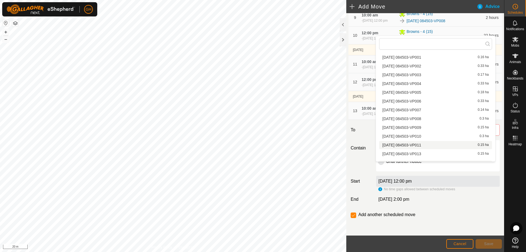
scroll to position [110, 0]
click at [435, 135] on li "2025-08-27 084503-VP013 0.15 ha" at bounding box center [435, 137] width 113 height 8
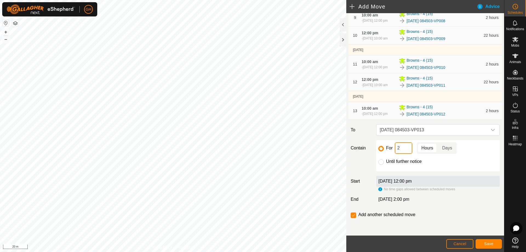
click at [408, 154] on input "2" at bounding box center [404, 148] width 18 height 12
type input "22"
click at [354, 214] on input "checkbox" at bounding box center [353, 214] width 5 height 5
checkbox input "false"
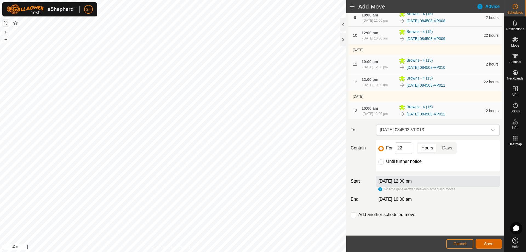
click at [495, 239] on button "Save" at bounding box center [488, 244] width 26 height 10
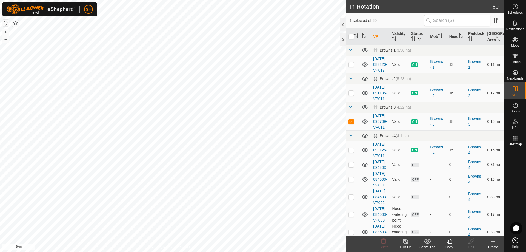
click at [452, 242] on icon at bounding box center [448, 240] width 5 height 5
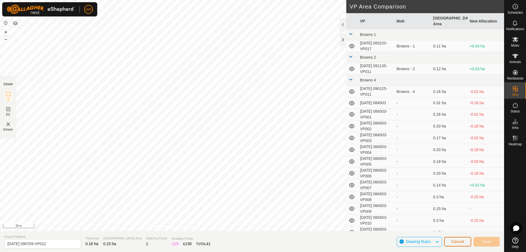
click at [467, 241] on button "Cancel" at bounding box center [457, 242] width 27 height 10
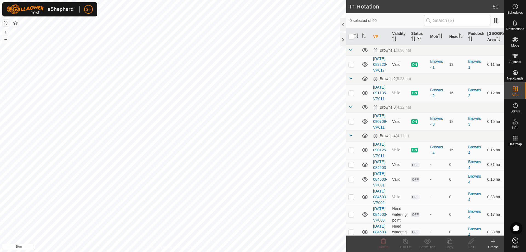
click at [496, 245] on div "Create" at bounding box center [493, 246] width 22 height 5
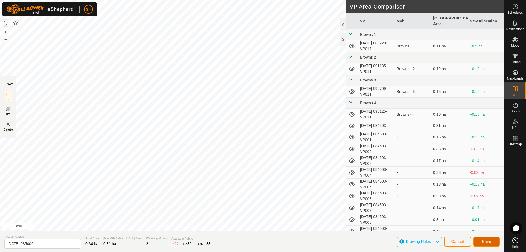
click at [490, 239] on button "Save" at bounding box center [486, 242] width 26 height 10
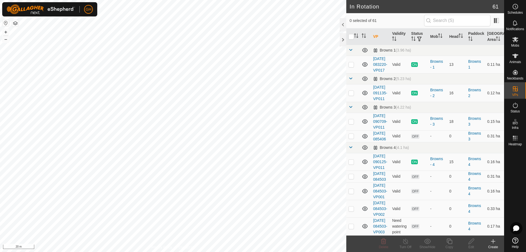
checkbox input "true"
click at [451, 243] on icon at bounding box center [449, 241] width 7 height 7
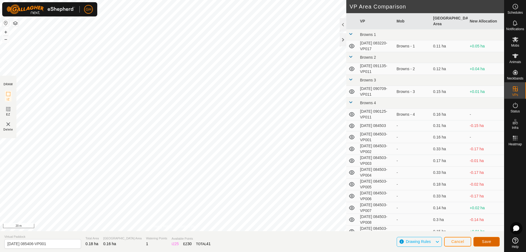
click at [484, 243] on span "Save" at bounding box center [486, 241] width 9 height 4
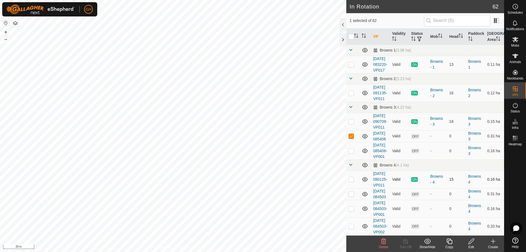
checkbox input "false"
checkbox input "true"
click at [450, 241] on icon at bounding box center [449, 241] width 7 height 7
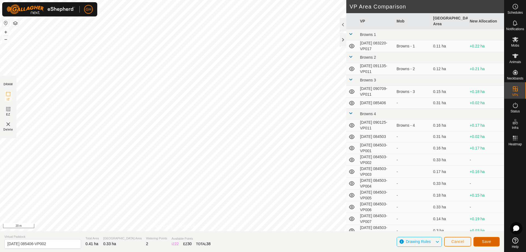
click at [496, 241] on button "Save" at bounding box center [486, 242] width 26 height 10
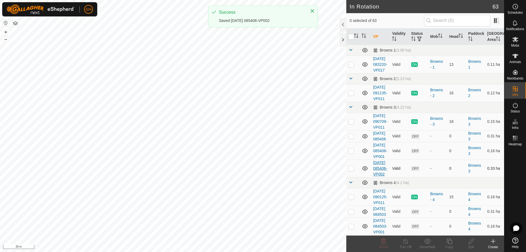
checkbox input "true"
click at [450, 241] on icon at bounding box center [449, 241] width 7 height 7
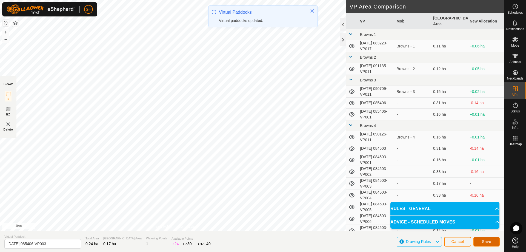
click at [490, 240] on span "Save" at bounding box center [486, 241] width 9 height 4
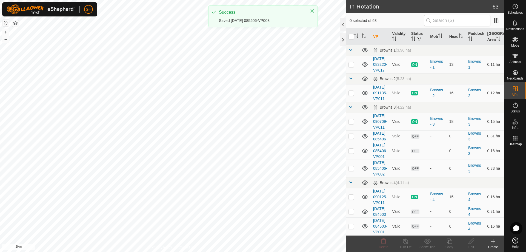
checkbox input "true"
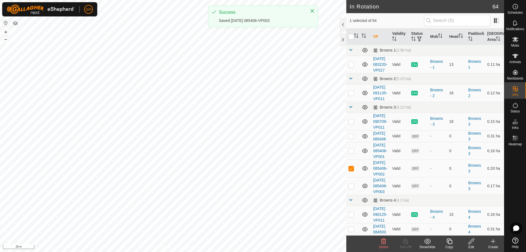
click at [449, 242] on icon at bounding box center [449, 241] width 7 height 7
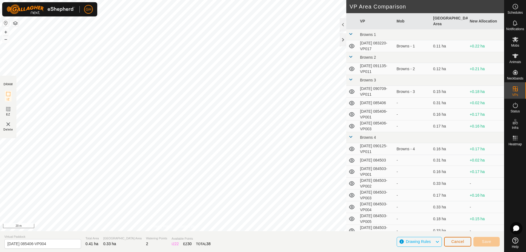
click at [466, 239] on button "Cancel" at bounding box center [457, 242] width 27 height 10
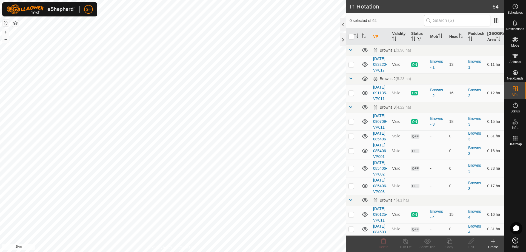
checkbox input "true"
click at [448, 242] on icon at bounding box center [448, 240] width 5 height 5
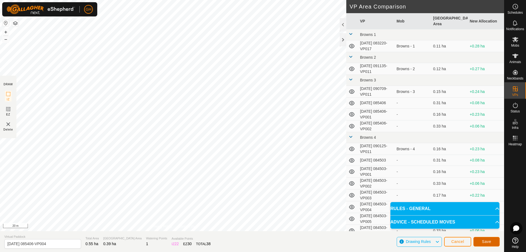
click at [482, 241] on span "Save" at bounding box center [486, 241] width 9 height 4
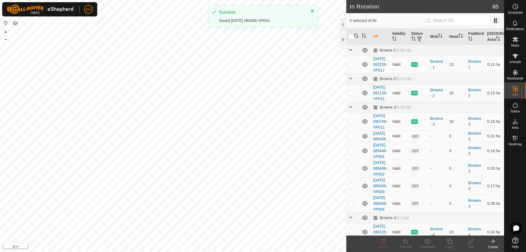
checkbox input "true"
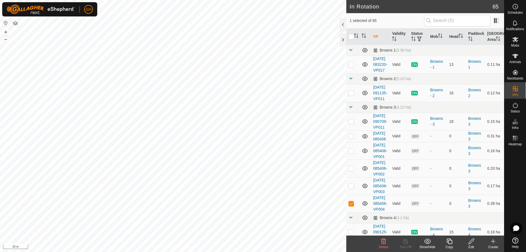
click at [451, 240] on icon at bounding box center [449, 241] width 7 height 7
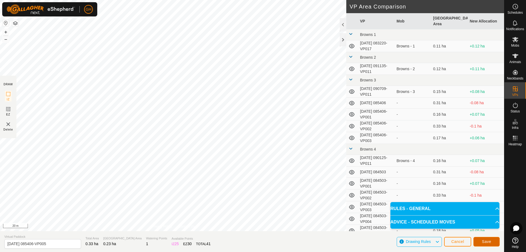
click at [491, 239] on button "Save" at bounding box center [486, 242] width 26 height 10
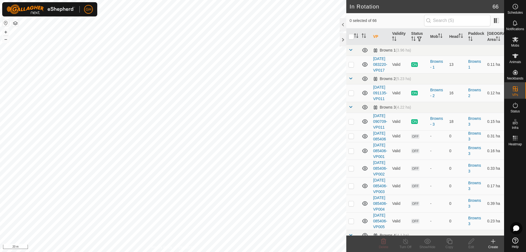
checkbox input "true"
click at [452, 241] on icon at bounding box center [449, 241] width 7 height 7
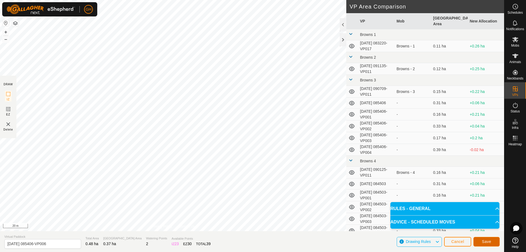
click at [490, 243] on span "Save" at bounding box center [486, 241] width 9 height 4
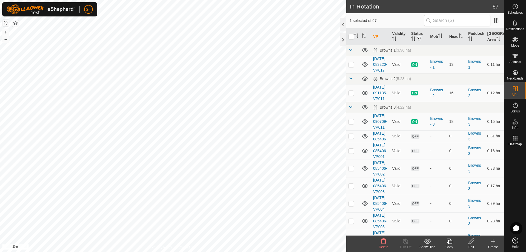
checkbox input "true"
click at [449, 241] on icon at bounding box center [449, 241] width 7 height 7
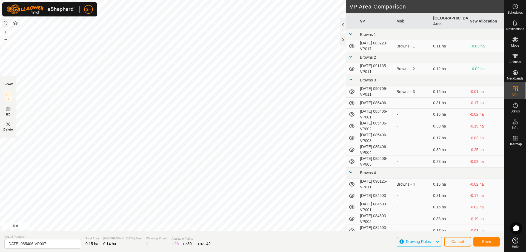
click at [490, 235] on div "Save" at bounding box center [486, 241] width 26 height 13
click at [495, 237] on button "Save" at bounding box center [486, 242] width 26 height 10
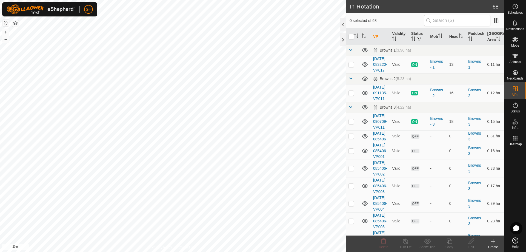
checkbox input "true"
click at [449, 242] on icon at bounding box center [449, 241] width 7 height 7
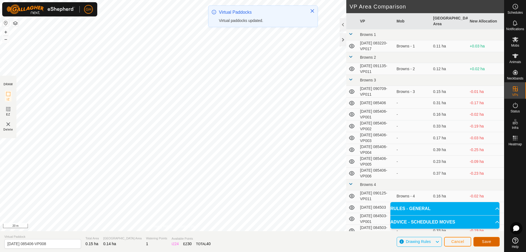
click at [480, 241] on button "Save" at bounding box center [486, 242] width 26 height 10
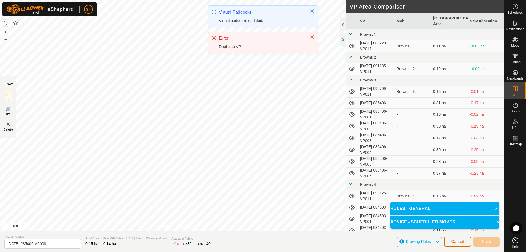
click at [460, 239] on span "Cancel" at bounding box center [457, 241] width 13 height 4
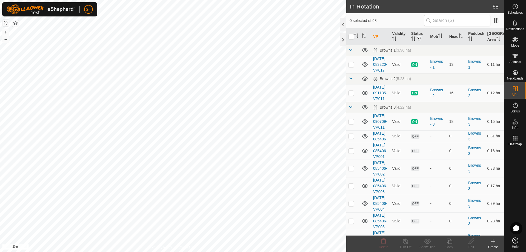
checkbox input "true"
click at [448, 245] on div "Copy" at bounding box center [449, 246] width 22 height 5
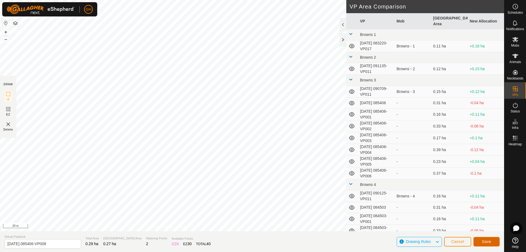
click at [492, 241] on button "Save" at bounding box center [486, 242] width 26 height 10
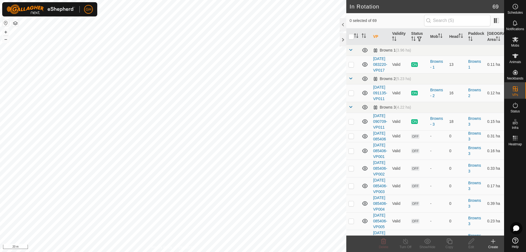
checkbox input "true"
click at [450, 245] on div "Copy" at bounding box center [449, 246] width 22 height 5
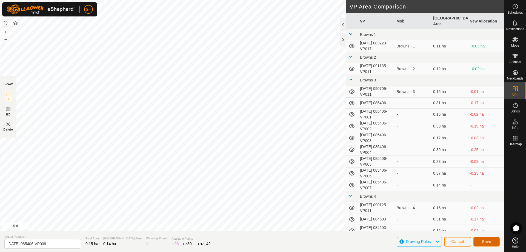
click at [483, 237] on button "Save" at bounding box center [486, 242] width 26 height 10
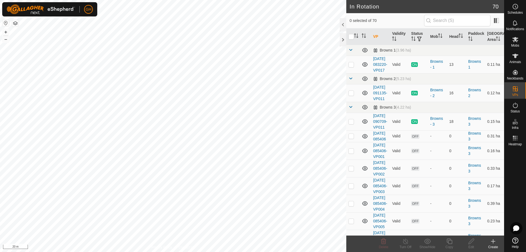
checkbox input "true"
click at [451, 245] on div "Copy" at bounding box center [449, 246] width 22 height 5
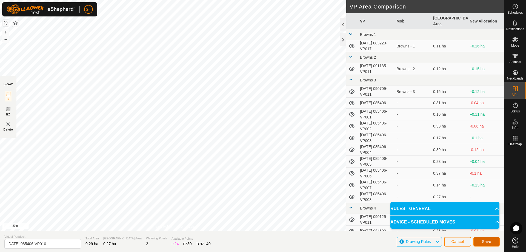
click at [494, 239] on button "Save" at bounding box center [486, 242] width 26 height 10
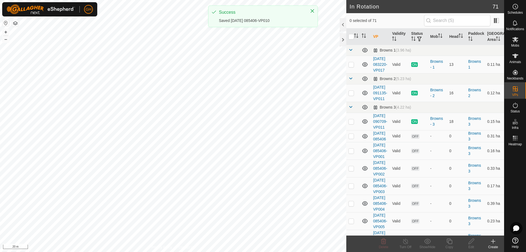
checkbox input "true"
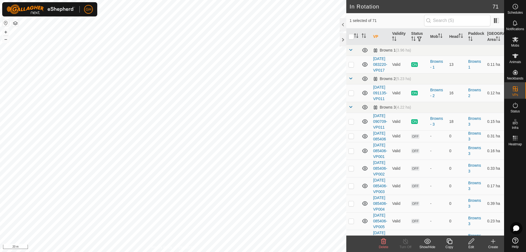
click at [449, 241] on icon at bounding box center [449, 241] width 7 height 7
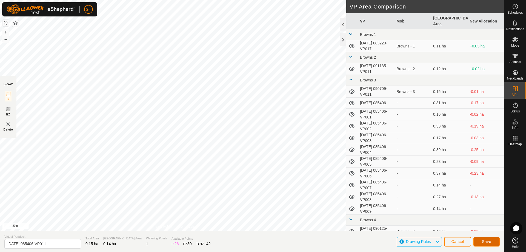
click at [487, 242] on span "Save" at bounding box center [486, 241] width 9 height 4
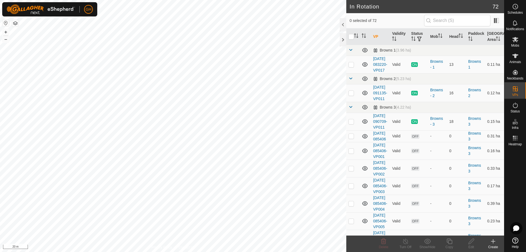
checkbox input "true"
click at [450, 243] on icon at bounding box center [449, 241] width 7 height 7
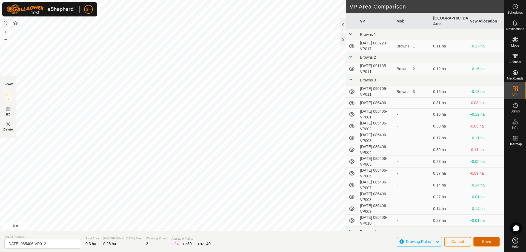
click at [490, 241] on span "Save" at bounding box center [486, 241] width 9 height 4
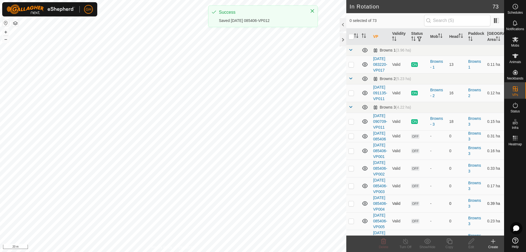
checkbox input "true"
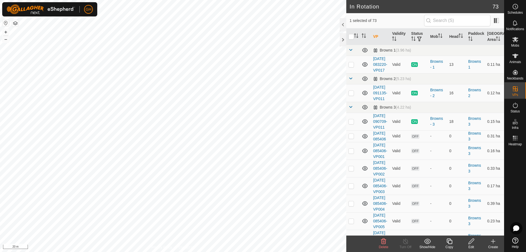
click at [449, 240] on icon at bounding box center [448, 240] width 5 height 5
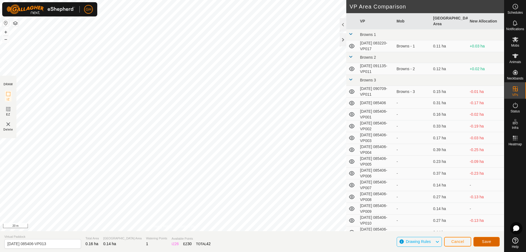
click at [485, 238] on button "Save" at bounding box center [486, 242] width 26 height 10
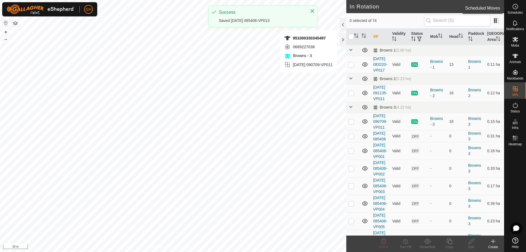
click at [516, 9] on icon at bounding box center [515, 6] width 7 height 7
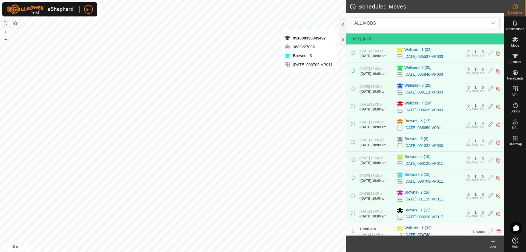
click at [494, 243] on icon at bounding box center [493, 241] width 7 height 7
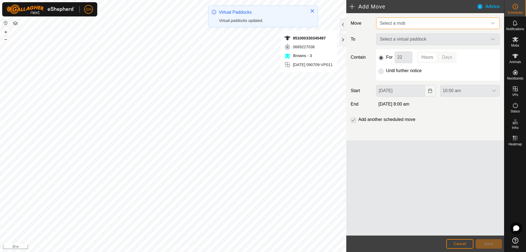
click at [417, 20] on span "Select a mob" at bounding box center [432, 23] width 110 height 11
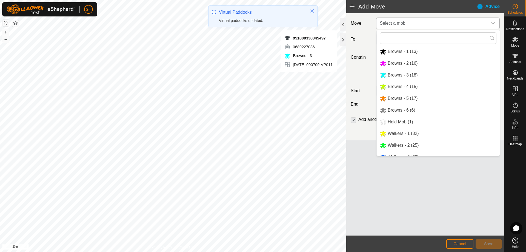
click at [413, 75] on li "Browns - 3 (18)" at bounding box center [438, 75] width 123 height 11
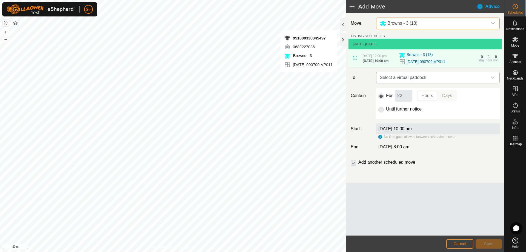
click at [426, 83] on span "Select a virtual paddock" at bounding box center [432, 77] width 110 height 11
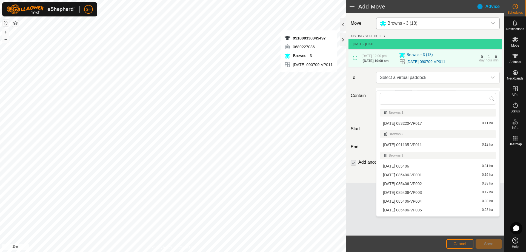
click at [427, 167] on li "[DATE] 085406 0.31 ha" at bounding box center [438, 166] width 116 height 8
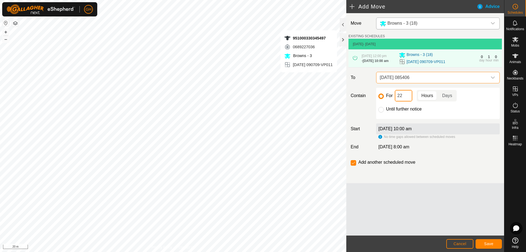
click at [409, 101] on input "22" at bounding box center [404, 96] width 18 height 12
click at [491, 242] on span "Save" at bounding box center [488, 243] width 9 height 4
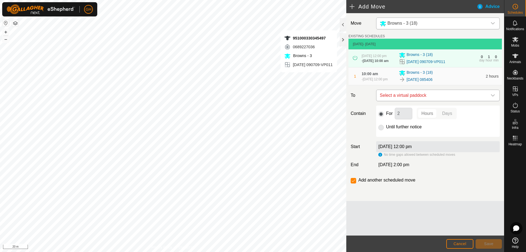
click at [420, 101] on span "Select a virtual paddock" at bounding box center [432, 95] width 110 height 11
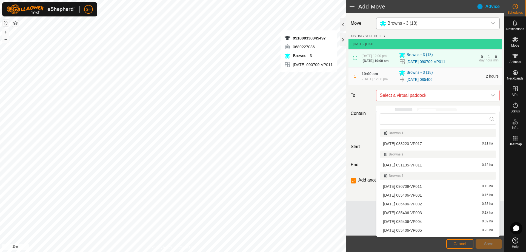
click at [418, 196] on li "[DATE] 085406-VP001 0.16 ha" at bounding box center [438, 195] width 116 height 8
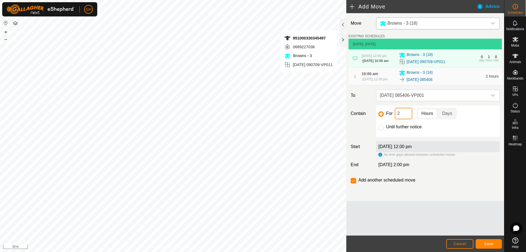
click at [408, 119] on input "2" at bounding box center [404, 114] width 18 height 12
click at [484, 244] on span "Save" at bounding box center [488, 243] width 9 height 4
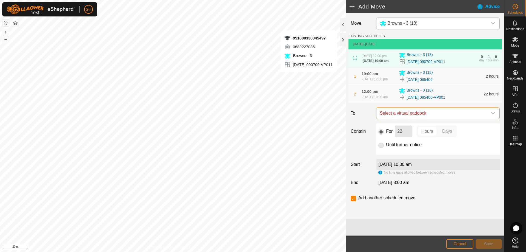
click at [419, 119] on span "Select a virtual paddock" at bounding box center [432, 113] width 110 height 11
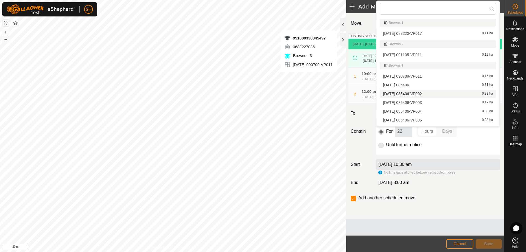
click at [425, 94] on li "[DATE] 085406-VP002 0.33 ha" at bounding box center [438, 94] width 116 height 8
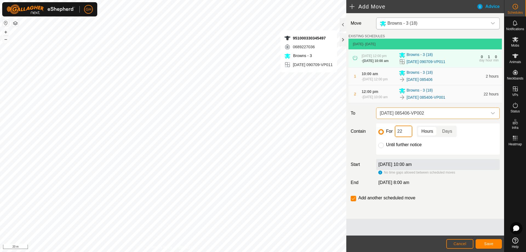
click at [407, 137] on input "22" at bounding box center [404, 131] width 18 height 12
click at [489, 245] on span "Save" at bounding box center [488, 243] width 9 height 4
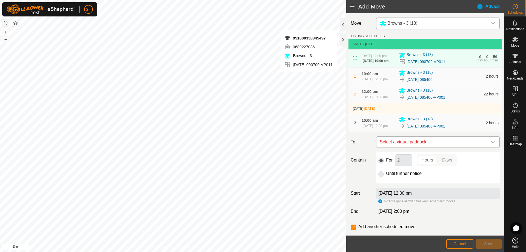
click at [429, 147] on span "Select a virtual paddock" at bounding box center [432, 141] width 110 height 11
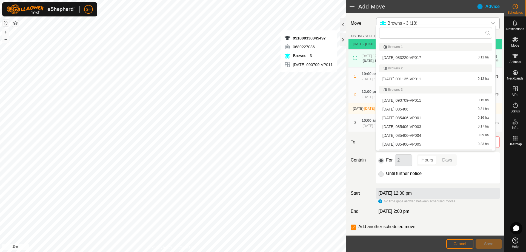
scroll to position [7, 0]
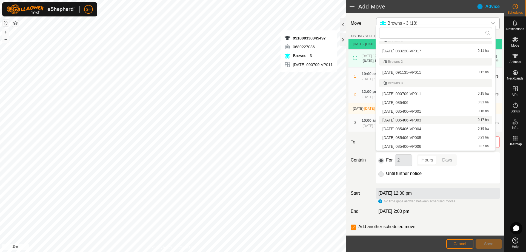
click at [430, 119] on li "[DATE] 085406-VP003 0.17 ha" at bounding box center [435, 120] width 113 height 8
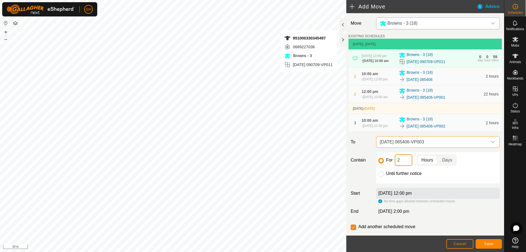
click at [408, 166] on input "2" at bounding box center [404, 160] width 18 height 12
click at [489, 242] on span "Save" at bounding box center [488, 243] width 9 height 4
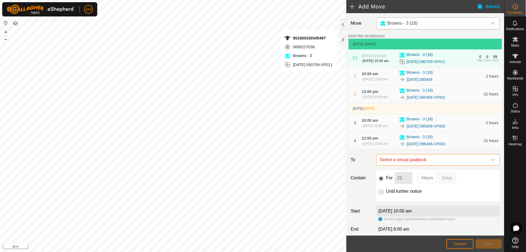
click at [426, 165] on span "Select a virtual paddock" at bounding box center [432, 159] width 110 height 11
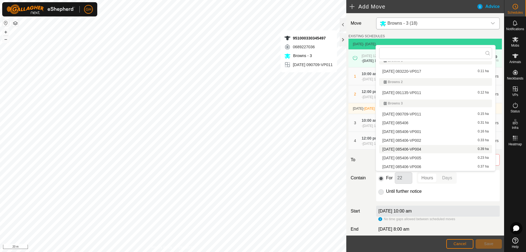
click at [429, 150] on li "[DATE] 085406-VP004 0.39 ha" at bounding box center [435, 149] width 113 height 8
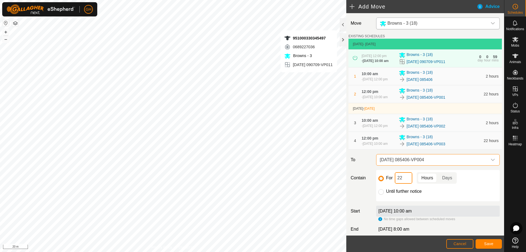
click at [408, 183] on input "22" at bounding box center [404, 178] width 18 height 12
click at [486, 242] on span "Save" at bounding box center [488, 243] width 9 height 4
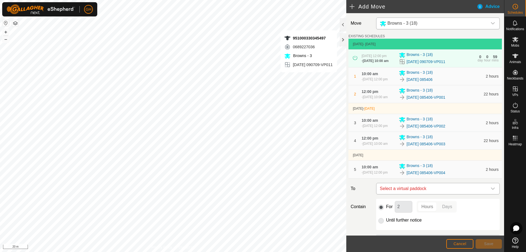
click at [469, 194] on span "Select a virtual paddock" at bounding box center [432, 188] width 110 height 11
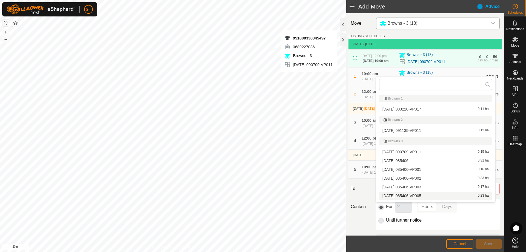
click at [429, 194] on li "[DATE] 085406-VP005 0.23 ha" at bounding box center [435, 195] width 113 height 8
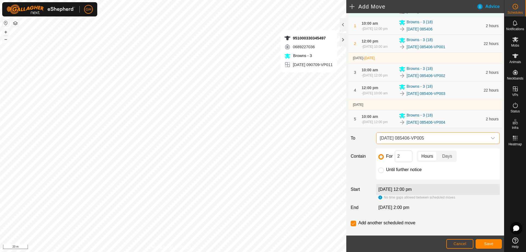
scroll to position [55, 0]
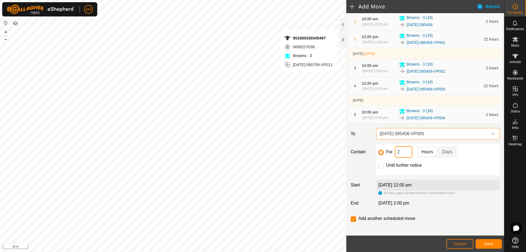
click at [403, 157] on input "2" at bounding box center [404, 152] width 18 height 12
click at [485, 242] on span "Save" at bounding box center [488, 243] width 9 height 4
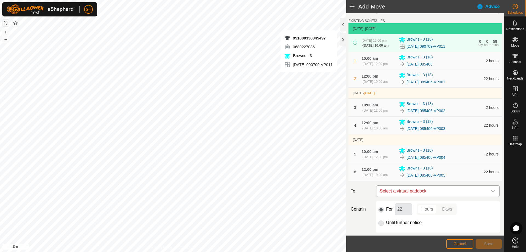
scroll to position [27, 0]
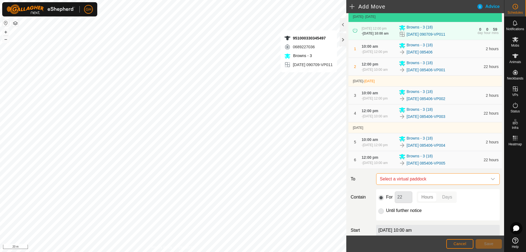
click at [422, 184] on span "Select a virtual paddock" at bounding box center [432, 178] width 110 height 11
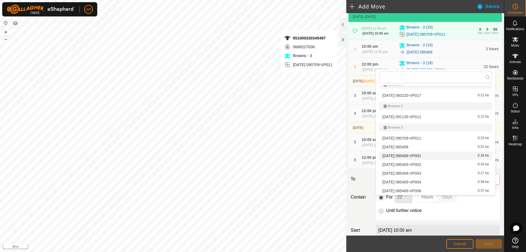
scroll to position [34, 0]
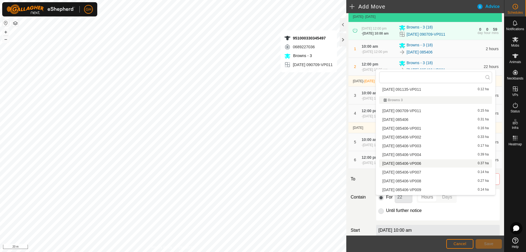
click at [435, 162] on li "[DATE] 085406-VP006 0.37 ha" at bounding box center [435, 163] width 113 height 8
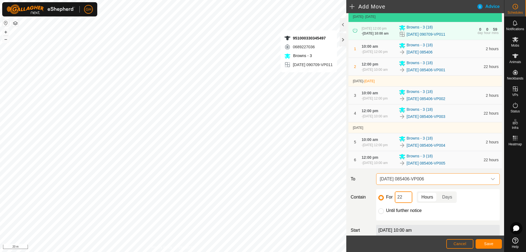
click at [406, 203] on input "22" at bounding box center [404, 197] width 18 height 12
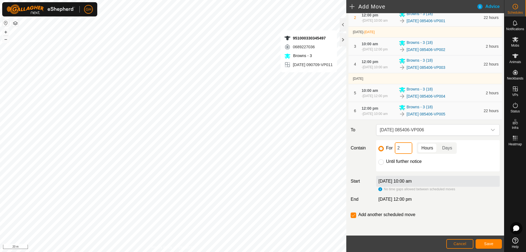
scroll to position [82, 0]
click at [490, 242] on span "Save" at bounding box center [488, 243] width 9 height 4
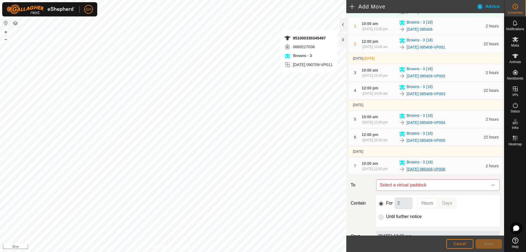
scroll to position [55, 0]
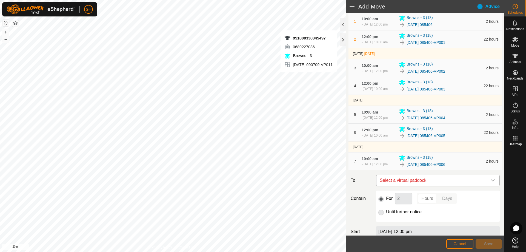
click at [435, 186] on span "Select a virtual paddock" at bounding box center [432, 180] width 110 height 11
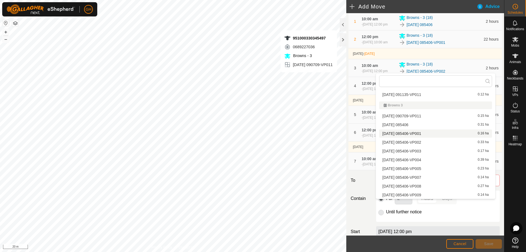
scroll to position [34, 0]
click at [441, 175] on li "[DATE] 085406-VP007 0.14 ha" at bounding box center [435, 176] width 113 height 8
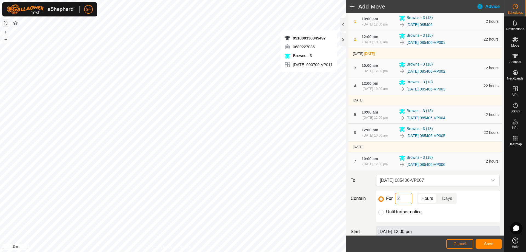
click at [403, 204] on input "2" at bounding box center [404, 199] width 18 height 12
click at [489, 241] on span "Save" at bounding box center [488, 243] width 9 height 4
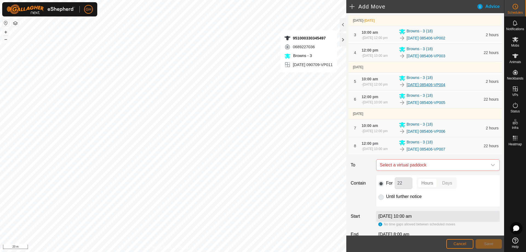
scroll to position [110, 0]
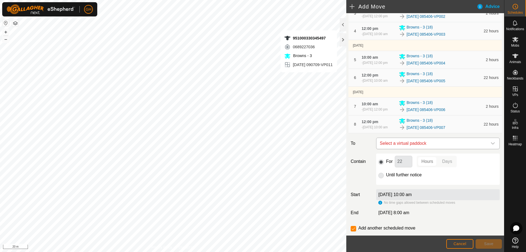
click at [430, 149] on span "Select a virtual paddock" at bounding box center [432, 143] width 110 height 11
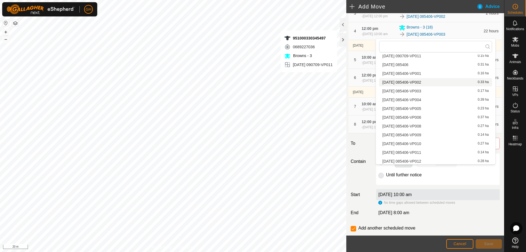
scroll to position [61, 0]
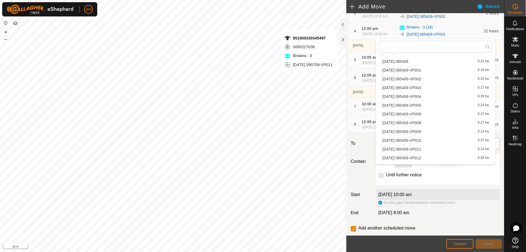
click at [434, 122] on li "[DATE] 085406-VP008 0.27 ha" at bounding box center [435, 123] width 113 height 8
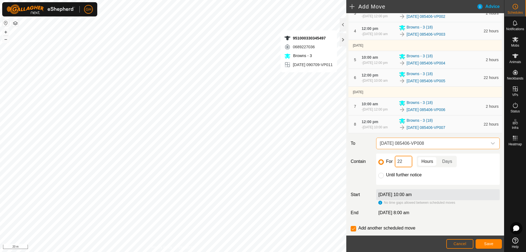
click at [406, 167] on input "22" at bounding box center [404, 162] width 18 height 12
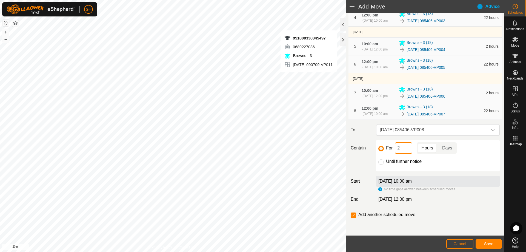
scroll to position [149, 0]
click at [488, 241] on button "Save" at bounding box center [488, 244] width 26 height 10
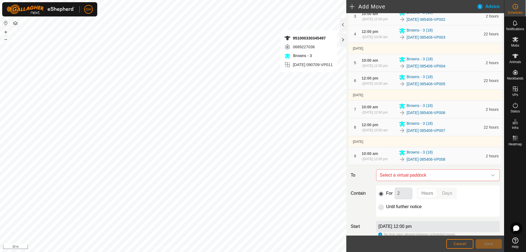
scroll to position [110, 0]
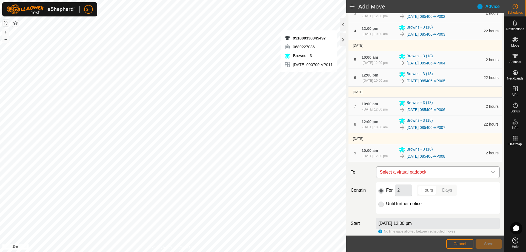
click at [423, 177] on span "Select a virtual paddock" at bounding box center [432, 171] width 110 height 11
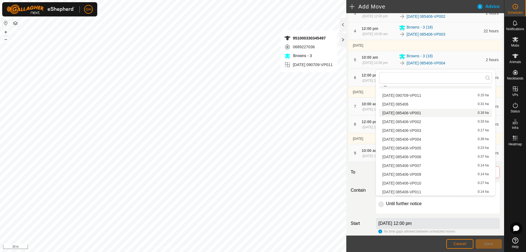
scroll to position [55, 0]
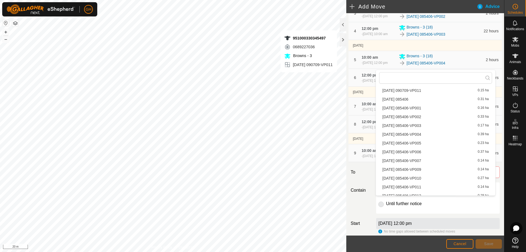
click at [436, 167] on li "[DATE] 085406-VP009 0.14 ha" at bounding box center [435, 169] width 113 height 8
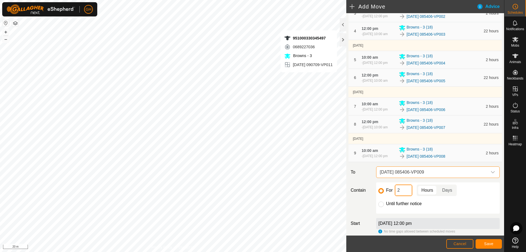
click at [409, 196] on input "2" at bounding box center [404, 190] width 18 height 12
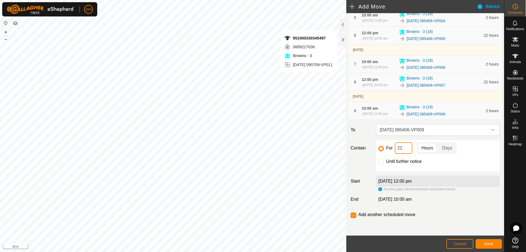
scroll to position [180, 0]
click at [492, 241] on span "Save" at bounding box center [488, 243] width 9 height 4
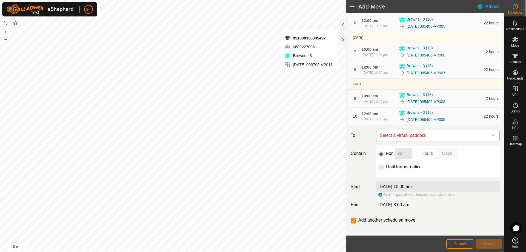
scroll to position [164, 0]
click at [418, 140] on span "Select a virtual paddock" at bounding box center [432, 135] width 110 height 11
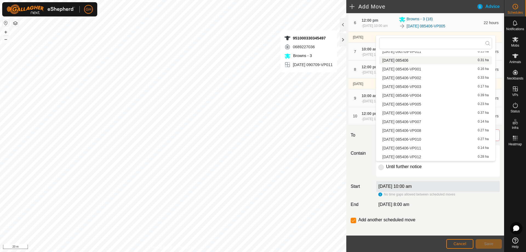
scroll to position [89, 0]
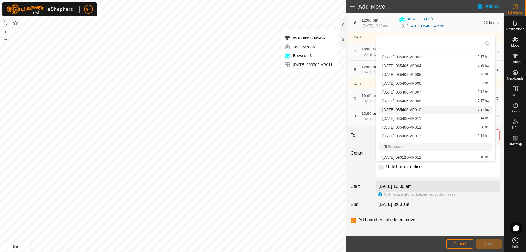
click at [440, 109] on li "[DATE] 085406-VP010 0.27 ha" at bounding box center [435, 109] width 113 height 8
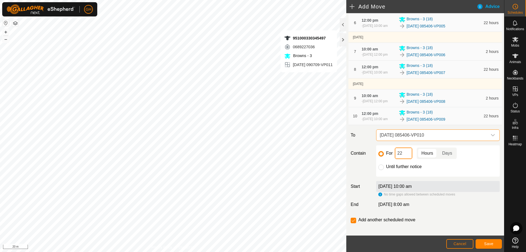
click at [407, 159] on input "22" at bounding box center [404, 153] width 18 height 12
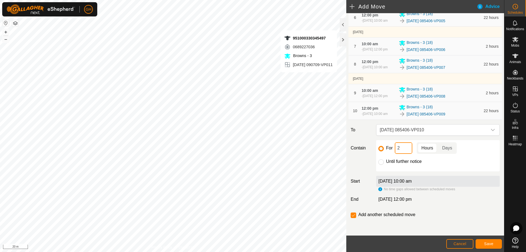
scroll to position [201, 0]
click at [488, 238] on footer "Cancel Save" at bounding box center [425, 243] width 158 height 16
click at [488, 241] on button "Save" at bounding box center [488, 244] width 26 height 10
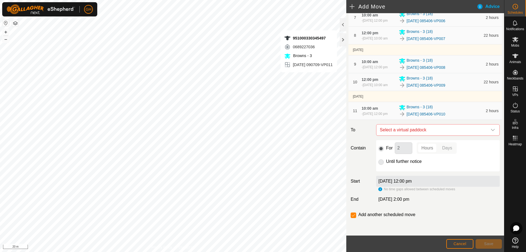
scroll to position [219, 0]
click at [418, 135] on span "Select a virtual paddock" at bounding box center [432, 129] width 110 height 11
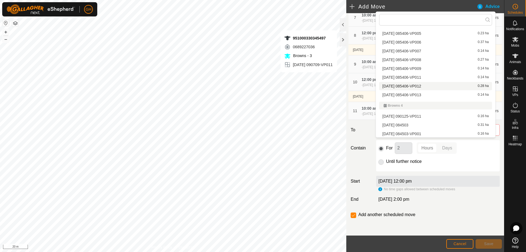
scroll to position [110, 0]
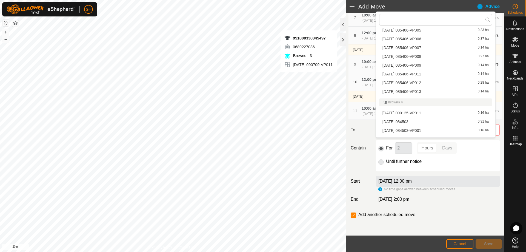
click at [431, 73] on li "[DATE] 085406-VP011 0.14 ha" at bounding box center [435, 74] width 113 height 8
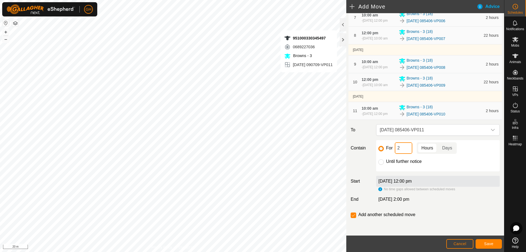
click at [406, 154] on input "2" at bounding box center [404, 148] width 18 height 12
click at [497, 247] on button "Save" at bounding box center [488, 244] width 26 height 10
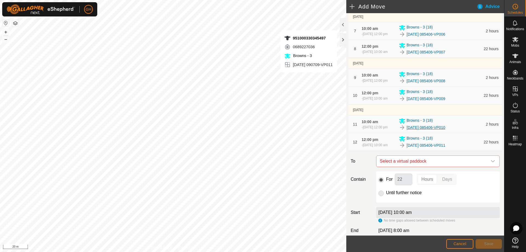
scroll to position [192, 0]
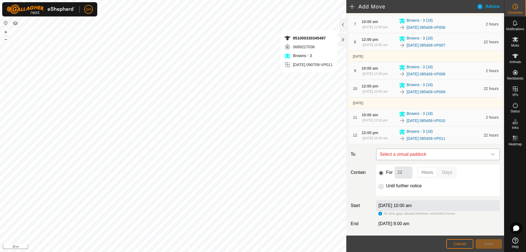
click at [425, 160] on span "Select a virtual paddock" at bounding box center [432, 154] width 110 height 11
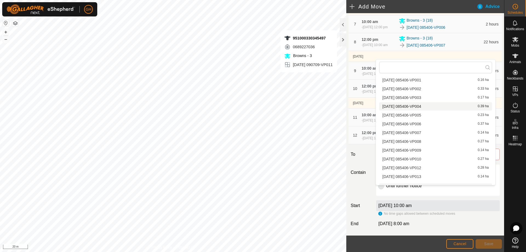
scroll to position [89, 0]
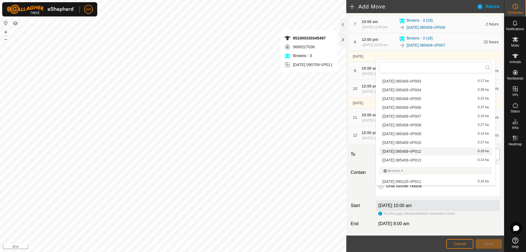
click at [432, 152] on li "[DATE] 085406-VP012 0.28 ha" at bounding box center [435, 151] width 113 height 8
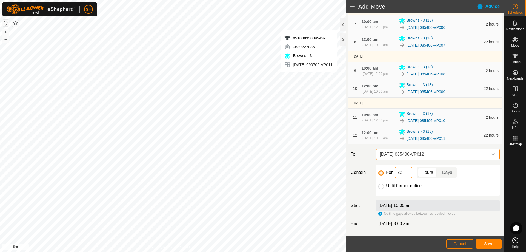
click at [407, 178] on input "22" at bounding box center [404, 172] width 18 height 12
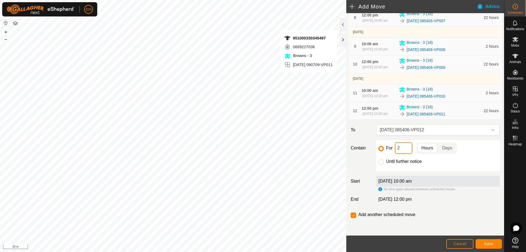
scroll to position [252, 0]
click at [483, 244] on button "Save" at bounding box center [488, 244] width 26 height 10
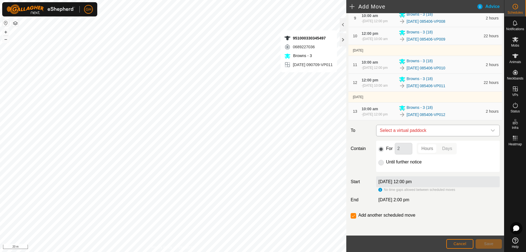
scroll to position [246, 0]
click at [428, 135] on span "Select a virtual paddock" at bounding box center [432, 129] width 110 height 11
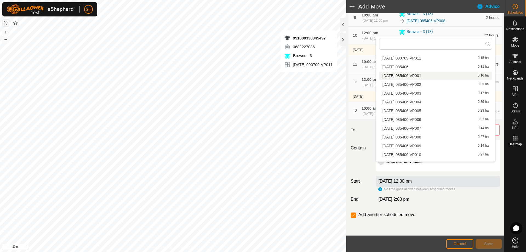
scroll to position [89, 0]
click at [435, 135] on li "[DATE] 085406-VP013 0.14 ha" at bounding box center [435, 136] width 113 height 8
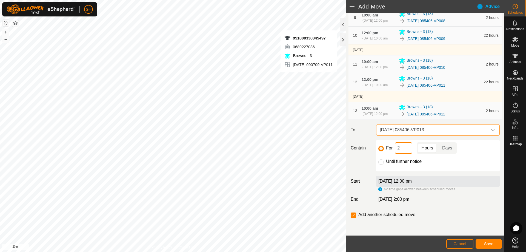
click at [408, 154] on input "2" at bounding box center [404, 148] width 18 height 12
type input "22"
click at [354, 214] on input "checkbox" at bounding box center [353, 214] width 5 height 5
checkbox input "false"
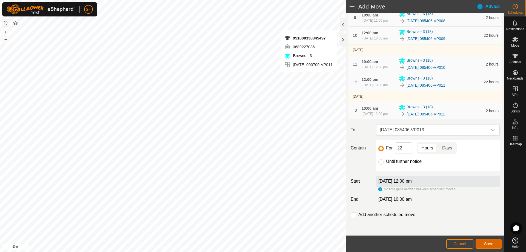
click at [485, 243] on span "Save" at bounding box center [488, 243] width 9 height 4
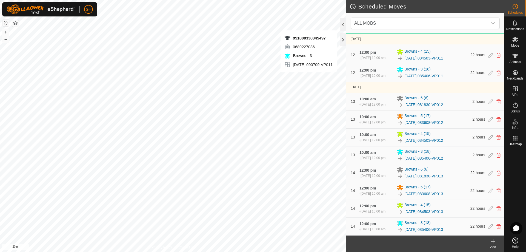
scroll to position [1416, 0]
click at [517, 207] on div at bounding box center [515, 191] width 22 height 87
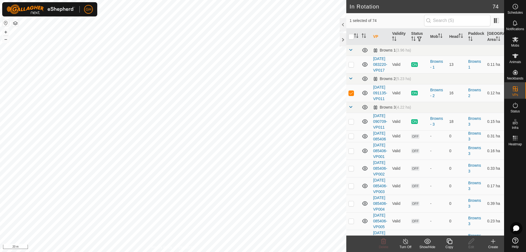
click at [492, 240] on icon at bounding box center [493, 241] width 7 height 7
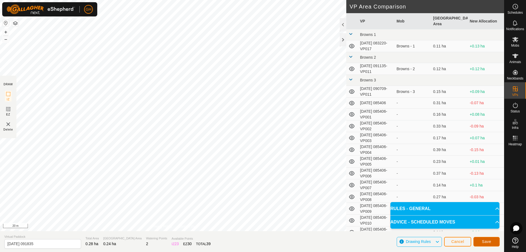
click at [485, 240] on span "Save" at bounding box center [486, 241] width 9 height 4
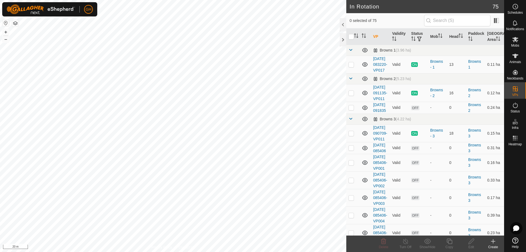
checkbox input "true"
click at [450, 243] on icon at bounding box center [449, 241] width 7 height 7
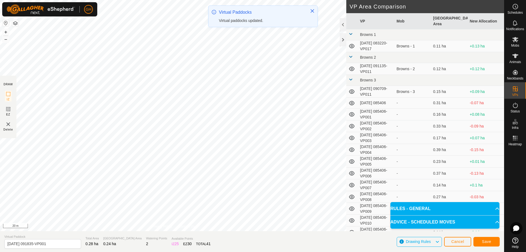
click at [243, 36] on div "GH Schedules Notifications Mobs Animals Neckbands VPs Status Infra Heatmap Help…" at bounding box center [263, 126] width 526 height 252
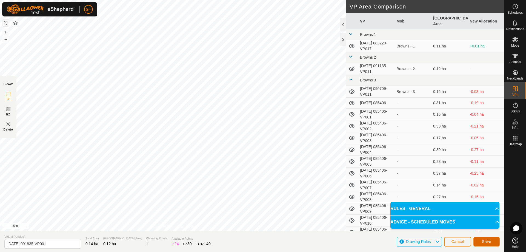
click at [483, 237] on button "Save" at bounding box center [486, 242] width 26 height 10
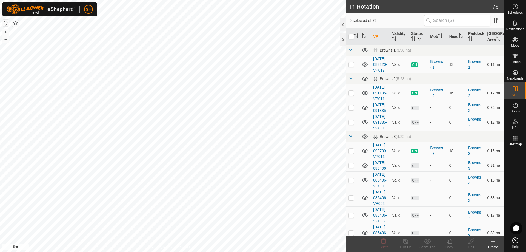
checkbox input "true"
click at [450, 246] on div "Copy" at bounding box center [449, 246] width 22 height 5
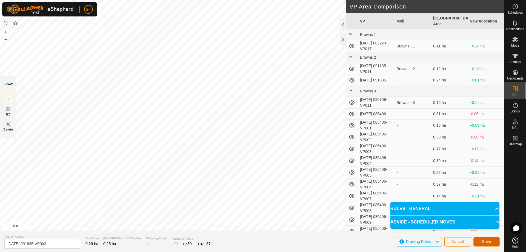
click at [480, 240] on button "Save" at bounding box center [486, 242] width 26 height 10
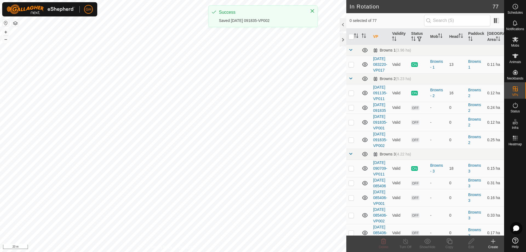
checkbox input "true"
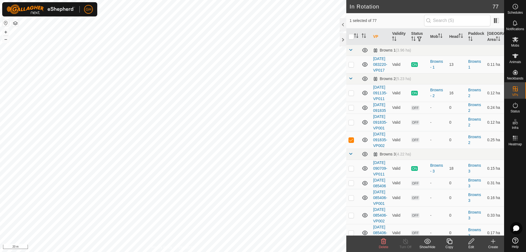
click at [452, 244] on icon at bounding box center [449, 241] width 7 height 7
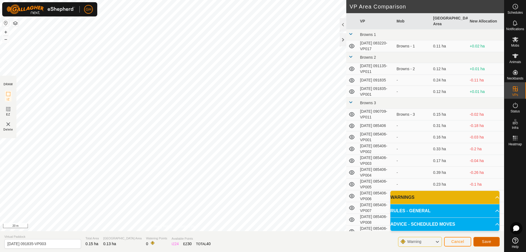
click at [484, 241] on span "Save" at bounding box center [486, 241] width 9 height 4
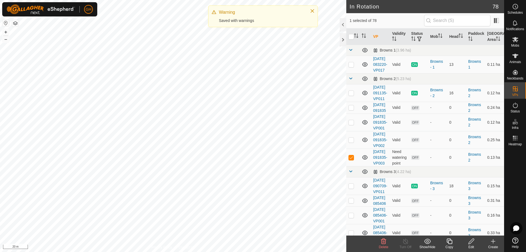
checkbox input "true"
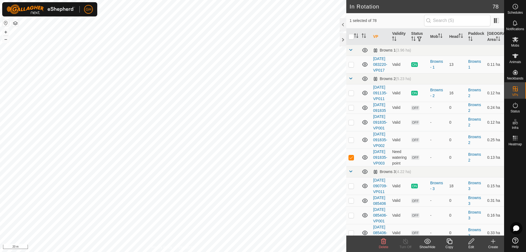
click at [449, 244] on icon at bounding box center [448, 240] width 5 height 5
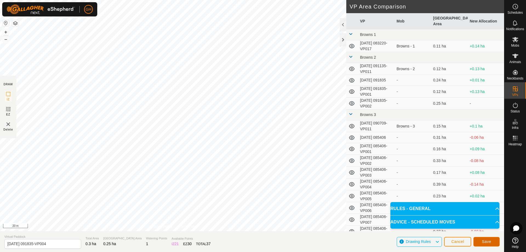
click at [478, 240] on button "Save" at bounding box center [486, 242] width 26 height 10
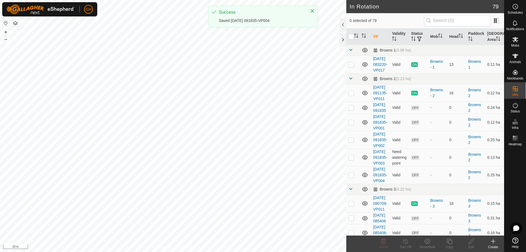
checkbox input "true"
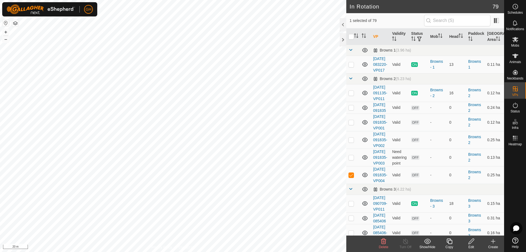
click at [450, 242] on icon at bounding box center [449, 241] width 7 height 7
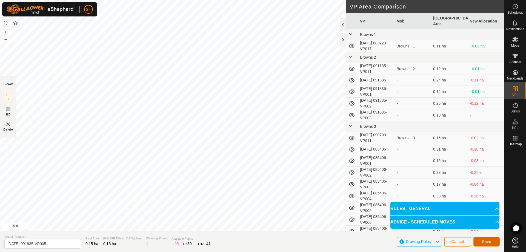
click at [491, 242] on span "Save" at bounding box center [486, 241] width 9 height 4
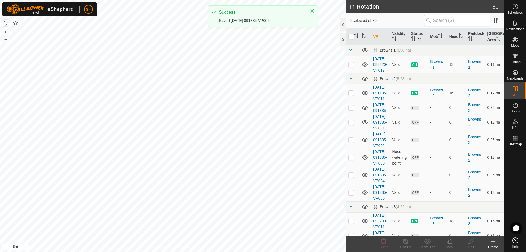
checkbox input "true"
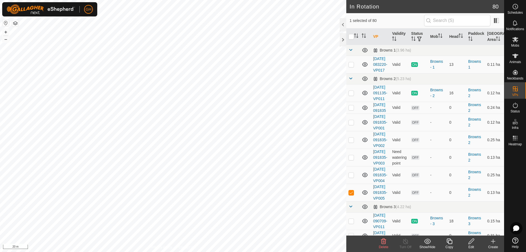
click at [446, 242] on icon at bounding box center [449, 241] width 7 height 7
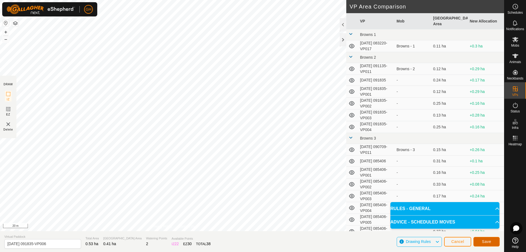
click at [484, 241] on span "Save" at bounding box center [486, 241] width 9 height 4
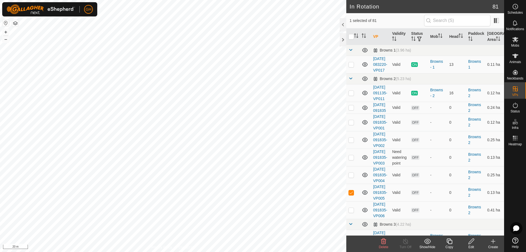
checkbox input "false"
checkbox input "true"
click at [450, 239] on icon at bounding box center [448, 240] width 5 height 5
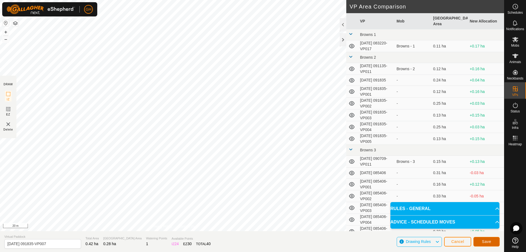
click at [486, 242] on span "Save" at bounding box center [486, 241] width 9 height 4
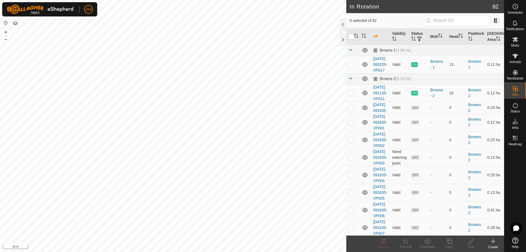
checkbox input "true"
click at [449, 243] on icon at bounding box center [449, 241] width 7 height 7
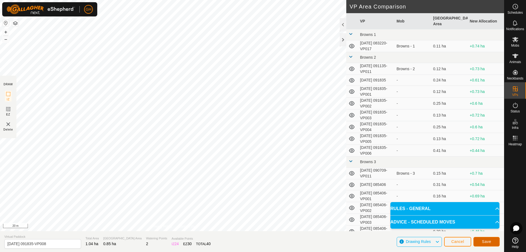
click at [478, 240] on button "Save" at bounding box center [486, 242] width 26 height 10
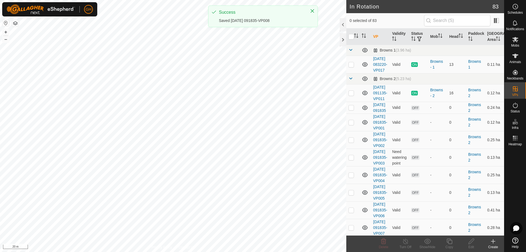
checkbox input "true"
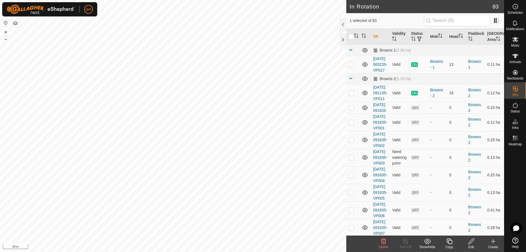
click at [449, 241] on icon at bounding box center [449, 241] width 7 height 7
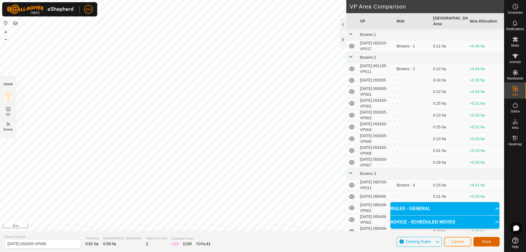
click at [480, 239] on button "Save" at bounding box center [486, 242] width 26 height 10
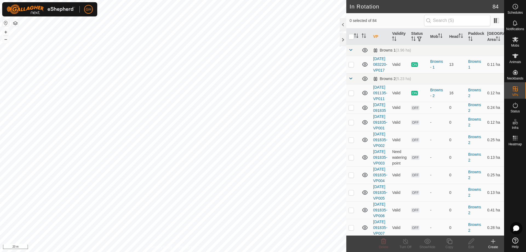
checkbox input "true"
click at [453, 245] on div "Copy" at bounding box center [449, 246] width 22 height 5
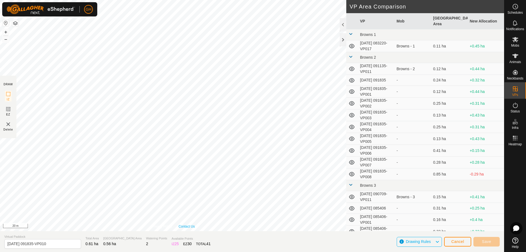
click at [194, 224] on div "Privacy Policy Contact Us + – ⇧ i 20 m" at bounding box center [173, 115] width 346 height 231
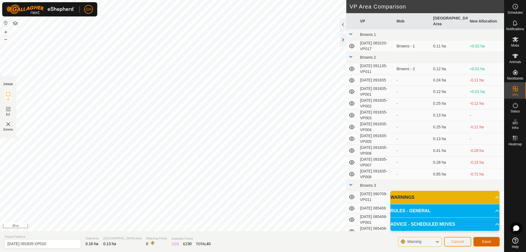
click at [490, 244] on button "Save" at bounding box center [486, 242] width 26 height 10
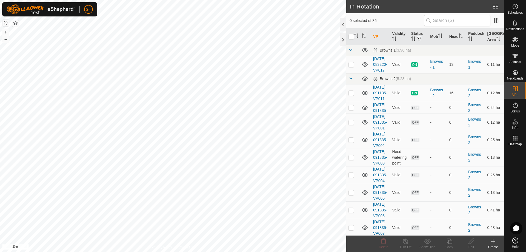
checkbox input "true"
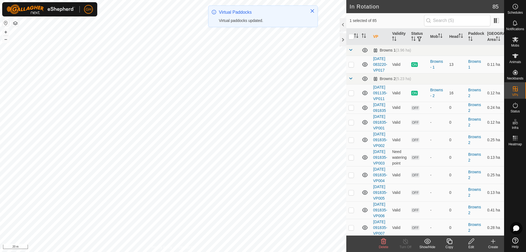
click at [451, 240] on icon at bounding box center [448, 240] width 5 height 5
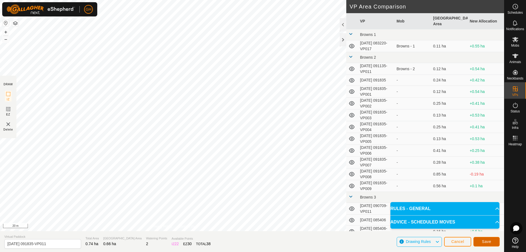
click at [490, 241] on span "Save" at bounding box center [486, 241] width 9 height 4
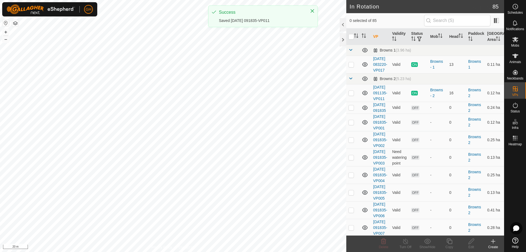
click at [518, 10] on es-schedule-vp-svg-icon at bounding box center [515, 6] width 10 height 9
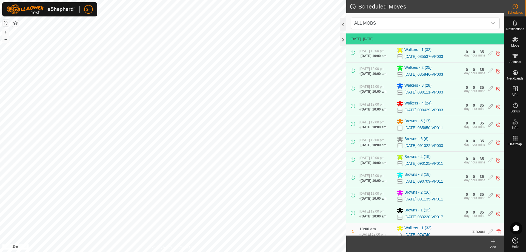
click at [495, 244] on icon at bounding box center [493, 241] width 7 height 7
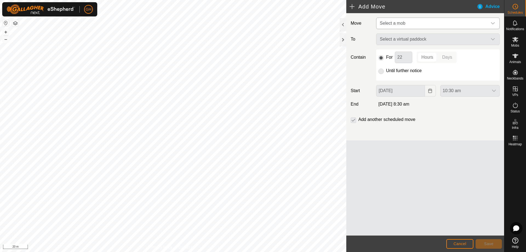
click at [427, 21] on span "Select a mob" at bounding box center [432, 23] width 110 height 11
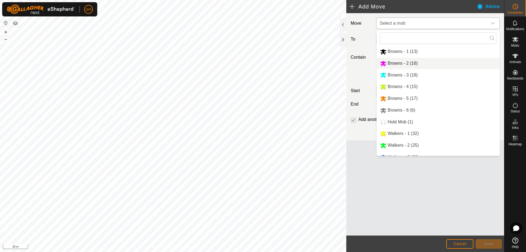
click at [418, 64] on li "Browns - 2 (16)" at bounding box center [438, 63] width 123 height 11
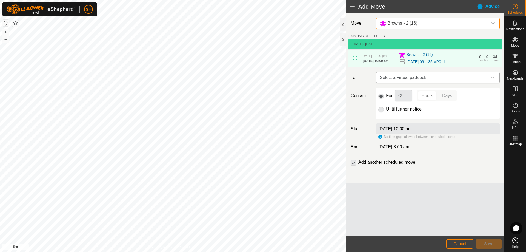
click at [433, 83] on span "Select a virtual paddock" at bounding box center [432, 77] width 110 height 11
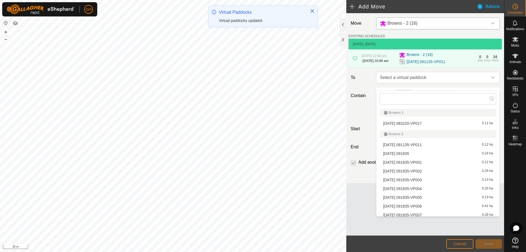
click at [420, 152] on li "2025-08-27 091835 0.24 ha" at bounding box center [438, 153] width 116 height 8
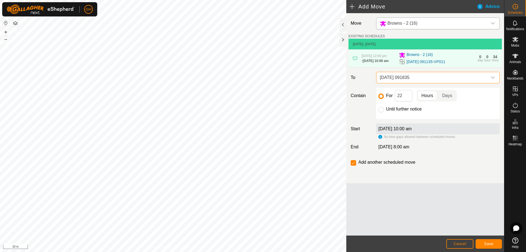
click at [413, 101] on div "For 22 Hours Days" at bounding box center [437, 96] width 119 height 12
click at [411, 101] on input "22" at bounding box center [404, 96] width 18 height 12
click at [487, 243] on span "Save" at bounding box center [488, 243] width 9 height 4
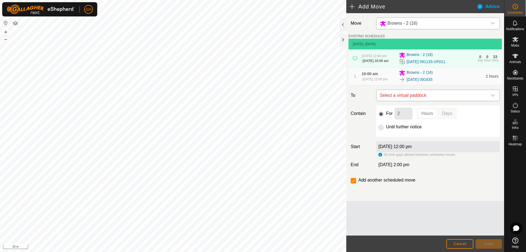
click at [421, 100] on span "Select a virtual paddock" at bounding box center [432, 95] width 110 height 11
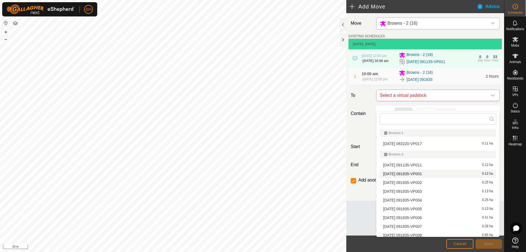
click at [422, 176] on li "2025-08-27 091835-VP001 0.12 ha" at bounding box center [438, 174] width 116 height 8
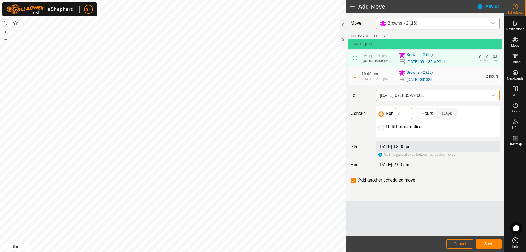
click at [404, 119] on input "2" at bounding box center [404, 114] width 18 height 12
click at [484, 242] on span "Save" at bounding box center [488, 243] width 9 height 4
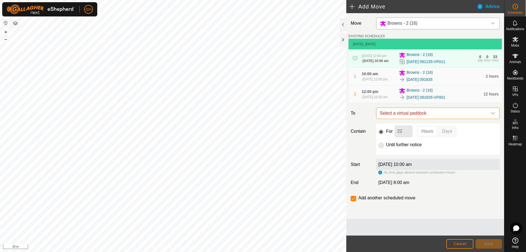
click at [424, 119] on span "Select a virtual paddock" at bounding box center [432, 113] width 110 height 11
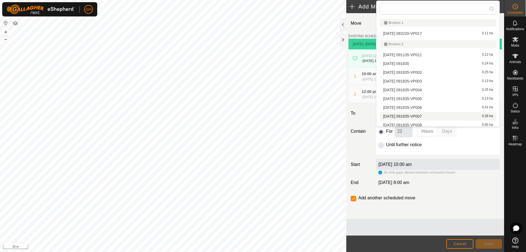
scroll to position [3, 0]
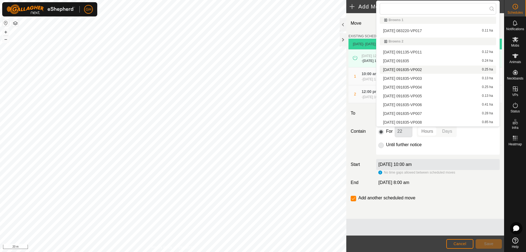
click at [430, 69] on li "2025-08-27 091835-VP002 0.25 ha" at bounding box center [438, 69] width 116 height 8
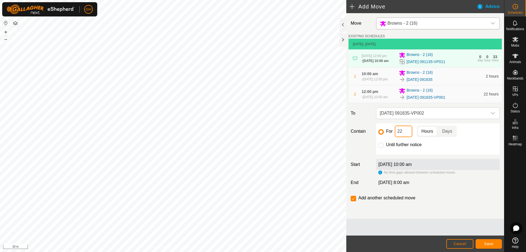
click at [406, 137] on input "22" at bounding box center [404, 131] width 18 height 12
click at [488, 241] on button "Save" at bounding box center [488, 244] width 26 height 10
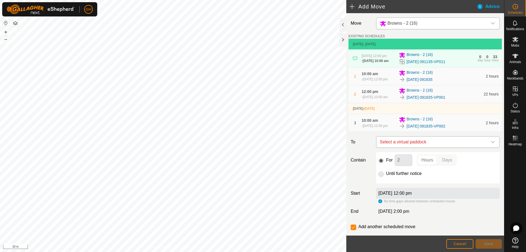
click at [429, 147] on span "Select a virtual paddock" at bounding box center [432, 141] width 110 height 11
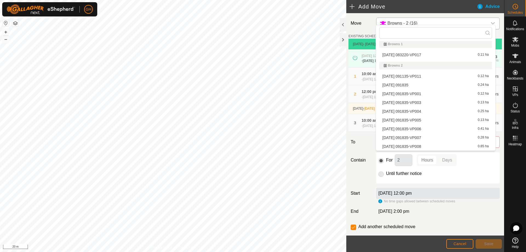
click at [430, 103] on li "2025-08-27 091835-VP003 0.13 ha" at bounding box center [435, 102] width 113 height 8
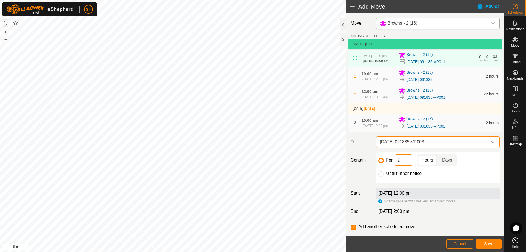
click at [409, 166] on input "2" at bounding box center [404, 160] width 18 height 12
click at [493, 243] on button "Save" at bounding box center [488, 244] width 26 height 10
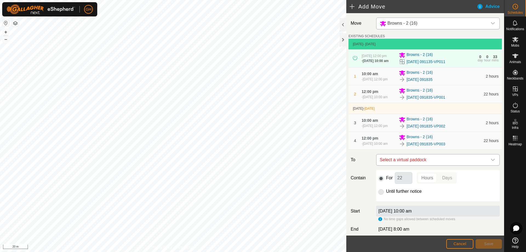
click at [412, 165] on span "Select a virtual paddock" at bounding box center [432, 159] width 110 height 11
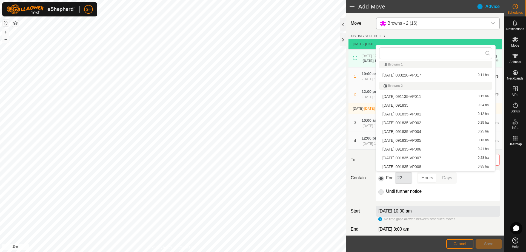
click at [432, 132] on li "2025-08-27 091835-VP004 0.25 ha" at bounding box center [435, 131] width 113 height 8
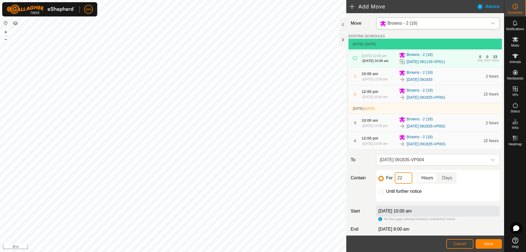
click at [404, 183] on input "22" at bounding box center [404, 178] width 18 height 12
click at [493, 243] on button "Save" at bounding box center [488, 244] width 26 height 10
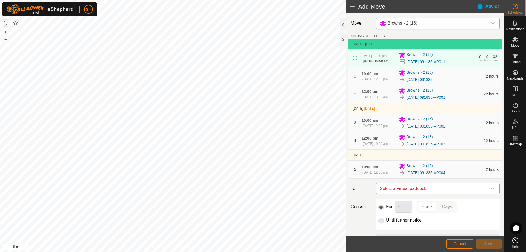
click at [431, 194] on span "Select a virtual paddock" at bounding box center [432, 188] width 110 height 11
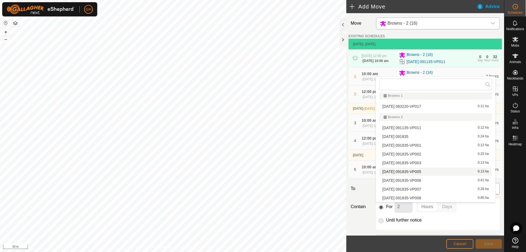
click at [434, 170] on li "2025-08-27 091835-VP005 0.13 ha" at bounding box center [435, 171] width 113 height 8
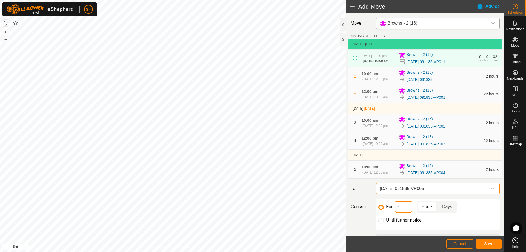
click at [408, 212] on input "2" at bounding box center [404, 207] width 18 height 12
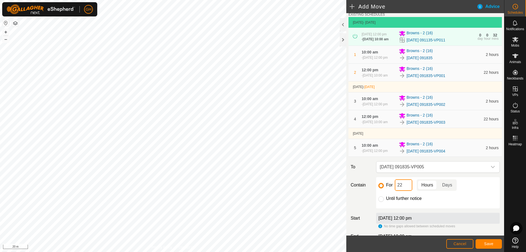
scroll to position [27, 0]
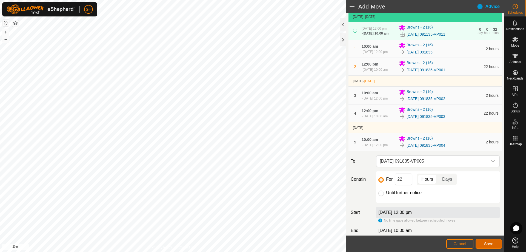
click at [490, 243] on span "Save" at bounding box center [488, 243] width 9 height 4
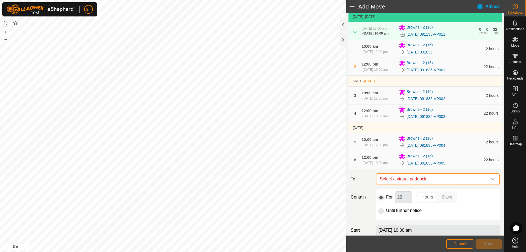
click at [454, 184] on span "Select a virtual paddock" at bounding box center [432, 178] width 110 height 11
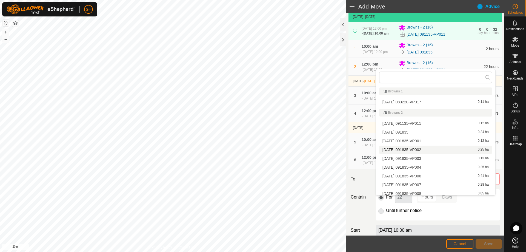
scroll to position [3, 0]
click at [441, 172] on li "2025-08-27 091835-VP006 0.41 ha" at bounding box center [435, 173] width 113 height 8
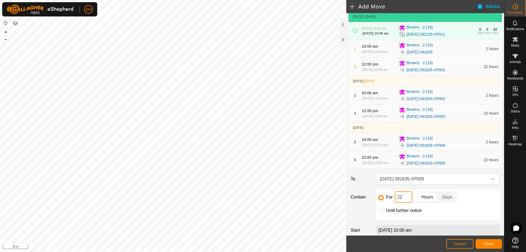
click at [405, 203] on input "22" at bounding box center [404, 197] width 18 height 12
click at [483, 242] on button "Save" at bounding box center [488, 244] width 26 height 10
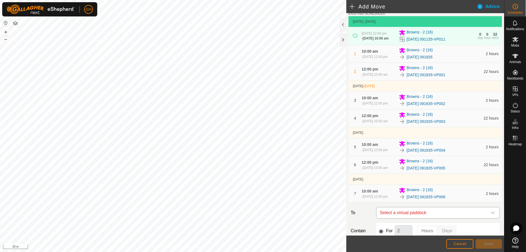
scroll to position [55, 0]
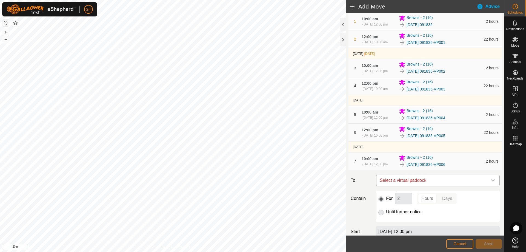
click at [459, 186] on span "Select a virtual paddock" at bounding box center [432, 180] width 110 height 11
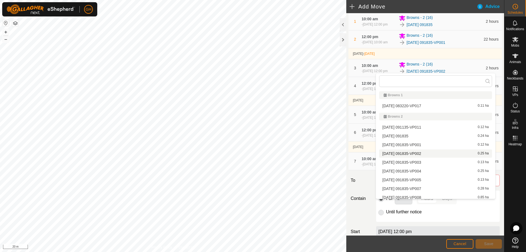
scroll to position [3, 0]
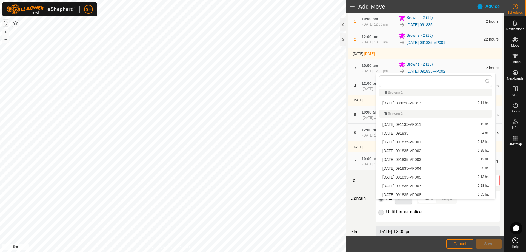
click at [434, 185] on li "2025-08-27 091835-VP007 0.28 ha" at bounding box center [435, 186] width 113 height 8
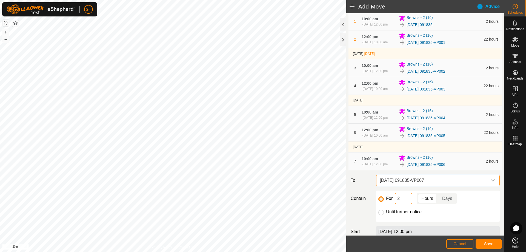
click at [404, 204] on input "2" at bounding box center [404, 199] width 18 height 12
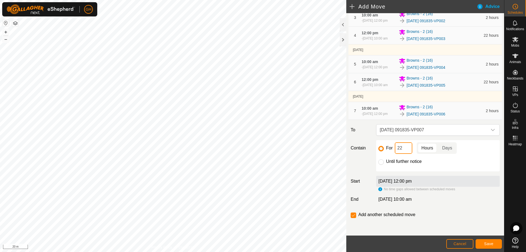
scroll to position [110, 0]
click at [489, 241] on button "Save" at bounding box center [488, 244] width 26 height 10
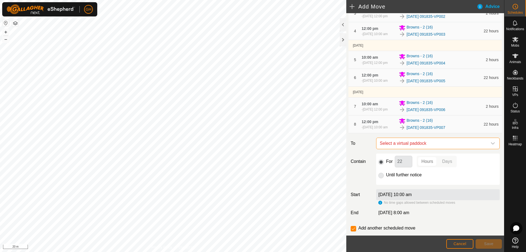
click at [454, 149] on span "Select a virtual paddock" at bounding box center [432, 143] width 110 height 11
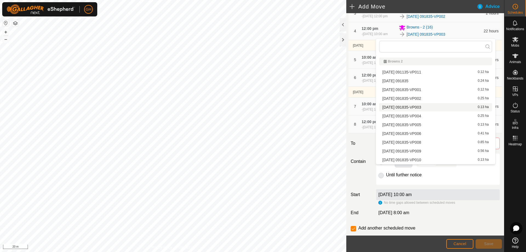
scroll to position [30, 0]
click at [432, 131] on li "2025-08-27 091835-VP008 0.85 ha" at bounding box center [435, 132] width 113 height 8
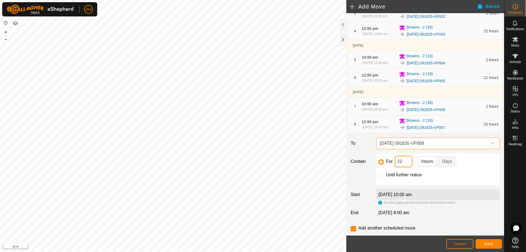
click at [406, 167] on input "22" at bounding box center [404, 162] width 18 height 12
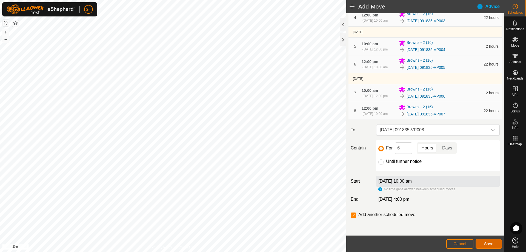
click at [491, 245] on span "Save" at bounding box center [488, 243] width 9 height 4
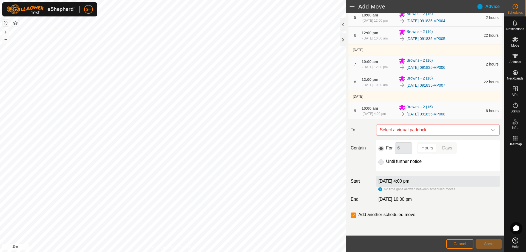
scroll to position [164, 0]
click at [446, 135] on span "Select a virtual paddock" at bounding box center [432, 129] width 110 height 11
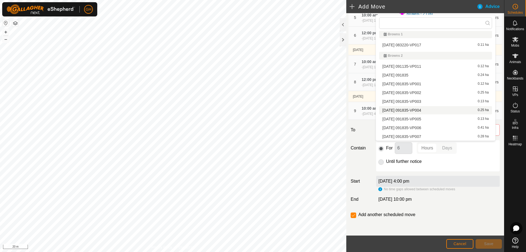
scroll to position [30, 0]
click at [442, 115] on li "2025-08-27 091835-VP009 0.56 ha" at bounding box center [435, 118] width 113 height 8
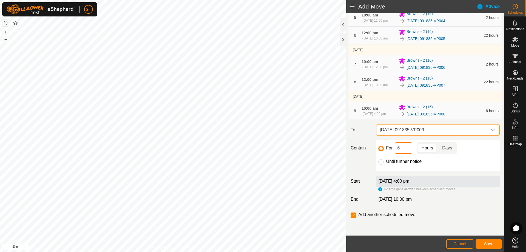
click at [407, 154] on input "6" at bounding box center [404, 148] width 18 height 12
type input "42"
click at [487, 243] on span "Save" at bounding box center [488, 243] width 9 height 4
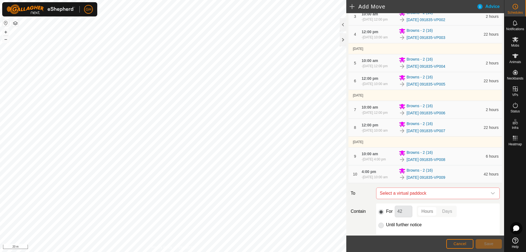
scroll to position [137, 0]
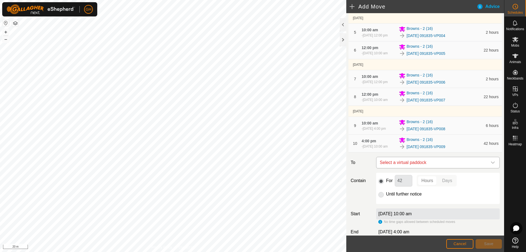
click at [443, 168] on span "Select a virtual paddock" at bounding box center [432, 162] width 110 height 11
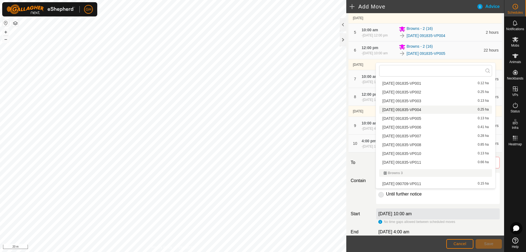
scroll to position [58, 0]
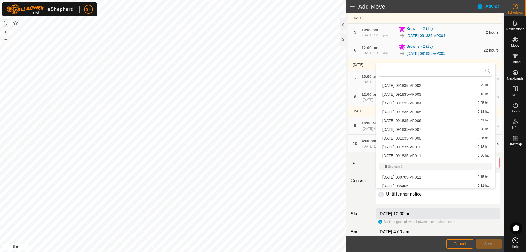
click at [442, 147] on li "2025-08-27 091835-VP010 0.13 ha" at bounding box center [435, 147] width 113 height 8
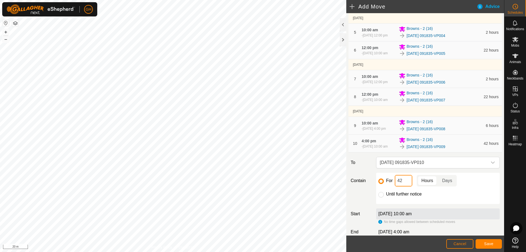
click at [409, 186] on input "42" at bounding box center [404, 181] width 18 height 12
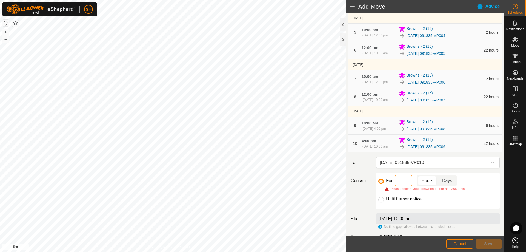
type input "2"
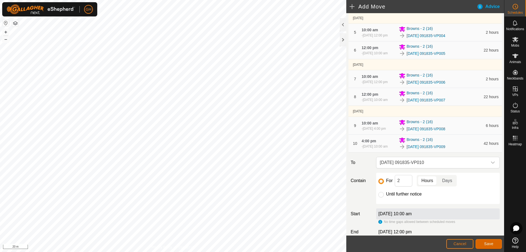
click at [489, 242] on span "Save" at bounding box center [488, 243] width 9 height 4
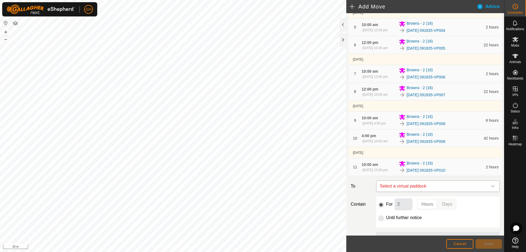
scroll to position [164, 0]
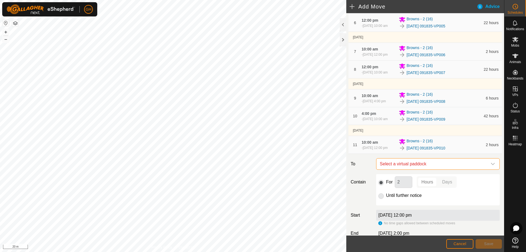
click at [438, 169] on span "Select a virtual paddock" at bounding box center [432, 163] width 110 height 11
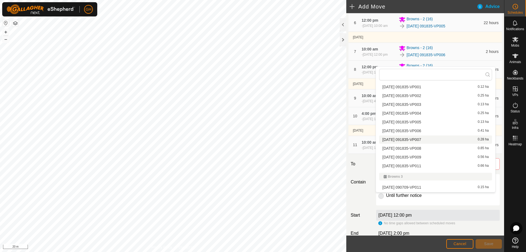
scroll to position [58, 0]
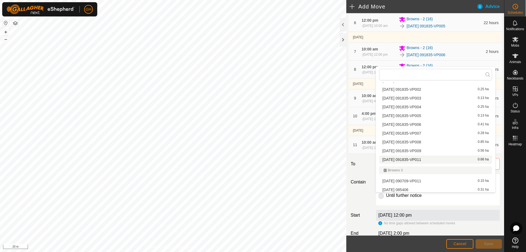
click at [432, 159] on li "2025-08-27 091835-VP011 0.66 ha" at bounding box center [435, 159] width 113 height 8
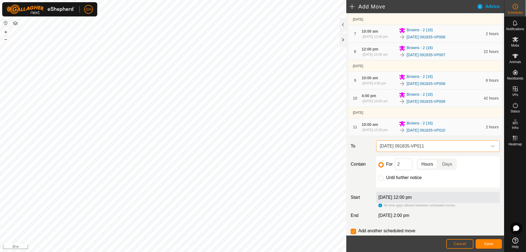
scroll to position [192, 0]
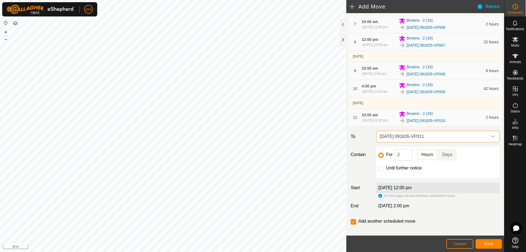
click at [431, 142] on span "[DATE] 091835-VP011" at bounding box center [432, 136] width 110 height 11
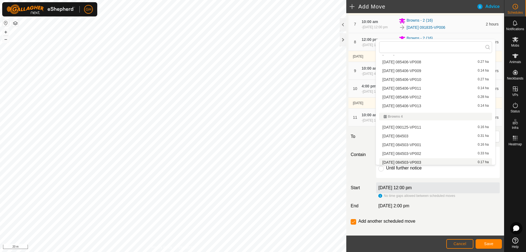
scroll to position [221, 0]
click at [466, 178] on div "For 2 Hours Days Until further notice" at bounding box center [438, 162] width 124 height 31
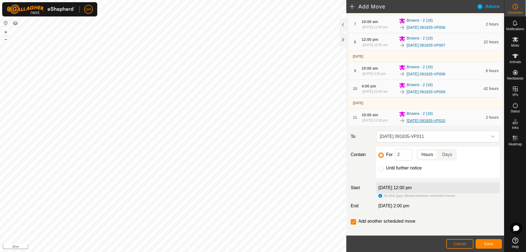
click at [442, 124] on link "[DATE] 091835-VP010" at bounding box center [425, 121] width 39 height 6
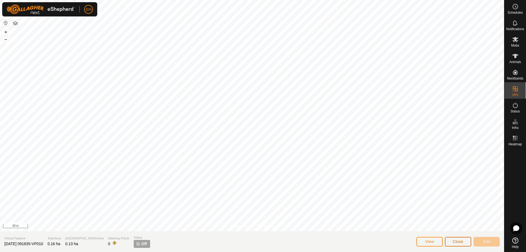
click at [458, 240] on span "Close" at bounding box center [458, 241] width 10 height 4
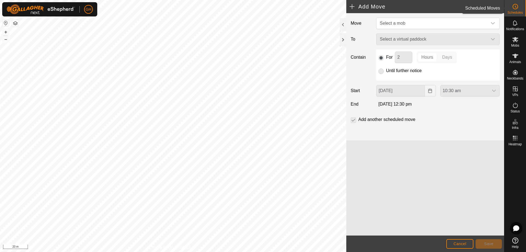
click at [513, 13] on span "Schedules" at bounding box center [514, 12] width 15 height 3
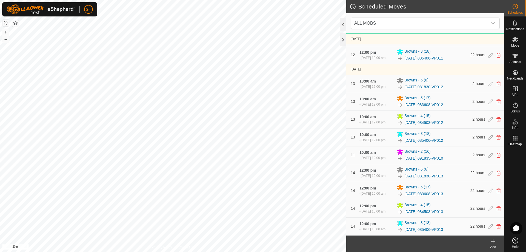
scroll to position [1639, 0]
click at [496, 153] on icon at bounding box center [498, 155] width 4 height 5
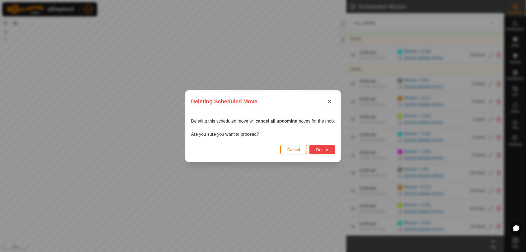
click at [328, 148] on span "Delete" at bounding box center [322, 149] width 12 height 4
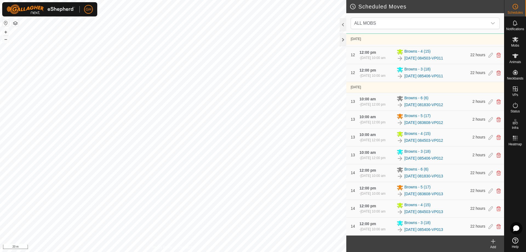
scroll to position [1618, 0]
click at [492, 242] on icon at bounding box center [493, 241] width 7 height 7
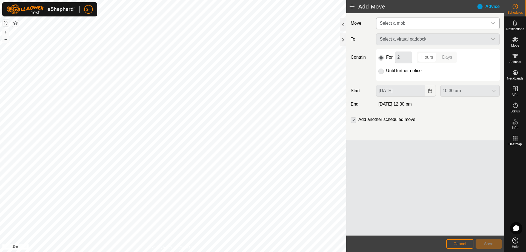
click at [423, 19] on span "Select a mob" at bounding box center [432, 23] width 110 height 11
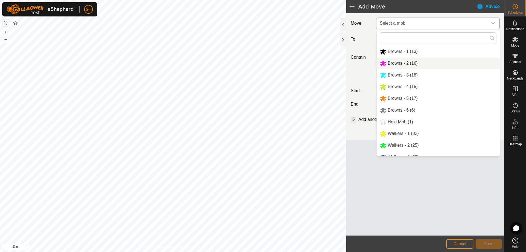
click at [420, 62] on li "Browns - 2 (16)" at bounding box center [438, 63] width 123 height 11
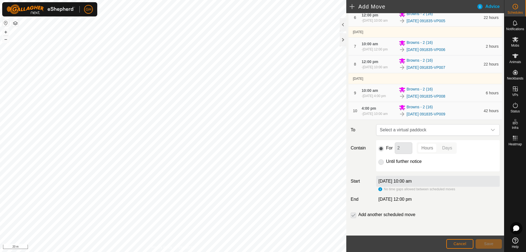
scroll to position [201, 0]
click at [408, 122] on div "Move Browns - 2 (16) EXISTING SCHEDULES 27 Aug 2025 - Today 26 Aug 2025, 12:00 …" at bounding box center [425, 40] width 158 height 392
click at [410, 129] on span "Select a virtual paddock" at bounding box center [432, 129] width 110 height 11
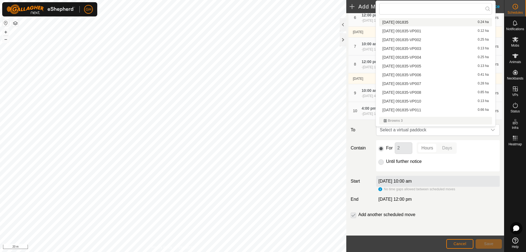
scroll to position [58, 0]
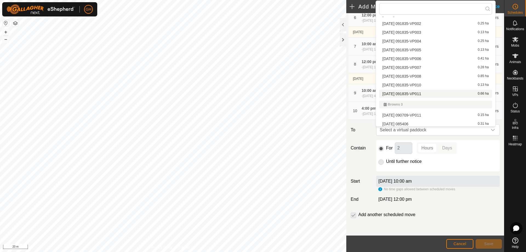
click at [426, 94] on li "2025-08-27 091835-VP011 0.66 ha" at bounding box center [435, 94] width 113 height 8
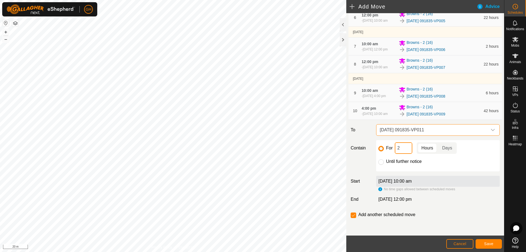
click at [407, 150] on input "2" at bounding box center [404, 148] width 18 height 12
click at [491, 243] on span "Save" at bounding box center [488, 243] width 9 height 4
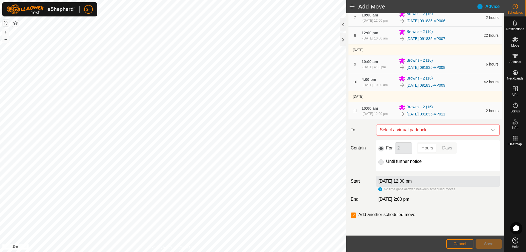
scroll to position [232, 0]
click at [420, 129] on span "Select a virtual paddock" at bounding box center [432, 129] width 110 height 11
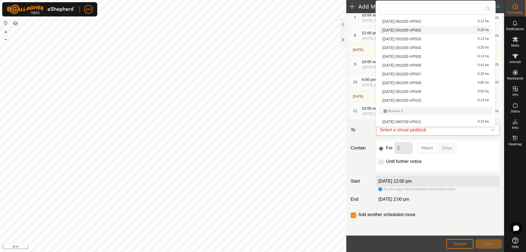
scroll to position [58, 0]
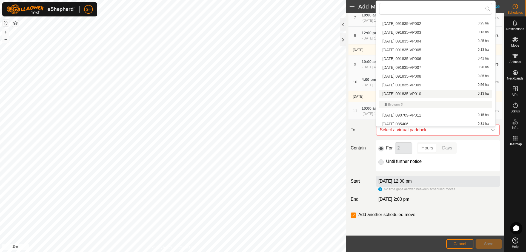
click at [428, 92] on li "2025-08-27 091835-VP010 0.13 ha" at bounding box center [435, 94] width 113 height 8
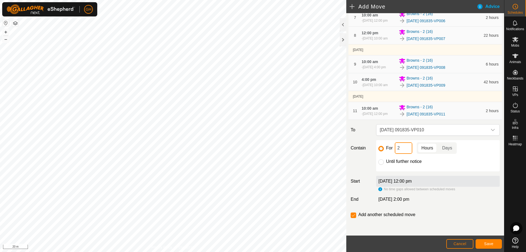
click at [403, 153] on input "2" at bounding box center [404, 148] width 18 height 12
type input "22"
click at [354, 214] on input "checkbox" at bounding box center [353, 214] width 5 height 5
checkbox input "false"
click at [496, 243] on button "Save" at bounding box center [488, 244] width 26 height 10
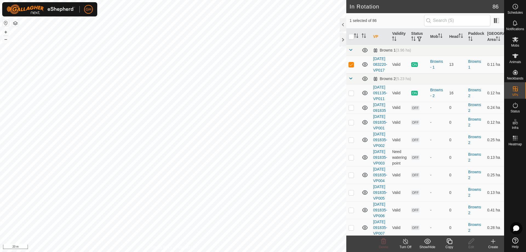
click at [449, 241] on icon at bounding box center [449, 241] width 7 height 7
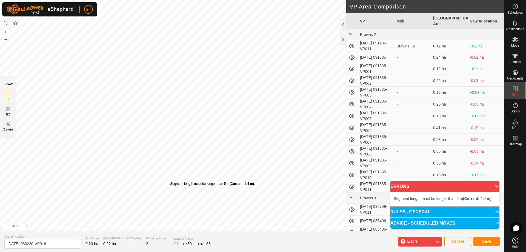
click at [170, 181] on div "Segment length must be longer than 5 m (Current: 4.4 m) . + – ⇧ i 10 m" at bounding box center [173, 115] width 346 height 231
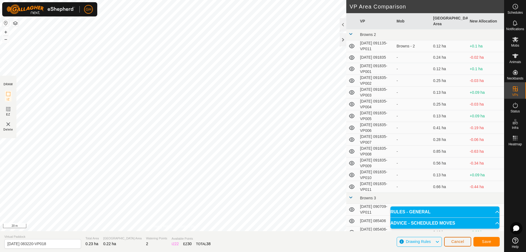
click at [461, 243] on span "Cancel" at bounding box center [457, 241] width 13 height 4
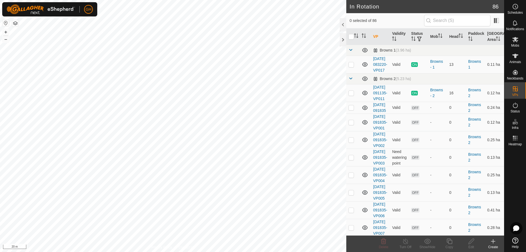
click at [492, 242] on icon at bounding box center [493, 241] width 7 height 7
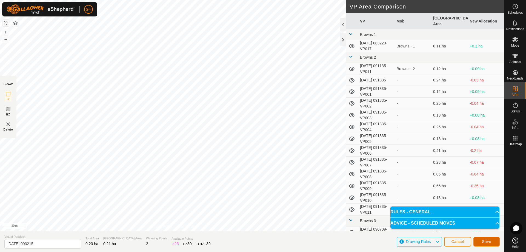
click at [494, 242] on button "Save" at bounding box center [486, 242] width 26 height 10
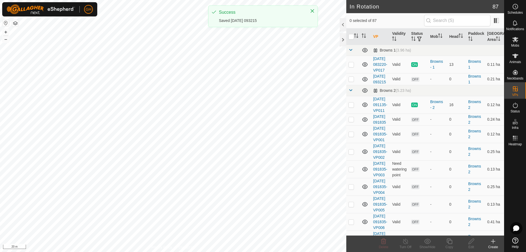
checkbox input "true"
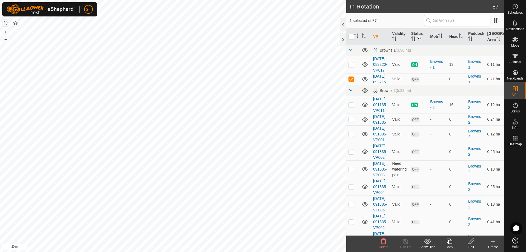
click at [449, 243] on icon at bounding box center [449, 241] width 7 height 7
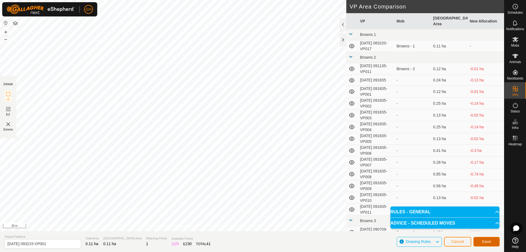
click at [493, 240] on button "Save" at bounding box center [486, 242] width 26 height 10
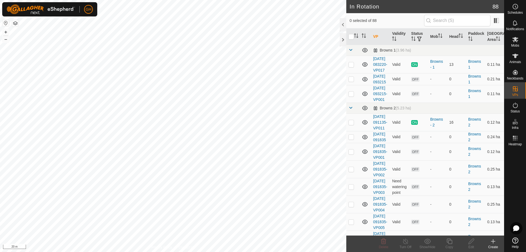
checkbox input "true"
click at [449, 243] on icon at bounding box center [449, 241] width 7 height 7
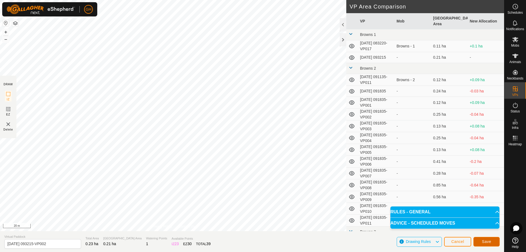
click at [488, 240] on span "Save" at bounding box center [486, 241] width 9 height 4
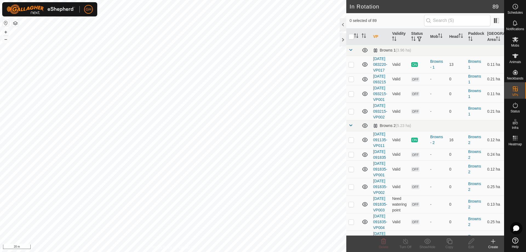
checkbox input "true"
click at [475, 243] on edit-svg-icon at bounding box center [471, 241] width 22 height 7
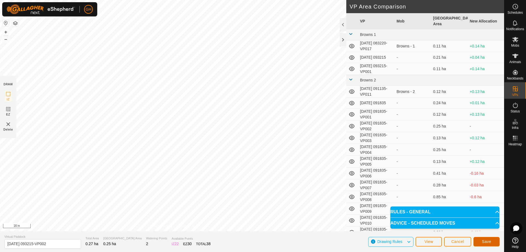
click at [484, 240] on span "Save" at bounding box center [486, 241] width 9 height 4
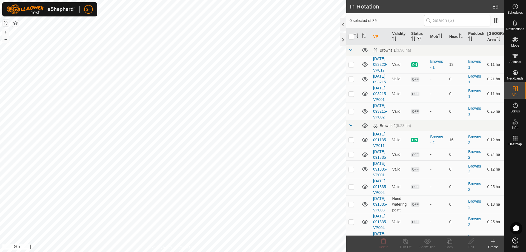
checkbox input "true"
click at [450, 239] on icon at bounding box center [448, 240] width 5 height 5
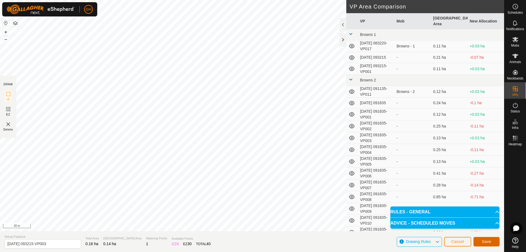
click at [479, 240] on button "Save" at bounding box center [486, 242] width 26 height 10
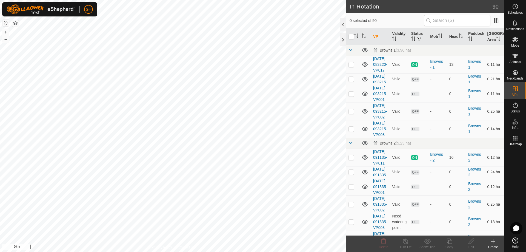
checkbox input "true"
click at [451, 240] on icon at bounding box center [448, 240] width 5 height 5
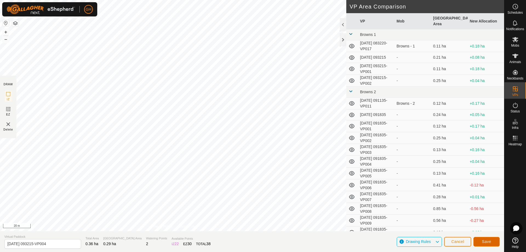
click at [487, 242] on span "Save" at bounding box center [486, 241] width 9 height 4
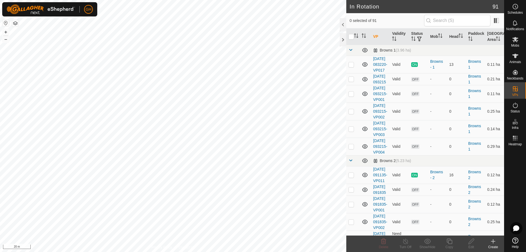
checkbox input "true"
click at [449, 243] on icon at bounding box center [449, 241] width 7 height 7
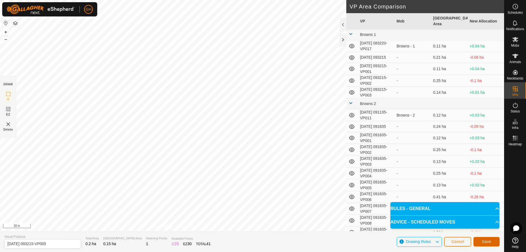
click at [492, 246] on button "Save" at bounding box center [486, 242] width 26 height 10
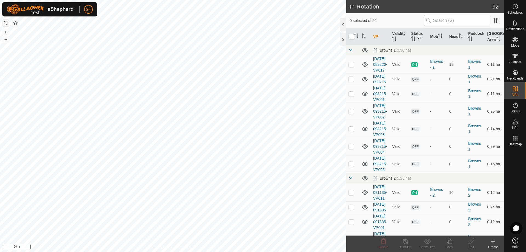
checkbox input "true"
click at [449, 242] on icon at bounding box center [449, 241] width 7 height 7
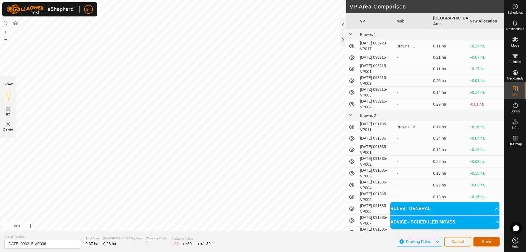
click at [488, 243] on span "Save" at bounding box center [486, 241] width 9 height 4
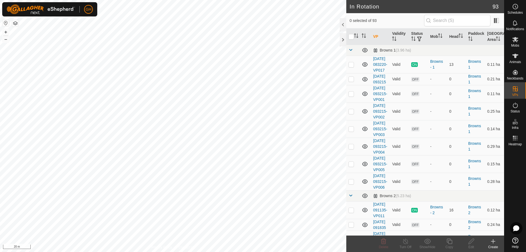
checkbox input "true"
click at [449, 240] on icon at bounding box center [449, 241] width 7 height 7
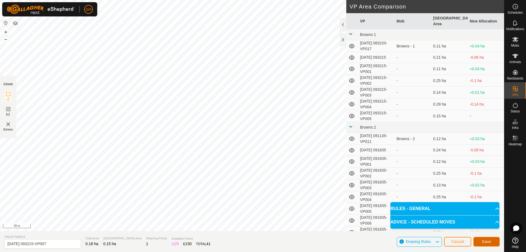
click at [486, 240] on span "Save" at bounding box center [486, 241] width 9 height 4
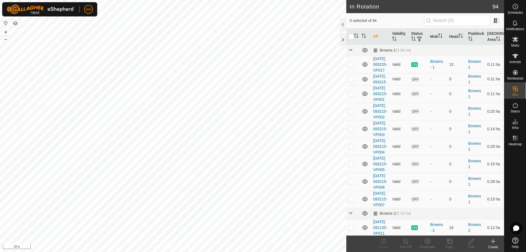
checkbox input "true"
click at [451, 241] on icon at bounding box center [449, 241] width 7 height 7
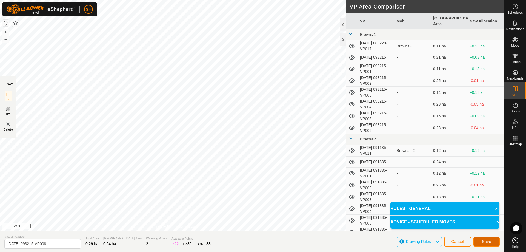
click at [482, 240] on span "Save" at bounding box center [486, 241] width 9 height 4
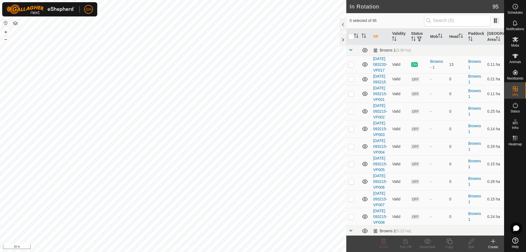
checkbox input "true"
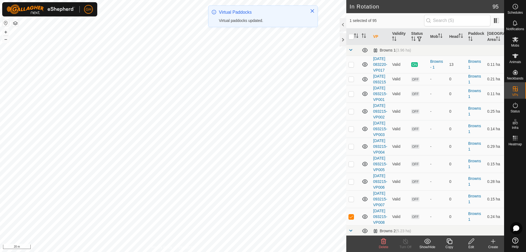
click at [452, 244] on icon at bounding box center [449, 241] width 7 height 7
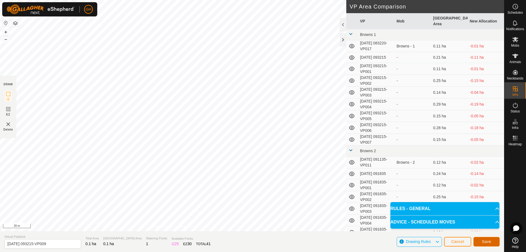
click at [489, 241] on span "Save" at bounding box center [486, 241] width 9 height 4
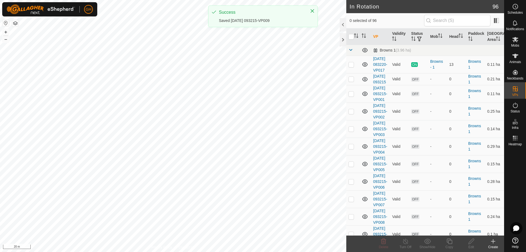
checkbox input "true"
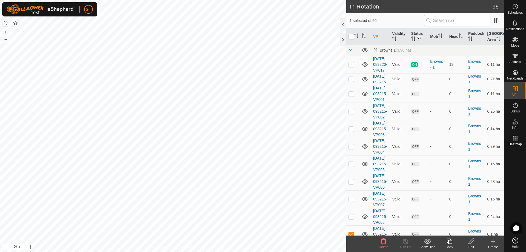
click at [448, 242] on icon at bounding box center [448, 240] width 5 height 5
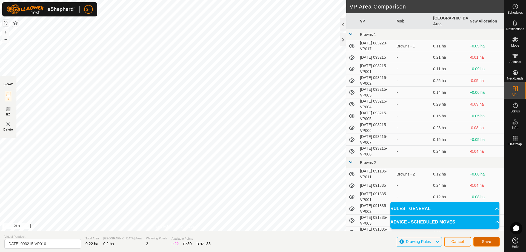
click at [489, 239] on span "Save" at bounding box center [486, 241] width 9 height 4
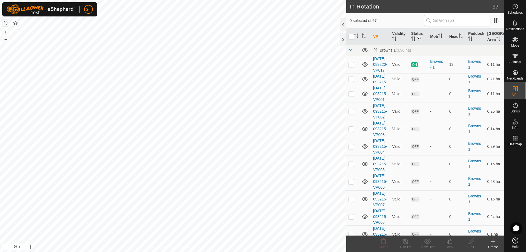
checkbox input "true"
click at [448, 242] on icon at bounding box center [448, 240] width 5 height 5
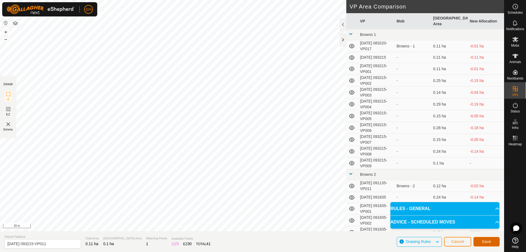
click at [484, 239] on button "Save" at bounding box center [486, 242] width 26 height 10
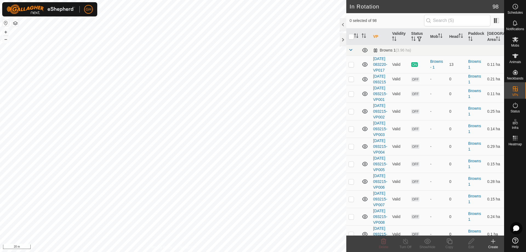
checkbox input "true"
click at [452, 241] on icon at bounding box center [448, 240] width 5 height 5
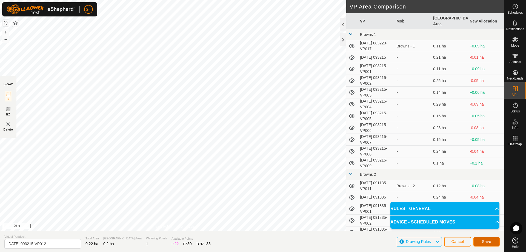
click at [486, 237] on button "Save" at bounding box center [486, 242] width 26 height 10
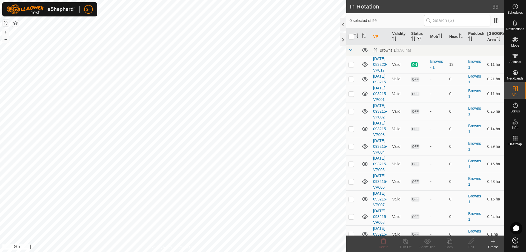
checkbox input "true"
click at [450, 242] on icon at bounding box center [449, 241] width 7 height 7
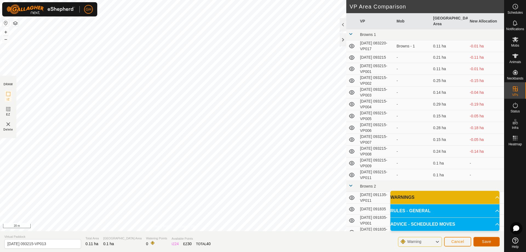
click at [481, 240] on button "Save" at bounding box center [486, 242] width 26 height 10
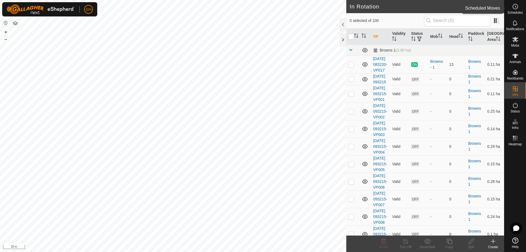
click at [516, 7] on icon at bounding box center [515, 6] width 7 height 7
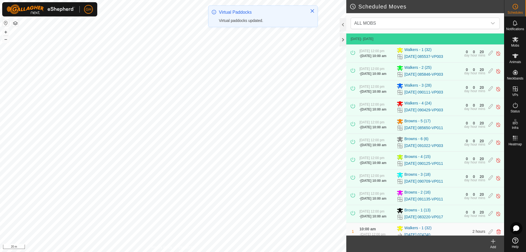
click at [492, 242] on icon at bounding box center [493, 241] width 7 height 7
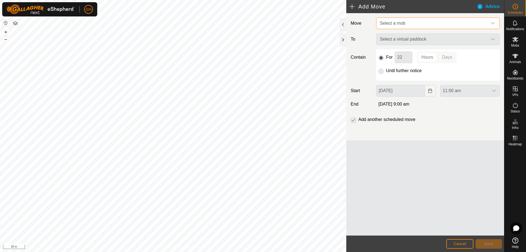
click at [407, 19] on span "Select a mob" at bounding box center [432, 23] width 110 height 11
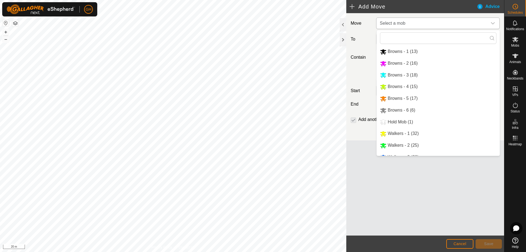
click at [409, 49] on li "Browns - 1 (13)" at bounding box center [438, 51] width 123 height 11
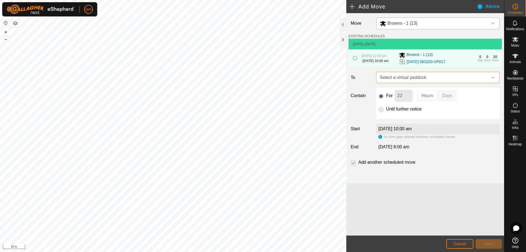
click at [440, 82] on span "Select a virtual paddock" at bounding box center [432, 77] width 110 height 11
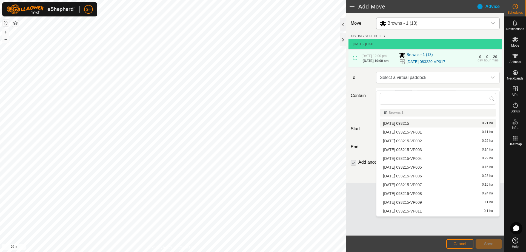
click at [420, 124] on li "[DATE] 093215 0.21 ha" at bounding box center [438, 123] width 116 height 8
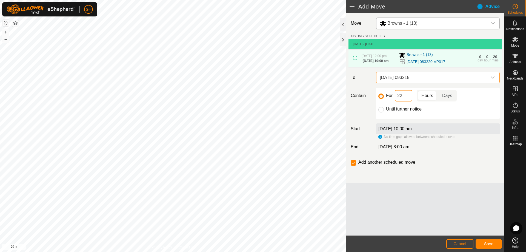
click at [404, 101] on input "22" at bounding box center [404, 96] width 18 height 12
click at [494, 242] on button "Save" at bounding box center [488, 244] width 26 height 10
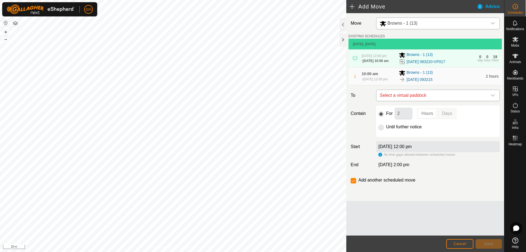
click at [437, 101] on span "Select a virtual paddock" at bounding box center [432, 95] width 110 height 11
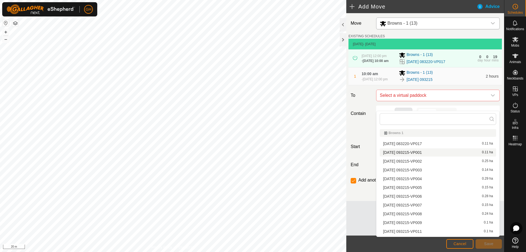
click at [430, 151] on li "[DATE] 093215-VP001 0.11 ha" at bounding box center [438, 152] width 116 height 8
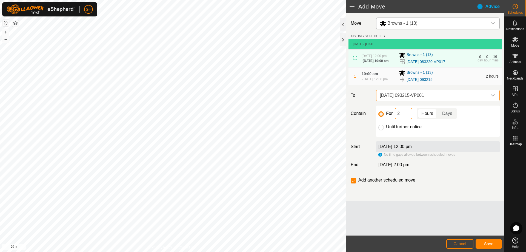
click at [406, 119] on input "2" at bounding box center [404, 114] width 18 height 12
click at [488, 242] on span "Save" at bounding box center [488, 243] width 9 height 4
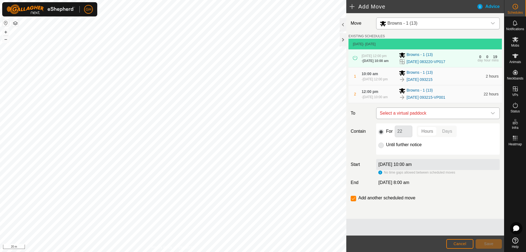
click at [415, 119] on span "Select a virtual paddock" at bounding box center [432, 113] width 110 height 11
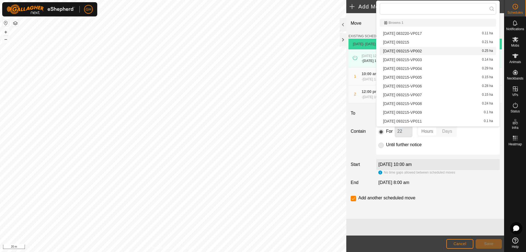
click at [421, 51] on span "[DATE] 093215-VP002" at bounding box center [402, 51] width 39 height 4
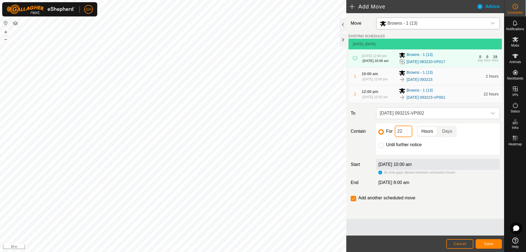
click at [406, 137] on input "22" at bounding box center [404, 131] width 18 height 12
click at [491, 242] on span "Save" at bounding box center [488, 243] width 9 height 4
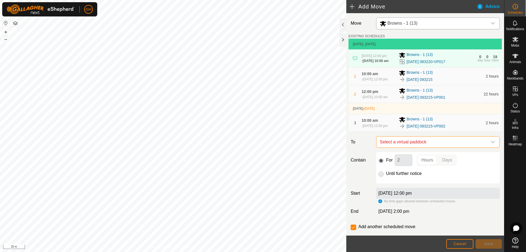
click at [430, 147] on span "Select a virtual paddock" at bounding box center [432, 141] width 110 height 11
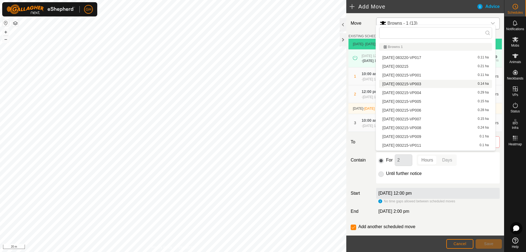
click at [429, 82] on li "[DATE] 093215-VP003 0.14 ha" at bounding box center [435, 84] width 113 height 8
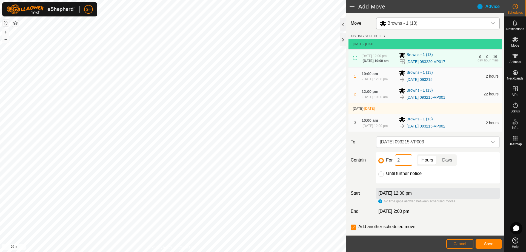
click at [404, 166] on input "2" at bounding box center [404, 160] width 18 height 12
click at [494, 239] on button "Save" at bounding box center [488, 244] width 26 height 10
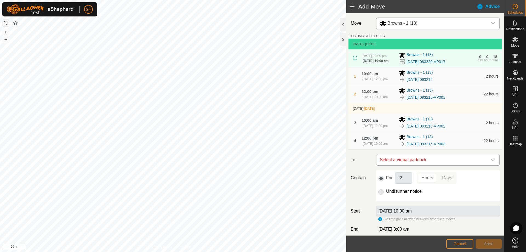
click at [444, 165] on span "Select a virtual paddock" at bounding box center [432, 159] width 110 height 11
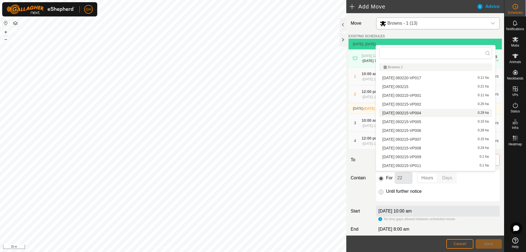
click at [433, 113] on li "[DATE] 093215-VP004 0.29 ha" at bounding box center [435, 113] width 113 height 8
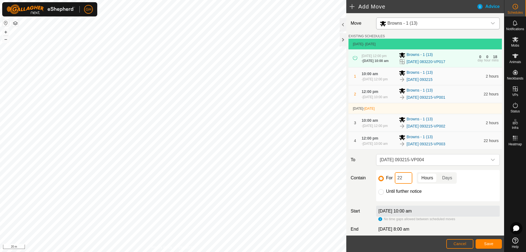
click at [405, 183] on input "22" at bounding box center [404, 178] width 18 height 12
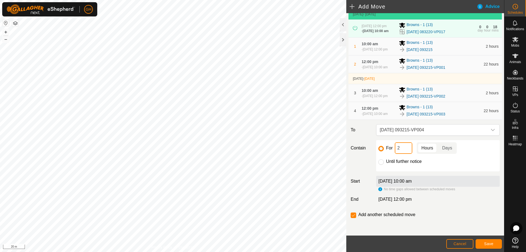
scroll to position [46, 0]
click at [492, 242] on span "Save" at bounding box center [488, 243] width 9 height 4
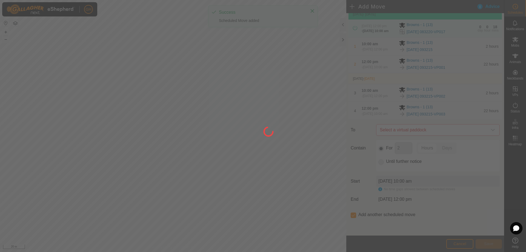
scroll to position [0, 0]
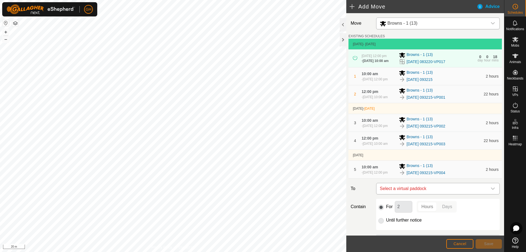
click at [440, 194] on span "Select a virtual paddock" at bounding box center [432, 188] width 110 height 11
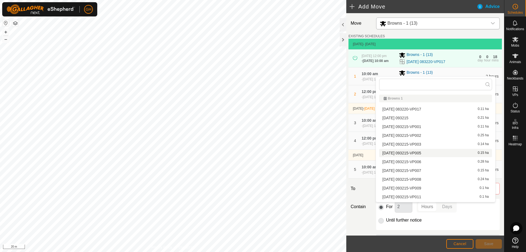
click at [435, 152] on li "[DATE] 093215-VP005 0.15 ha" at bounding box center [435, 153] width 113 height 8
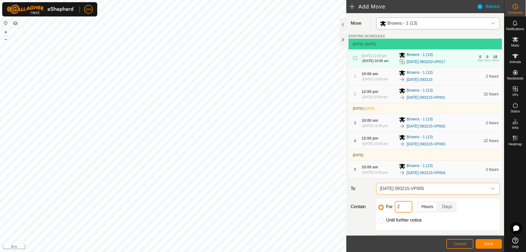
click at [404, 212] on input "2" at bounding box center [404, 207] width 18 height 12
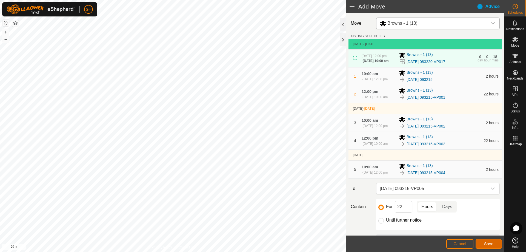
click at [485, 240] on button "Save" at bounding box center [488, 244] width 26 height 10
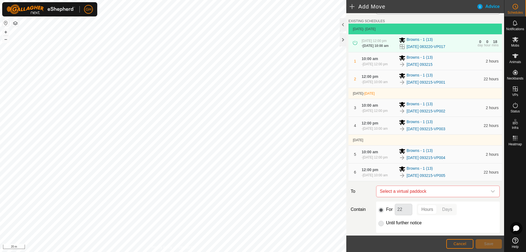
scroll to position [82, 0]
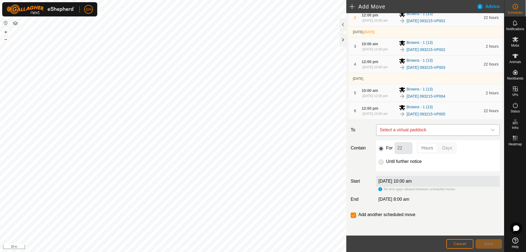
click at [433, 135] on span "Select a virtual paddock" at bounding box center [432, 129] width 110 height 11
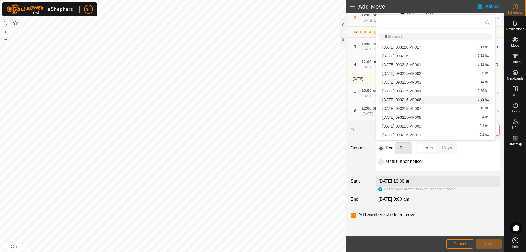
click at [429, 98] on li "[DATE] 093215-VP006 0.28 ha" at bounding box center [435, 100] width 113 height 8
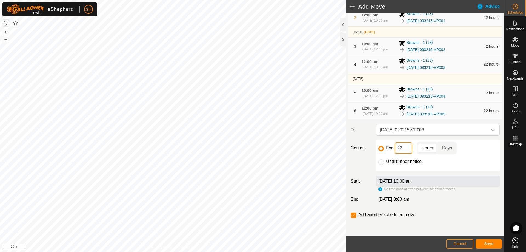
click at [407, 154] on input "22" at bounding box center [404, 148] width 18 height 12
click at [491, 244] on span "Save" at bounding box center [488, 243] width 9 height 4
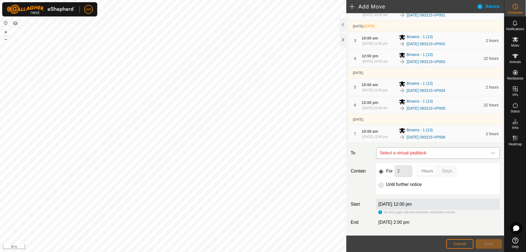
click at [429, 158] on span "Select a virtual paddock" at bounding box center [432, 152] width 110 height 11
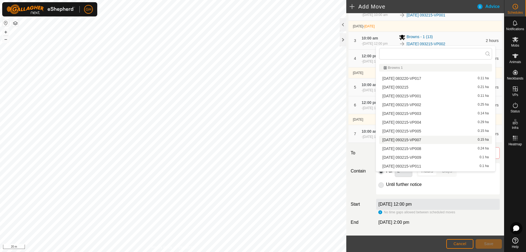
click at [426, 138] on li "[DATE] 093215-VP007 0.15 ha" at bounding box center [435, 140] width 113 height 8
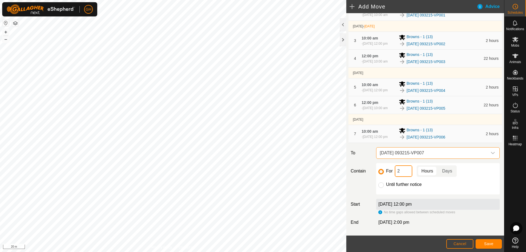
click at [406, 177] on input "2" at bounding box center [404, 171] width 18 height 12
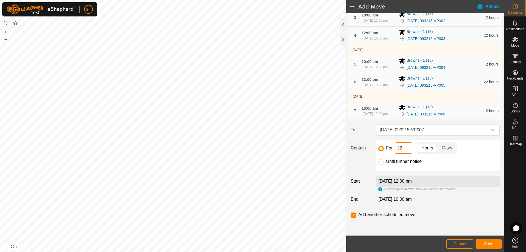
scroll to position [129, 0]
click at [492, 241] on button "Save" at bounding box center [488, 244] width 26 height 10
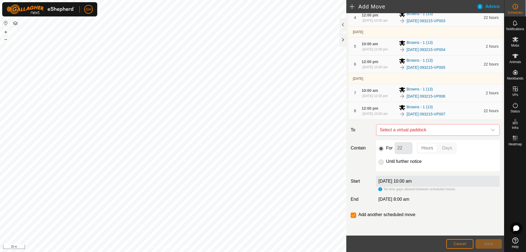
scroll to position [137, 0]
click at [435, 135] on span "Select a virtual paddock" at bounding box center [432, 129] width 110 height 11
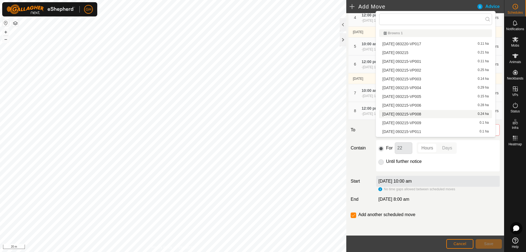
click at [433, 114] on li "[DATE] 093215-VP008 0.24 ha" at bounding box center [435, 114] width 113 height 8
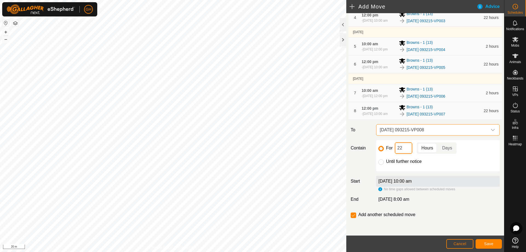
click at [407, 154] on input "22" at bounding box center [404, 148] width 18 height 12
click at [498, 245] on button "Save" at bounding box center [488, 244] width 26 height 10
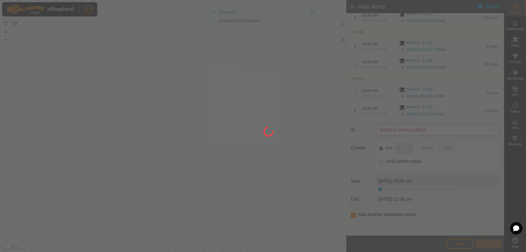
scroll to position [0, 0]
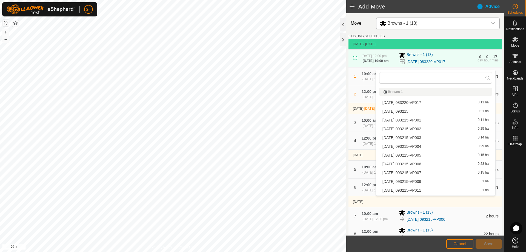
scroll to position [110, 0]
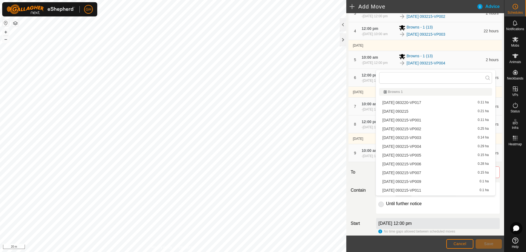
click at [432, 182] on li "[DATE] 093215-VP009 0.1 ha" at bounding box center [435, 181] width 113 height 8
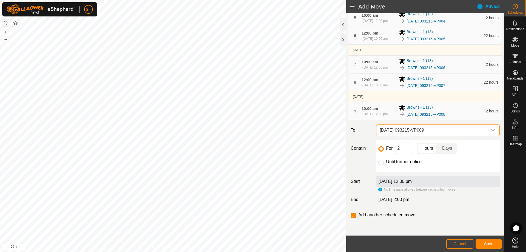
scroll to position [164, 0]
click at [409, 154] on input "2" at bounding box center [404, 148] width 18 height 12
click at [493, 244] on span "Save" at bounding box center [488, 243] width 9 height 4
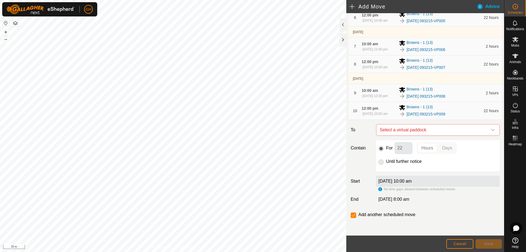
scroll to position [192, 0]
click at [422, 135] on span "Select a virtual paddock" at bounding box center [432, 129] width 110 height 11
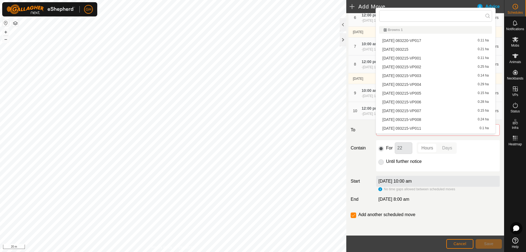
click at [463, 154] on div "For 22 Hours Days" at bounding box center [437, 148] width 119 height 12
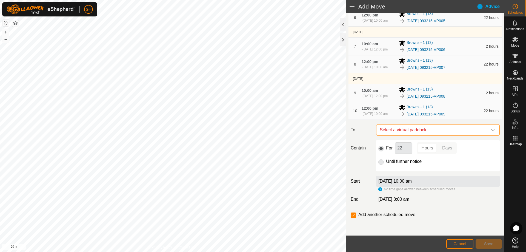
click at [460, 135] on span "Select a virtual paddock" at bounding box center [432, 129] width 110 height 11
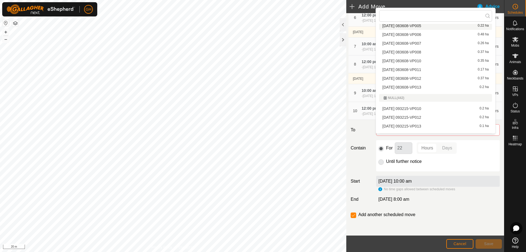
scroll to position [739, 0]
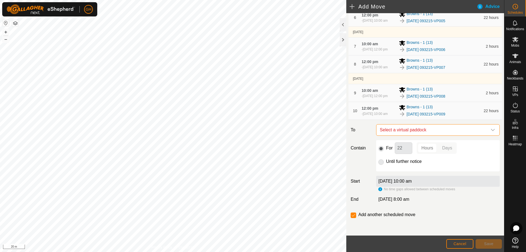
click at [441, 135] on span "Select a virtual paddock" at bounding box center [432, 129] width 110 height 11
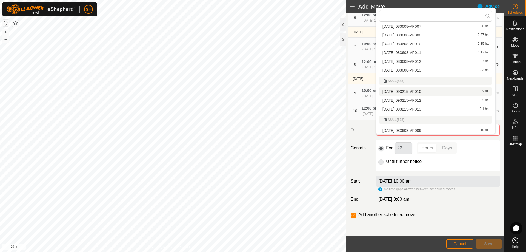
click at [438, 92] on li "[DATE] 093215-VP010 0.2 ha" at bounding box center [435, 91] width 113 height 8
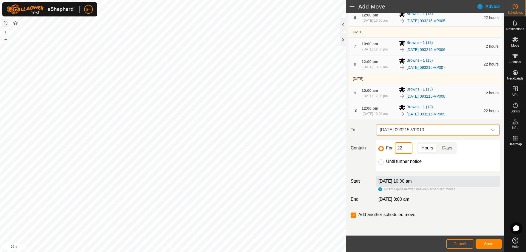
click at [406, 153] on input "22" at bounding box center [404, 148] width 18 height 12
click at [495, 242] on button "Save" at bounding box center [488, 244] width 26 height 10
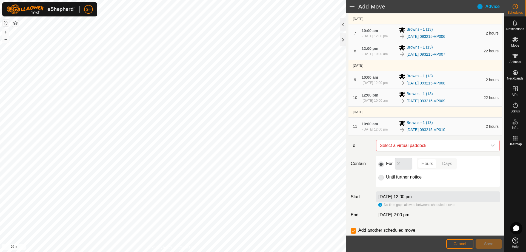
scroll to position [207, 0]
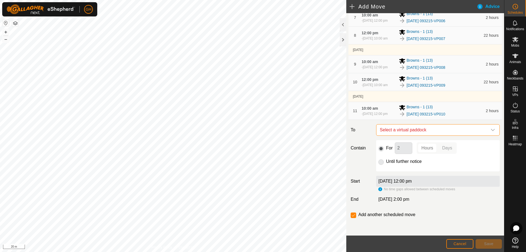
click at [435, 135] on span "Select a virtual paddock" at bounding box center [432, 129] width 110 height 11
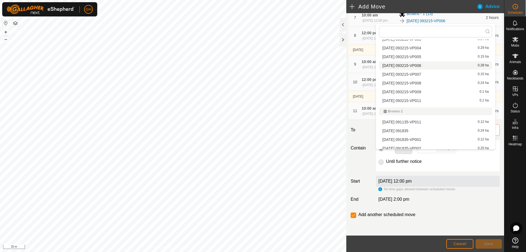
scroll to position [55, 0]
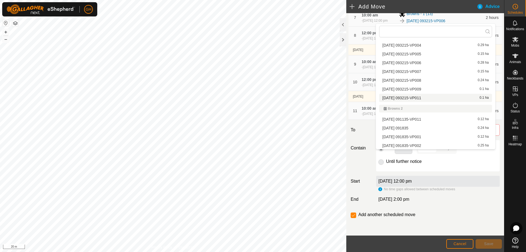
click at [424, 97] on li "[DATE] 093215-VP011 0.1 ha" at bounding box center [435, 98] width 113 height 8
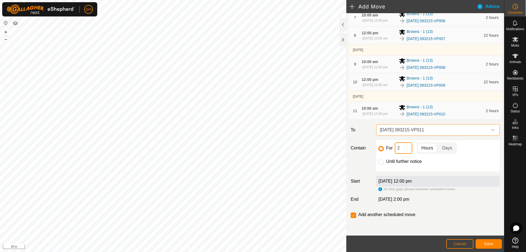
click at [407, 154] on input "2" at bounding box center [404, 148] width 18 height 12
click at [490, 242] on span "Save" at bounding box center [488, 243] width 9 height 4
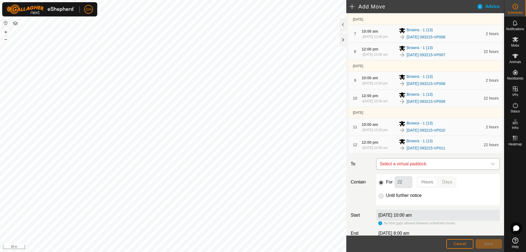
scroll to position [192, 0]
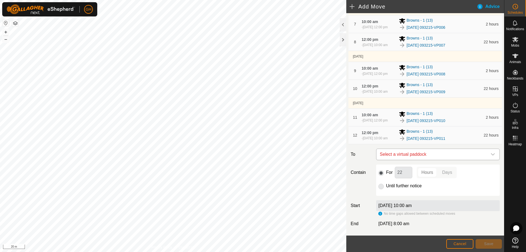
click at [432, 160] on span "Select a virtual paddock" at bounding box center [432, 154] width 110 height 11
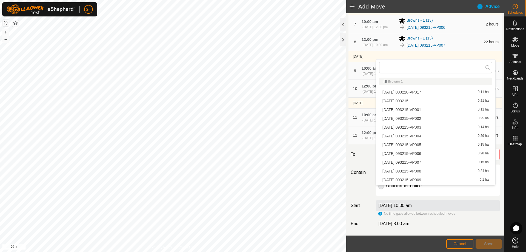
click at [490, 178] on div "For 22 Hours Days" at bounding box center [437, 172] width 119 height 12
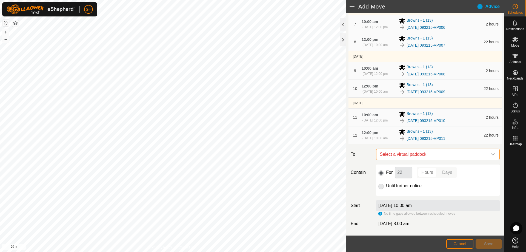
click at [475, 160] on span "Select a virtual paddock" at bounding box center [432, 154] width 110 height 11
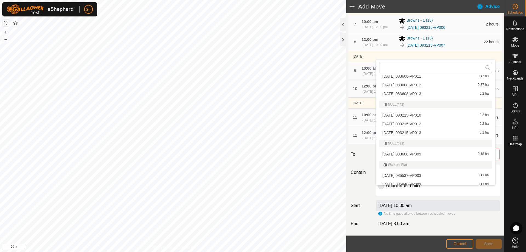
scroll to position [749, 0]
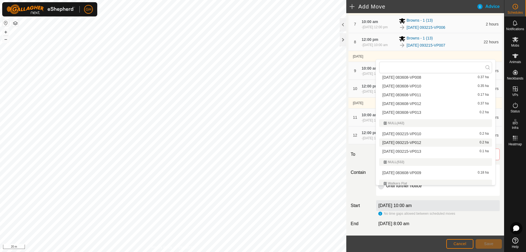
click at [425, 144] on li "[DATE] 093215-VP012 0.2 ha" at bounding box center [435, 142] width 113 height 8
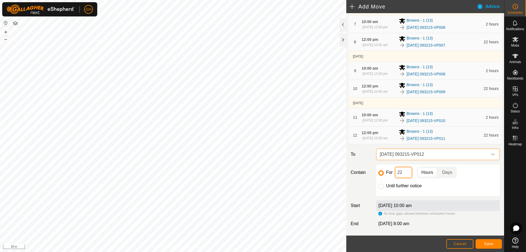
click at [404, 178] on input "22" at bounding box center [404, 172] width 18 height 12
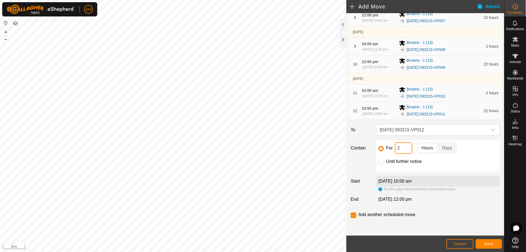
scroll to position [252, 0]
click at [486, 238] on footer "Cancel Save" at bounding box center [425, 243] width 158 height 16
click at [488, 240] on button "Save" at bounding box center [488, 244] width 26 height 10
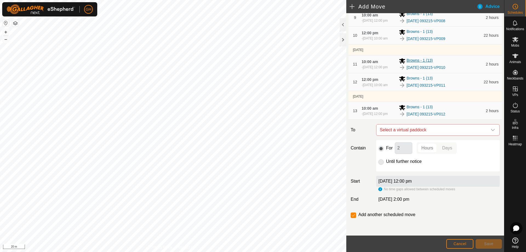
scroll to position [274, 0]
click at [420, 135] on span "Select a virtual paddock" at bounding box center [432, 129] width 110 height 11
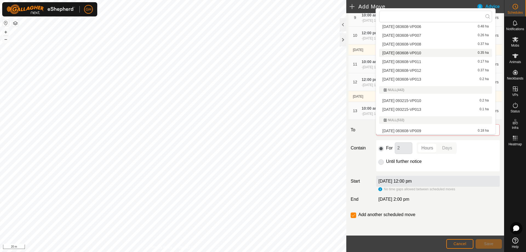
scroll to position [767, 0]
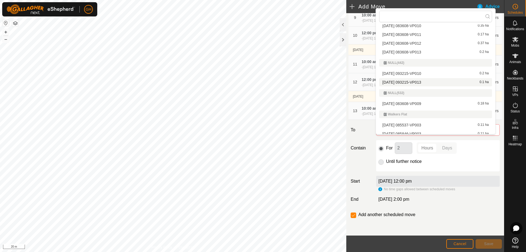
click at [430, 82] on li "[DATE] 093215-VP013 0.1 ha" at bounding box center [435, 82] width 113 height 8
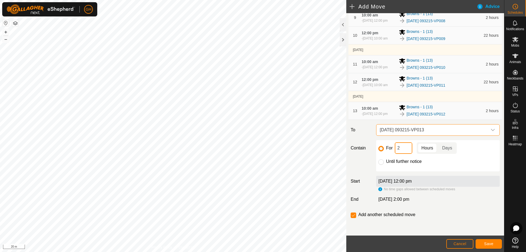
click at [407, 154] on input "2" at bounding box center [404, 148] width 18 height 12
type input "22"
click at [357, 218] on div "Add another scheduled move" at bounding box center [384, 214] width 67 height 7
click at [354, 218] on input "checkbox" at bounding box center [353, 214] width 5 height 5
checkbox input "false"
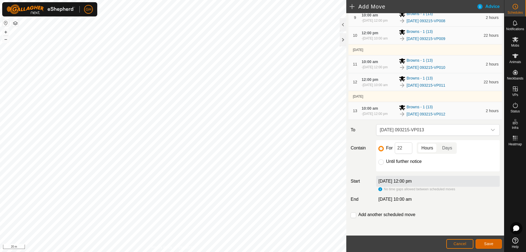
click at [486, 242] on span "Save" at bounding box center [488, 243] width 9 height 4
